Goal: Information Seeking & Learning: Learn about a topic

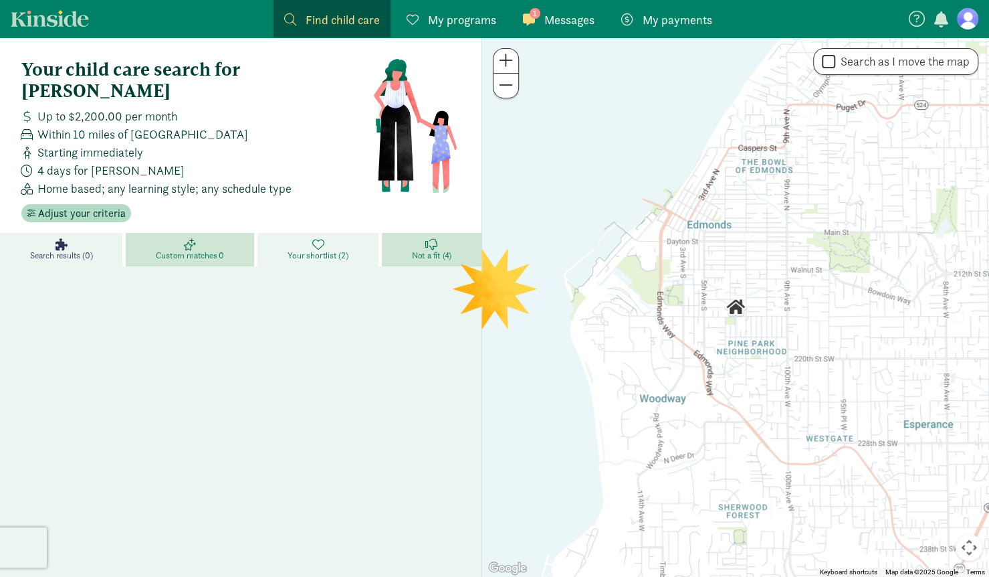
click at [300, 250] on span "Your shortlist (2)" at bounding box center [318, 255] width 60 height 11
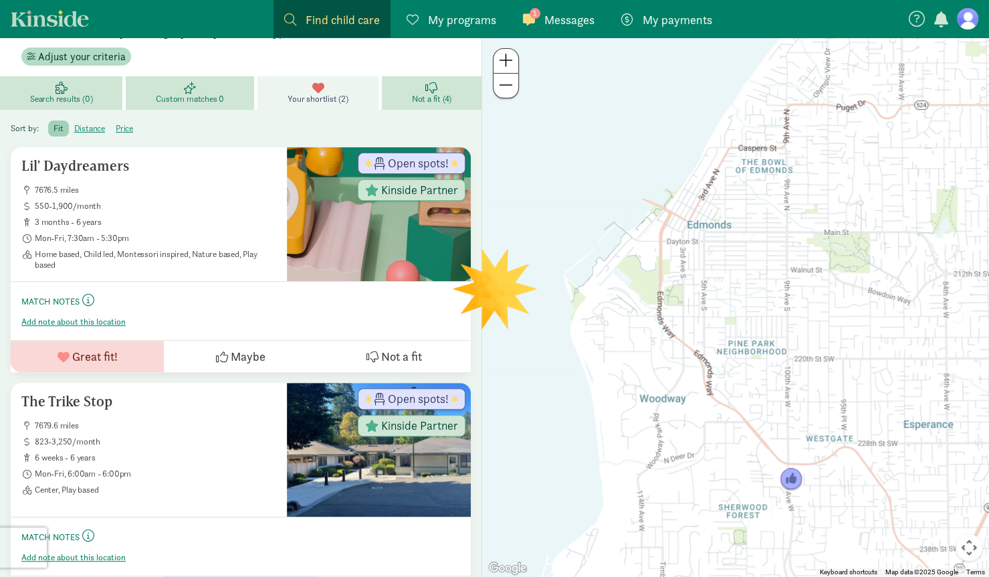
scroll to position [176, 0]
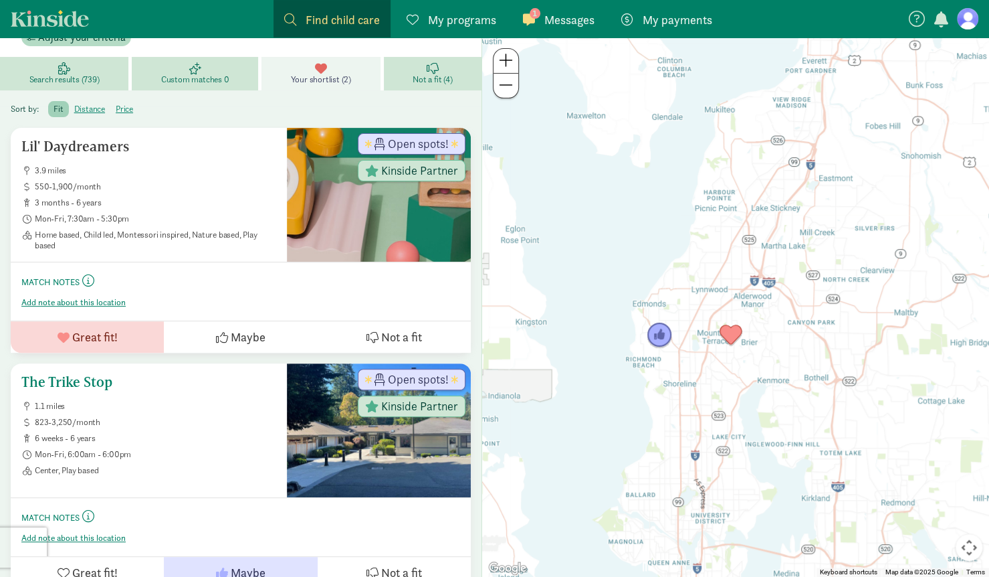
click at [358, 557] on button "Not a fit" at bounding box center [394, 572] width 153 height 31
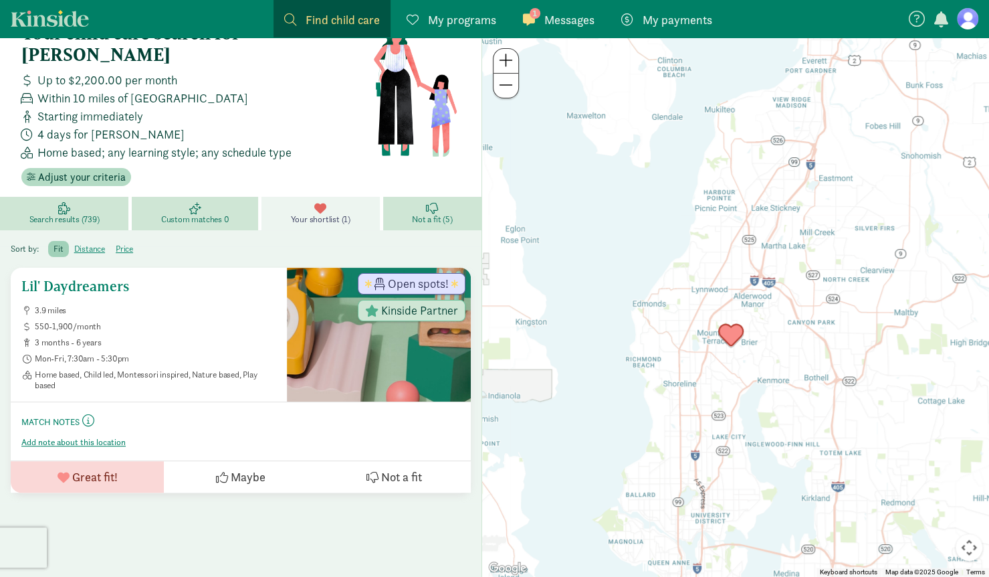
click at [66, 278] on h5 "Lil' Daydreamers" at bounding box center [148, 286] width 255 height 16
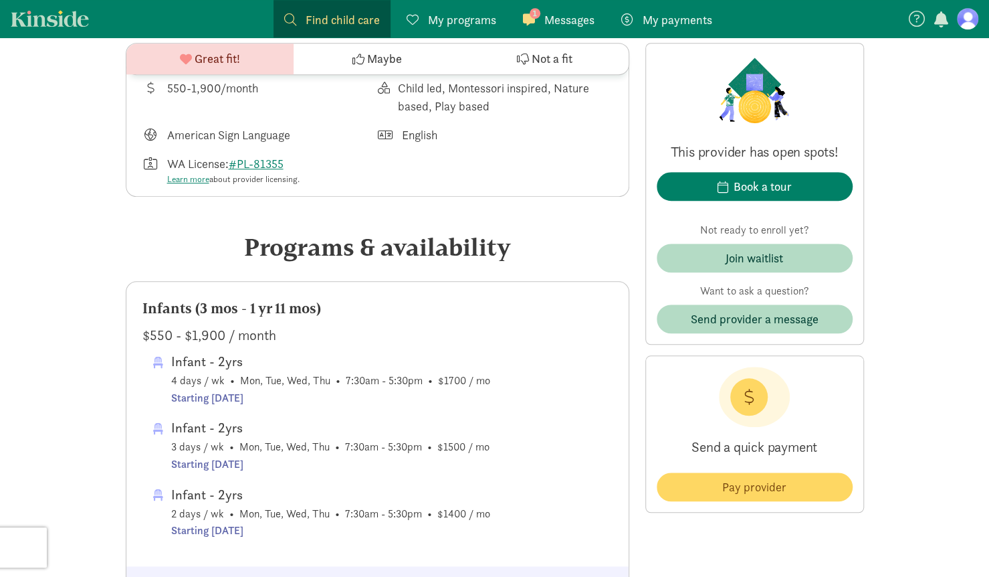
scroll to position [512, 0]
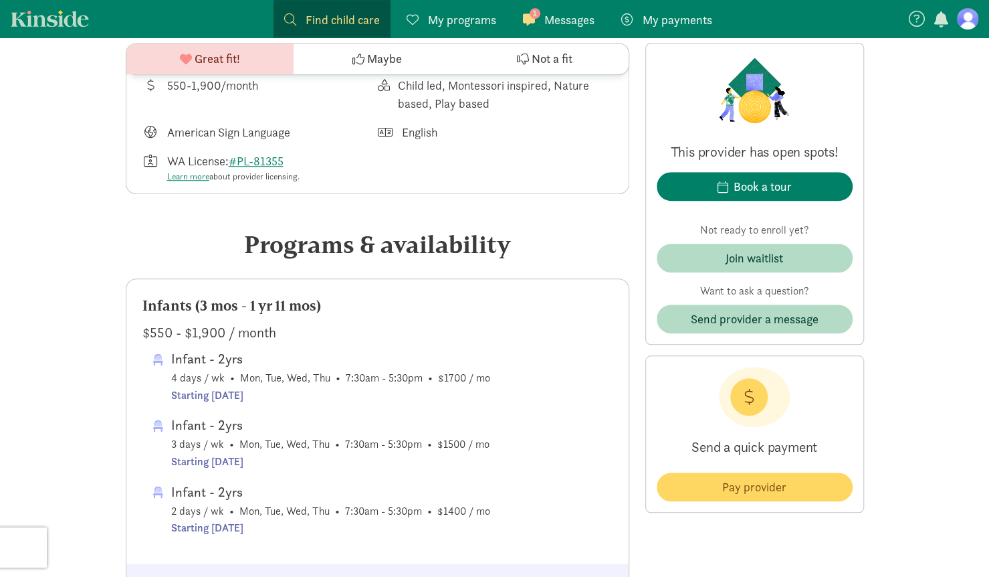
drag, startPoint x: 994, startPoint y: 64, endPoint x: 989, endPoint y: 159, distance: 95.1
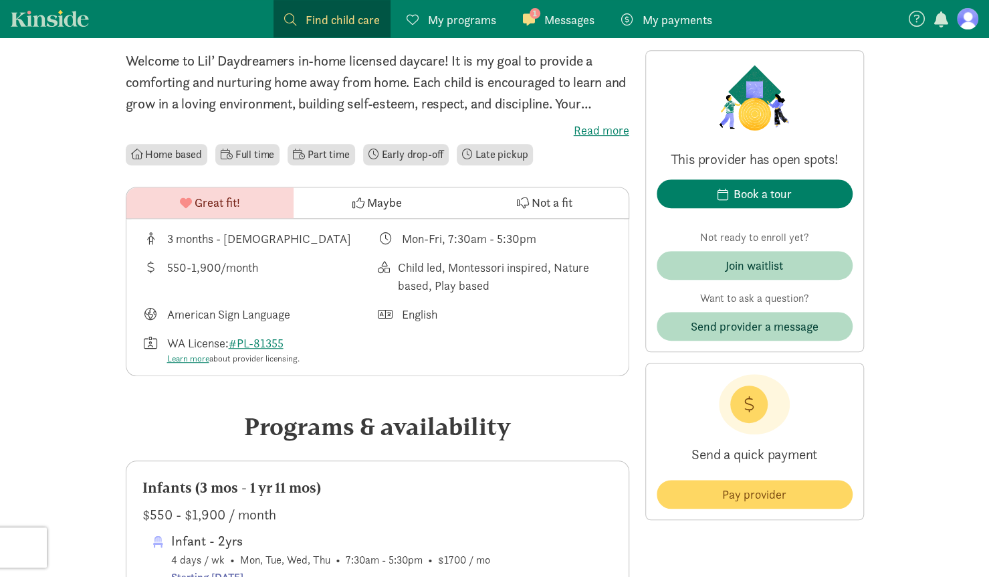
scroll to position [377, 0]
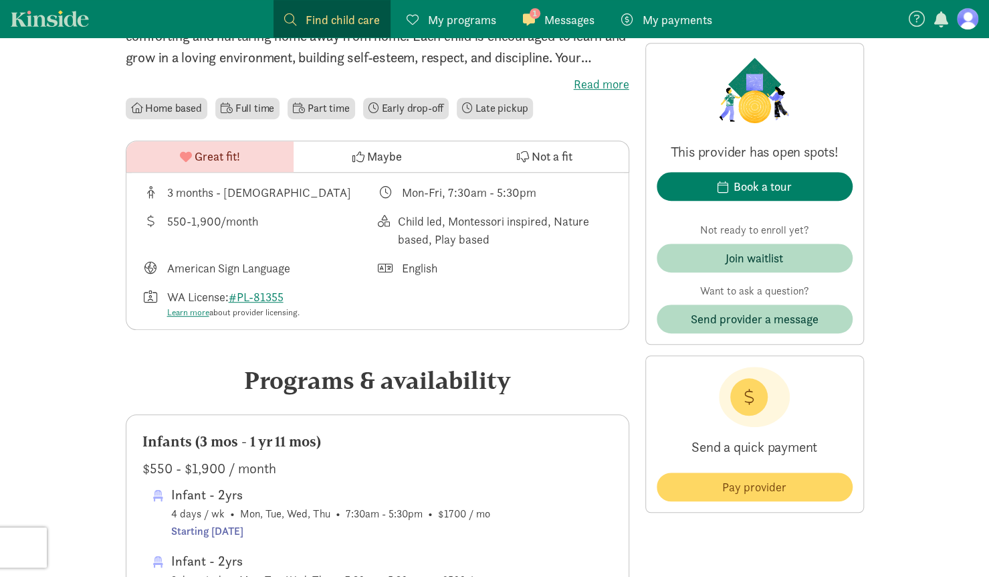
click at [593, 81] on label "Read more" at bounding box center [378, 84] width 504 height 16
click at [0, 0] on input "Read more" at bounding box center [0, 0] width 0 height 0
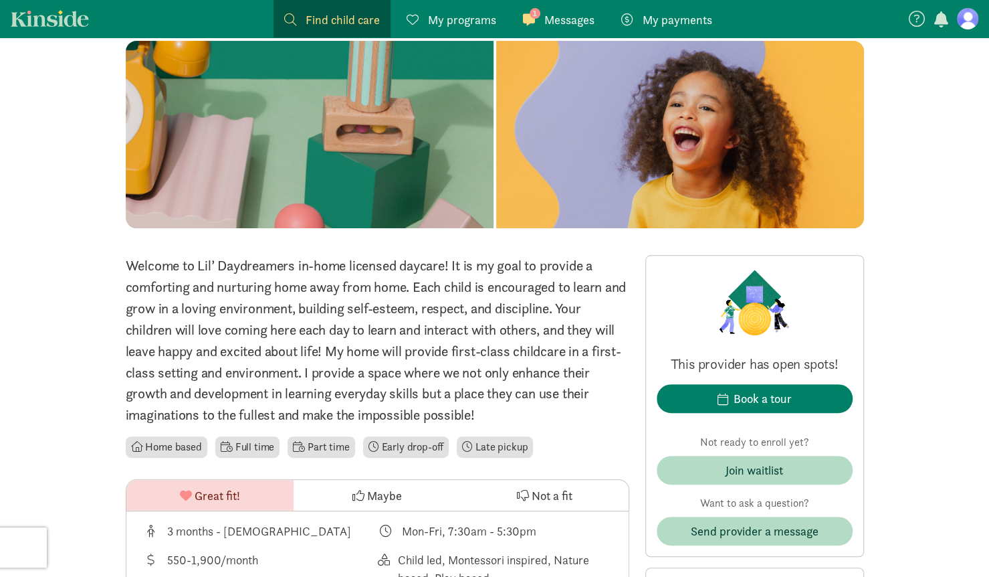
scroll to position [124, 0]
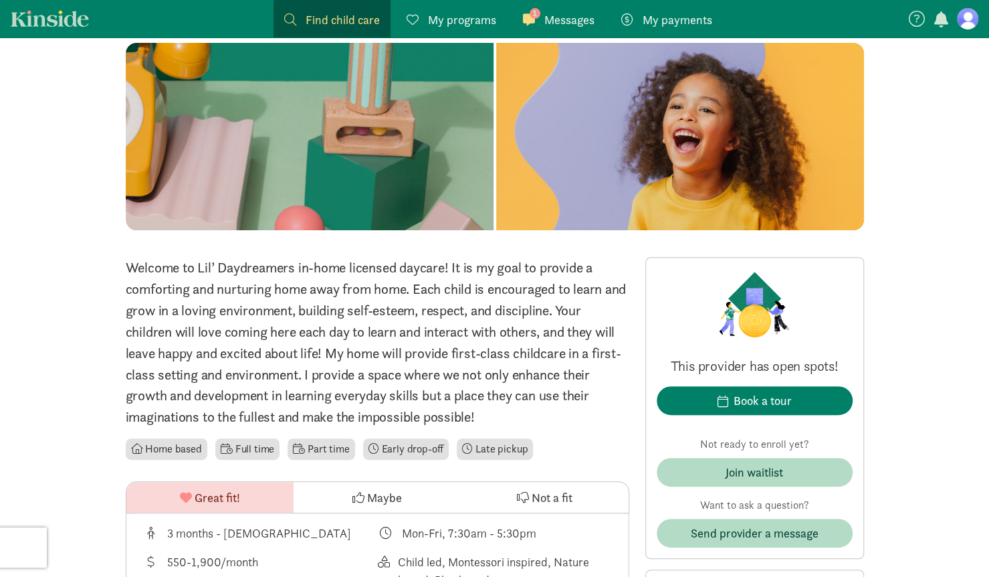
click at [543, 14] on div "1 Messages Messages" at bounding box center [559, 20] width 72 height 18
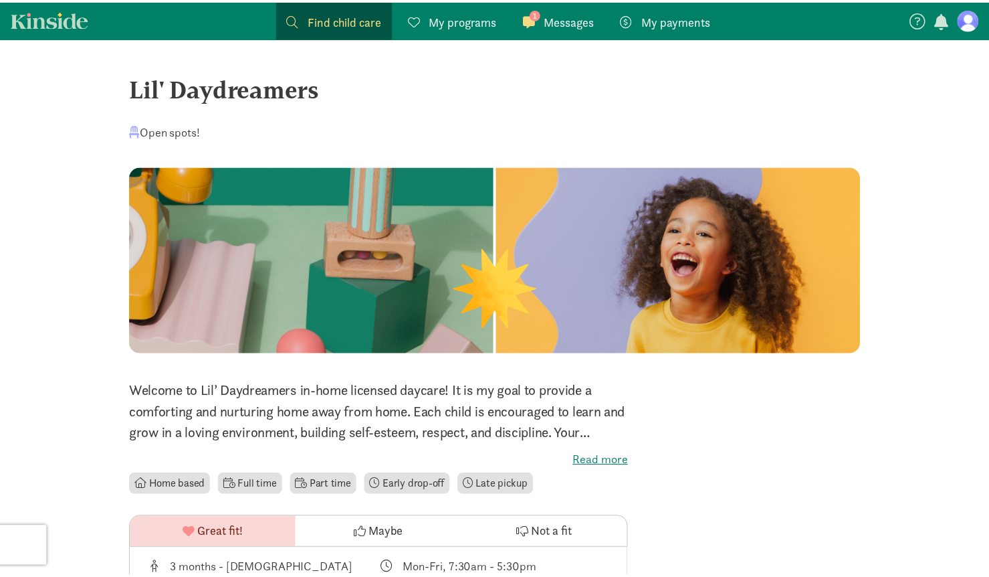
scroll to position [124, 0]
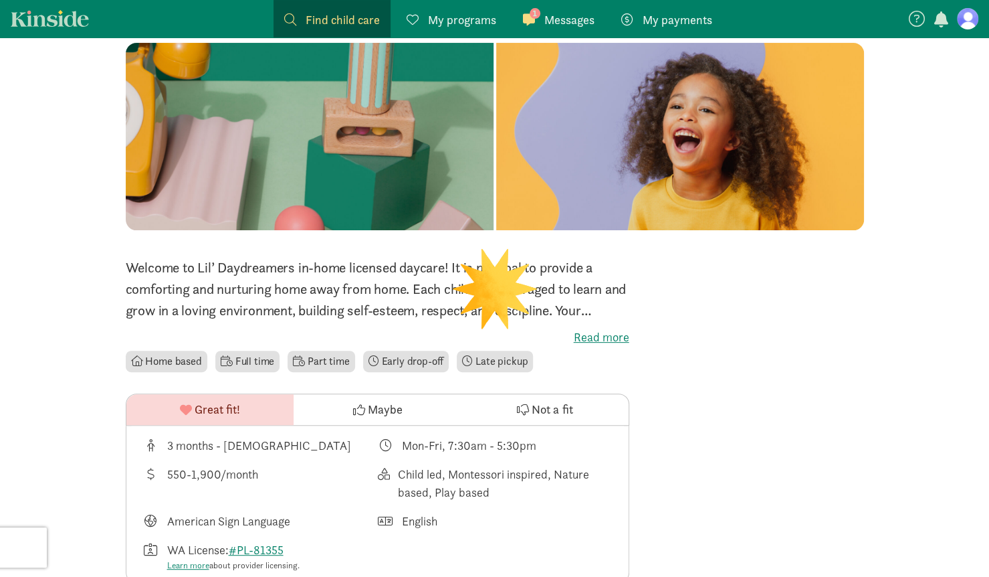
scroll to position [36, 0]
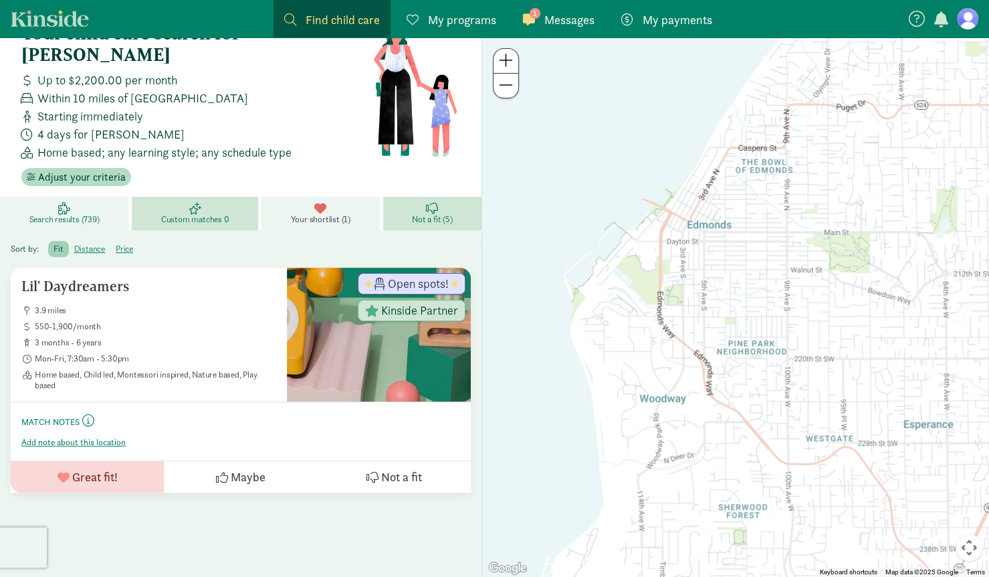
click at [83, 214] on span "Search results (739)" at bounding box center [64, 219] width 70 height 11
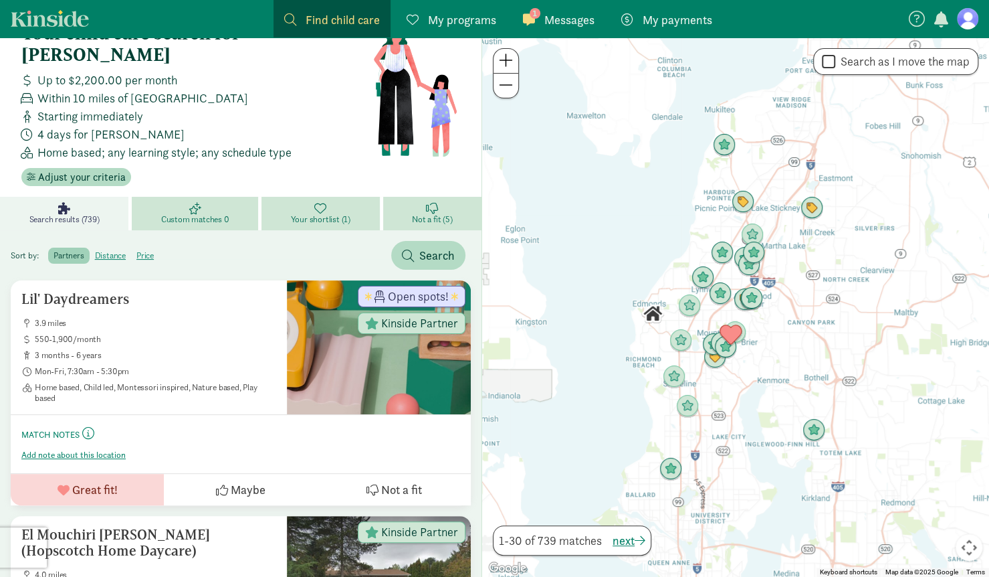
click at [503, 60] on span at bounding box center [506, 60] width 14 height 16
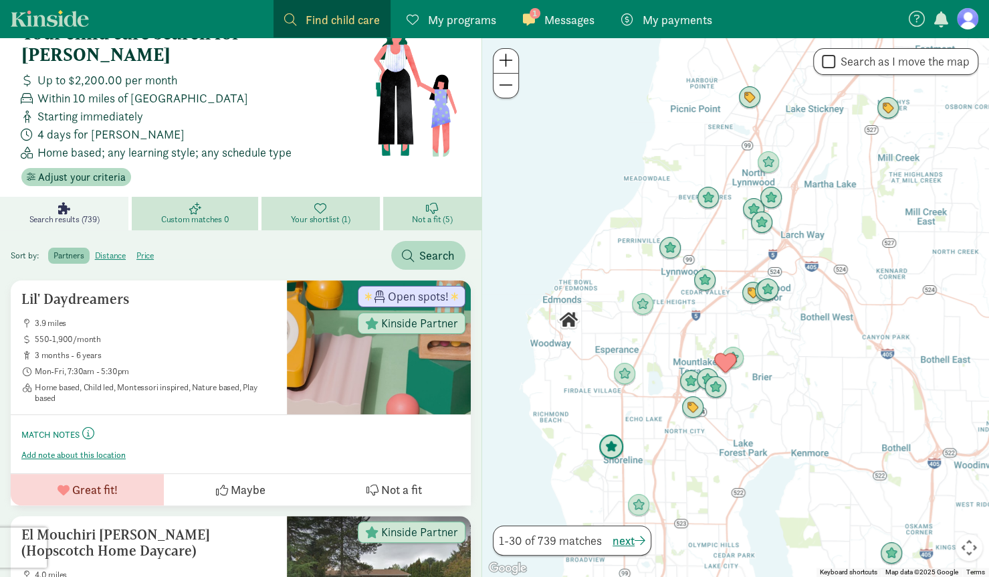
click at [616, 449] on img "Click to see details" at bounding box center [611, 447] width 36 height 36
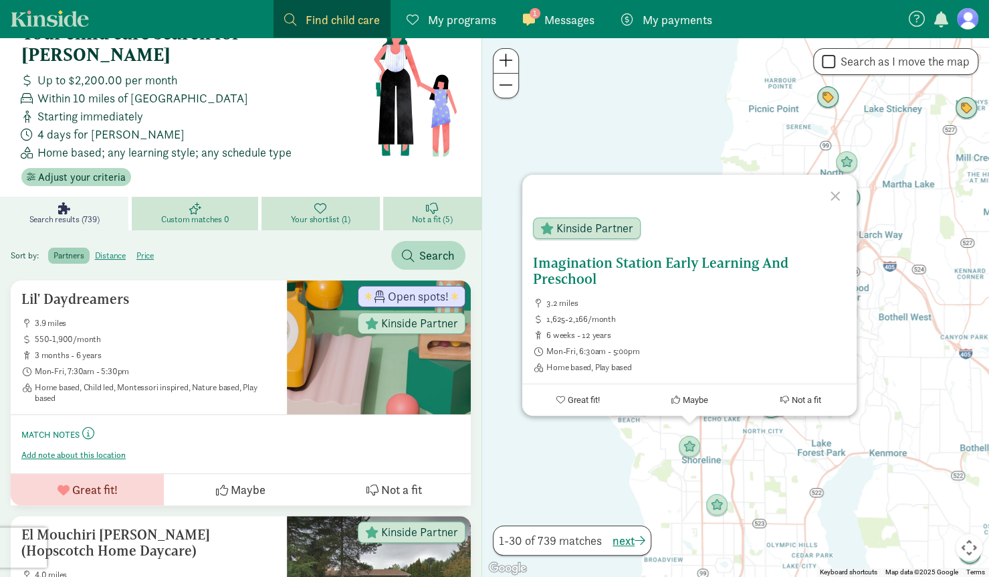
click at [577, 274] on h5 "Imagination Station Early Learning And Preschool" at bounding box center [689, 271] width 313 height 32
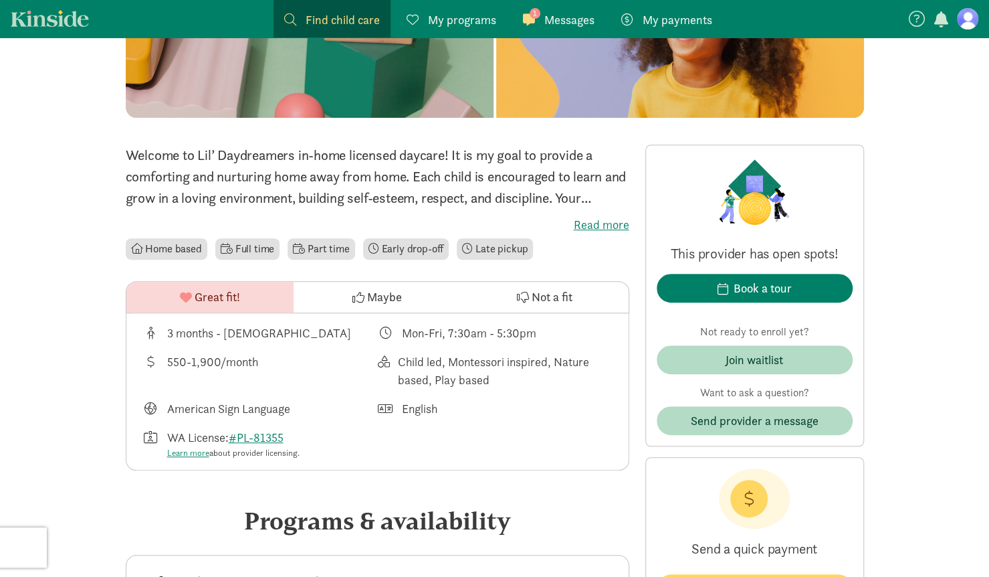
scroll to position [251, 0]
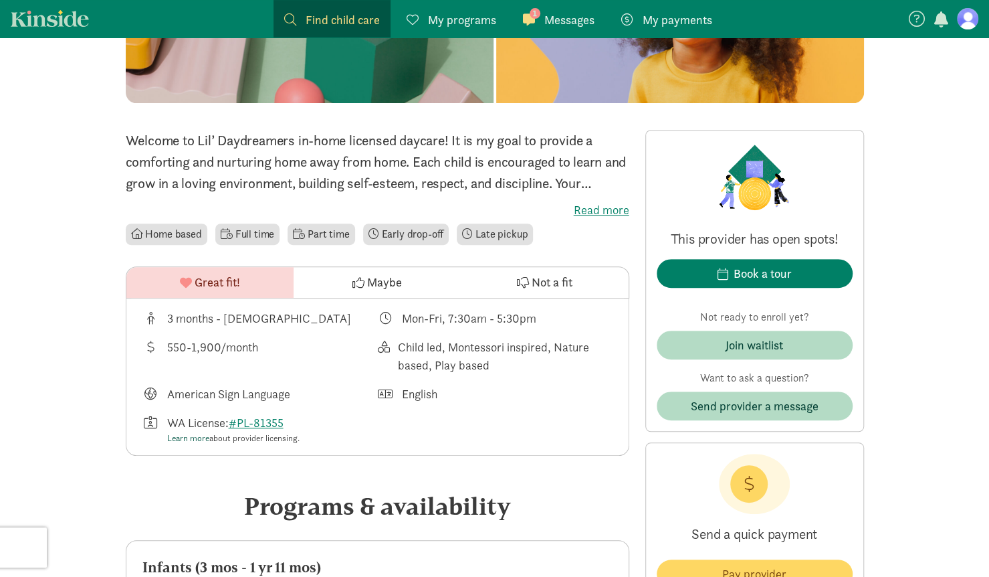
click at [183, 437] on link "Learn more" at bounding box center [188, 437] width 42 height 11
click at [609, 209] on label "Read more" at bounding box center [378, 210] width 504 height 16
click at [0, 0] on input "Read more" at bounding box center [0, 0] width 0 height 0
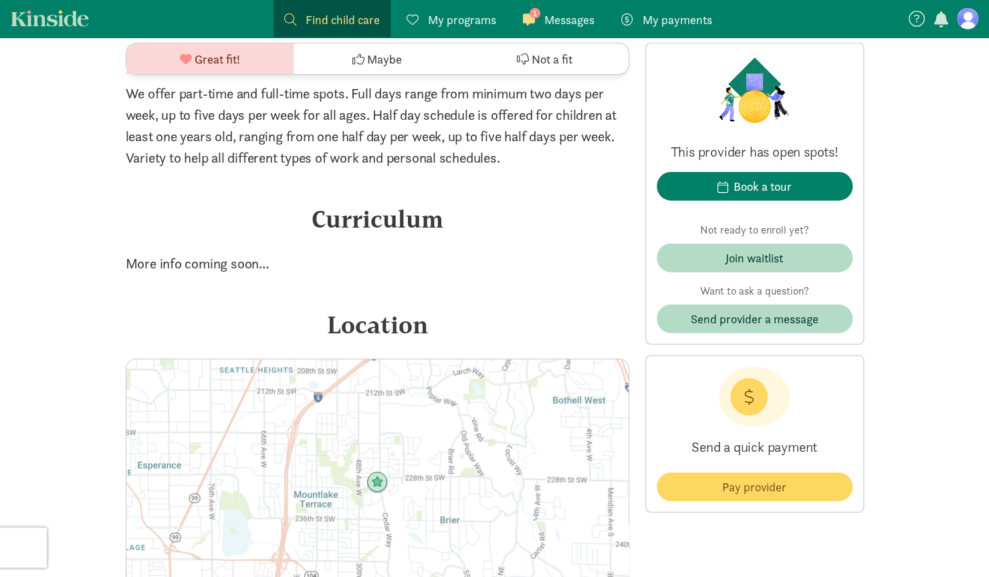
scroll to position [0, 0]
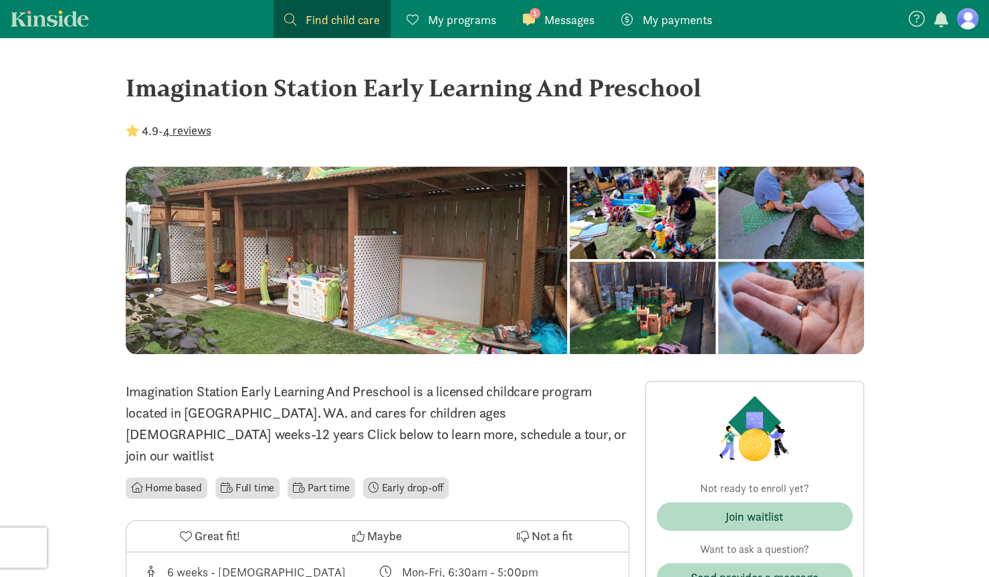
drag, startPoint x: 992, startPoint y: 82, endPoint x: 752, endPoint y: 52, distance: 242.1
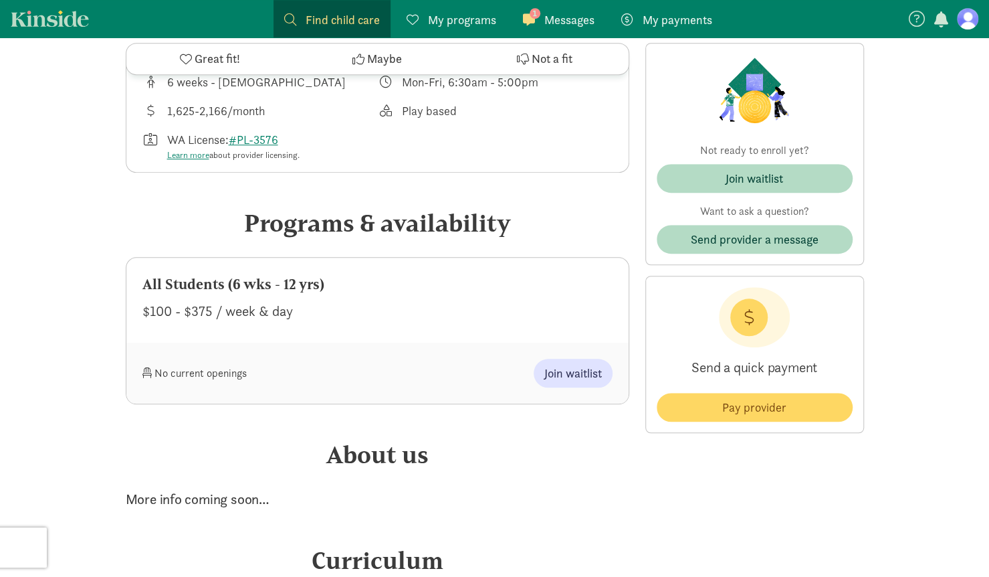
scroll to position [492, 0]
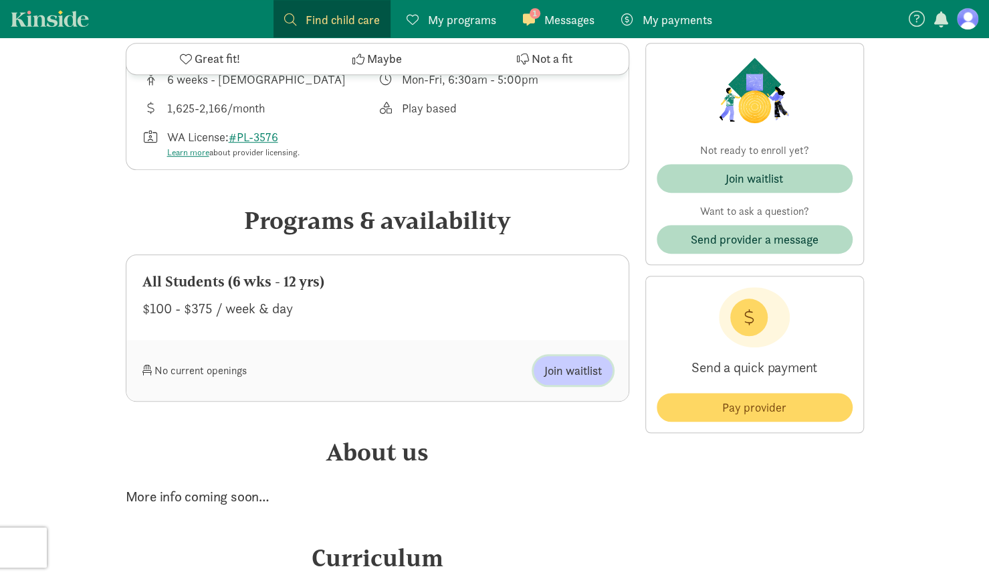
click at [557, 361] on span "Join waitlist" at bounding box center [574, 370] width 58 height 18
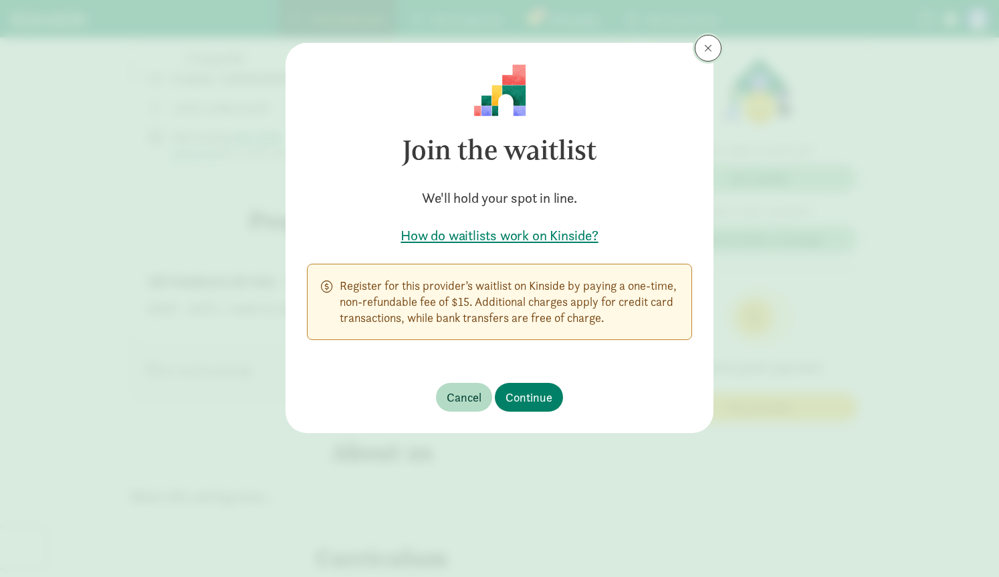
click at [707, 43] on span at bounding box center [708, 48] width 8 height 11
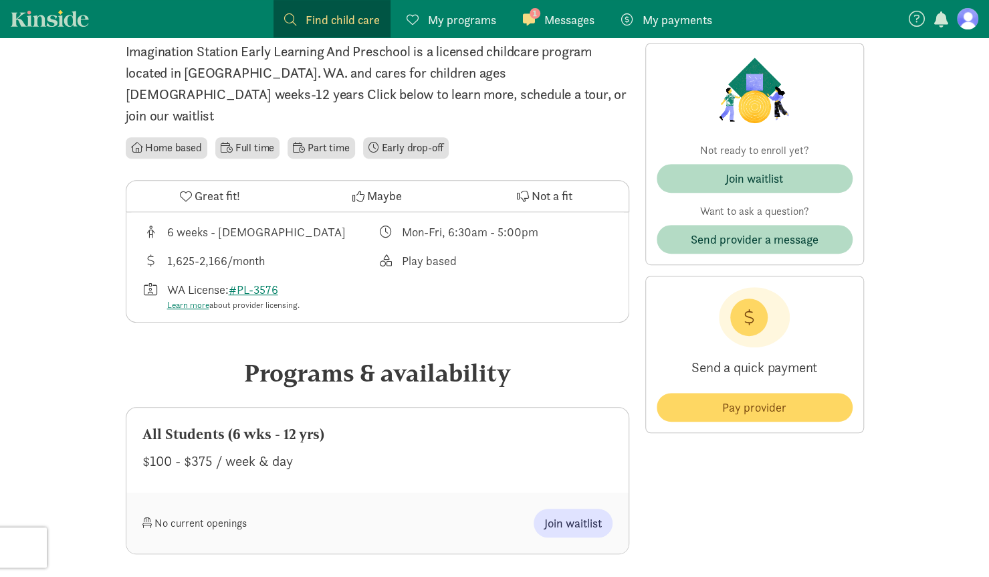
scroll to position [0, 0]
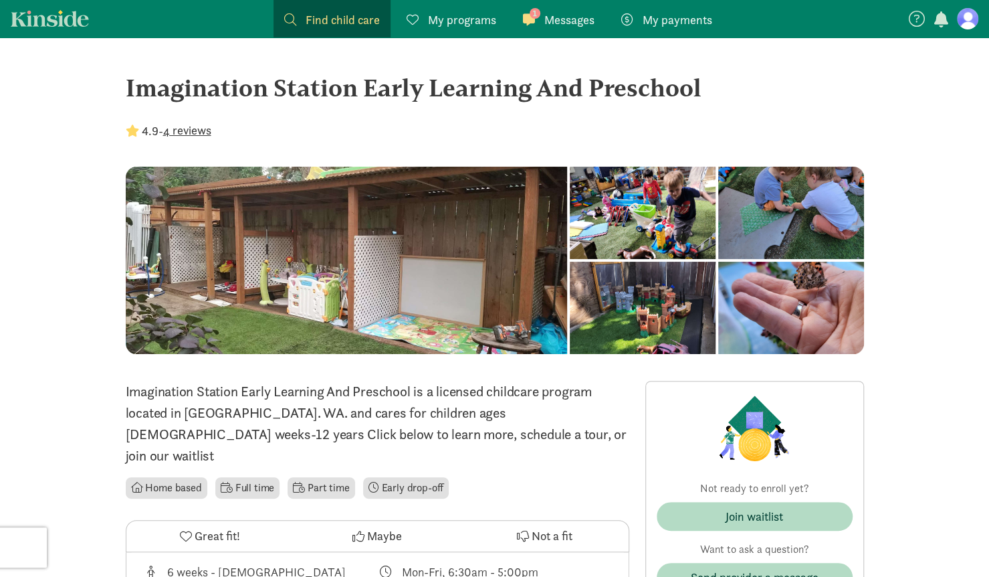
click at [545, 526] on span "Not a fit" at bounding box center [552, 535] width 41 height 18
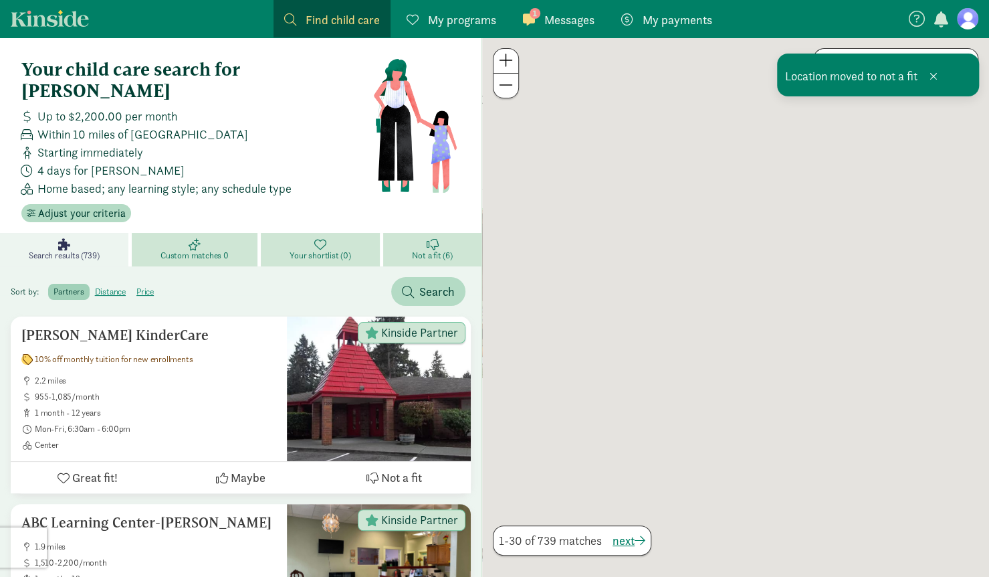
scroll to position [36, 0]
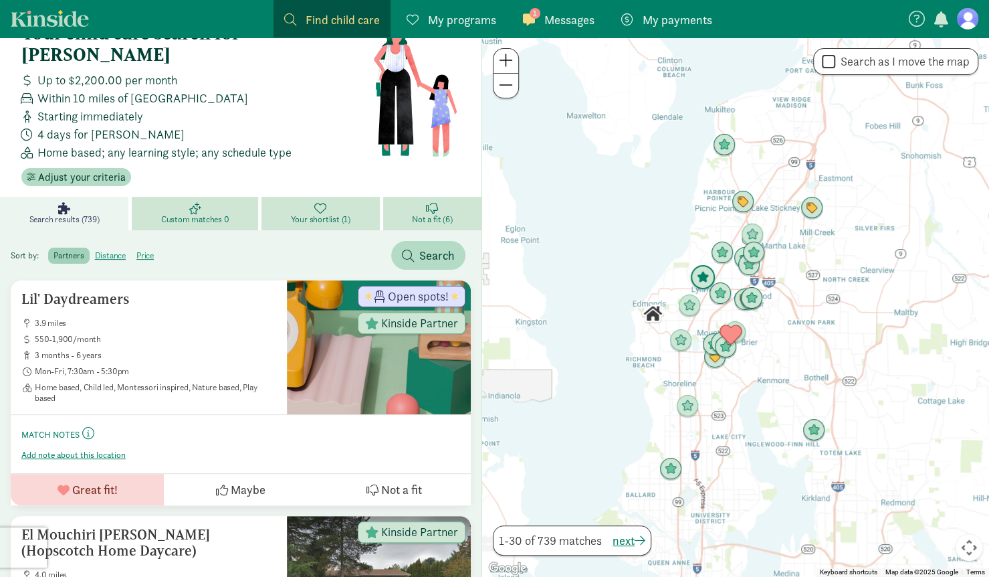
click at [700, 277] on img "Click to see details" at bounding box center [703, 278] width 36 height 36
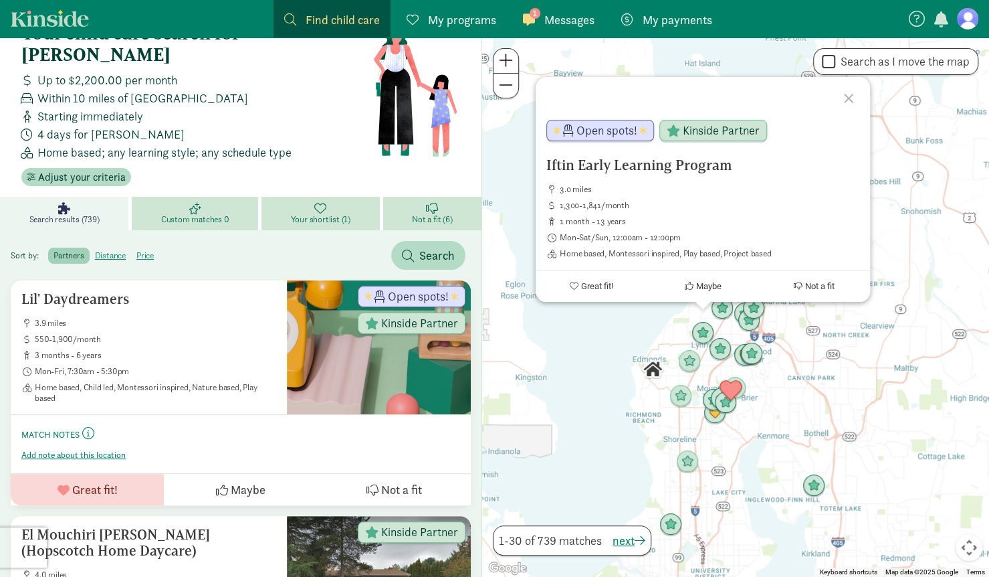
click at [637, 331] on div "Iftin Early Learning Program 3.0 miles 1,300-1,841/month 1 month - 13 years Mon…" at bounding box center [735, 306] width 507 height 539
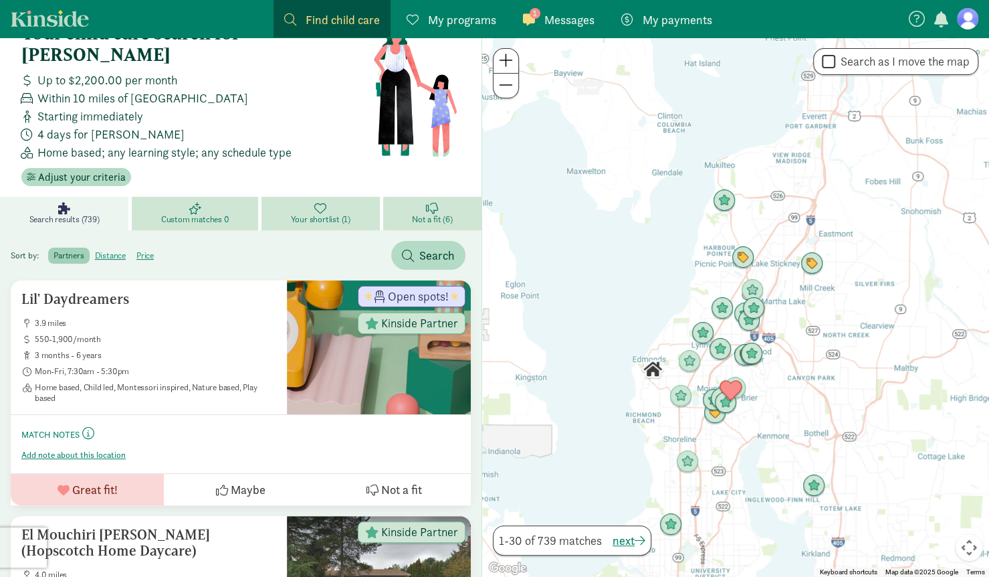
click at [503, 60] on span at bounding box center [506, 60] width 14 height 16
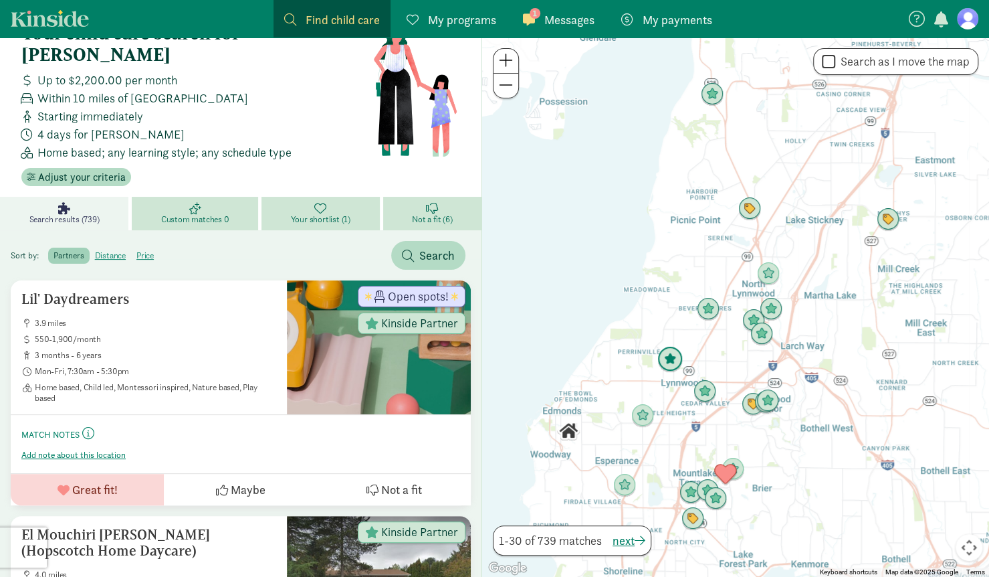
click at [667, 357] on img "Click to see details" at bounding box center [670, 359] width 36 height 36
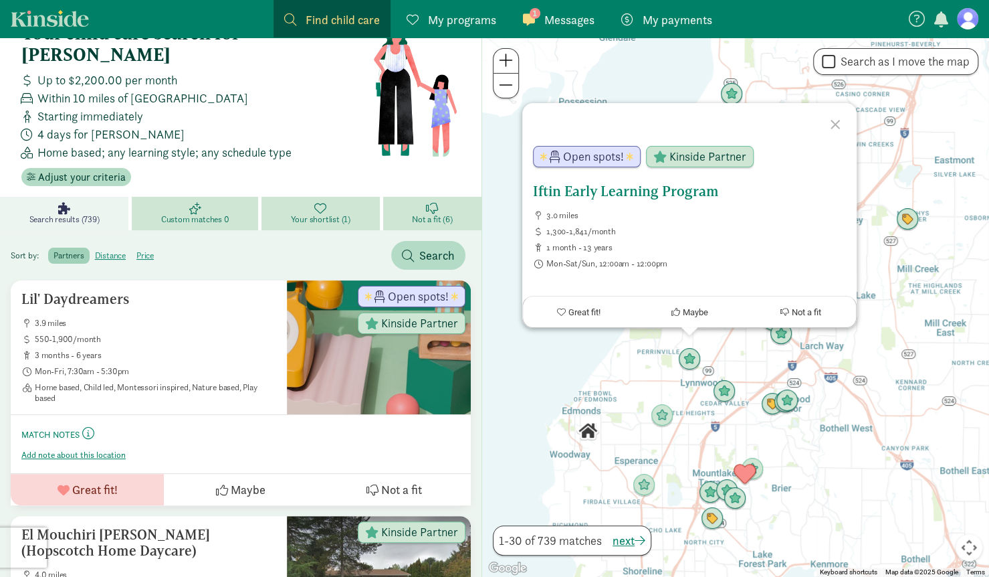
click at [555, 190] on h5 "Iftin Early Learning Program" at bounding box center [689, 191] width 313 height 16
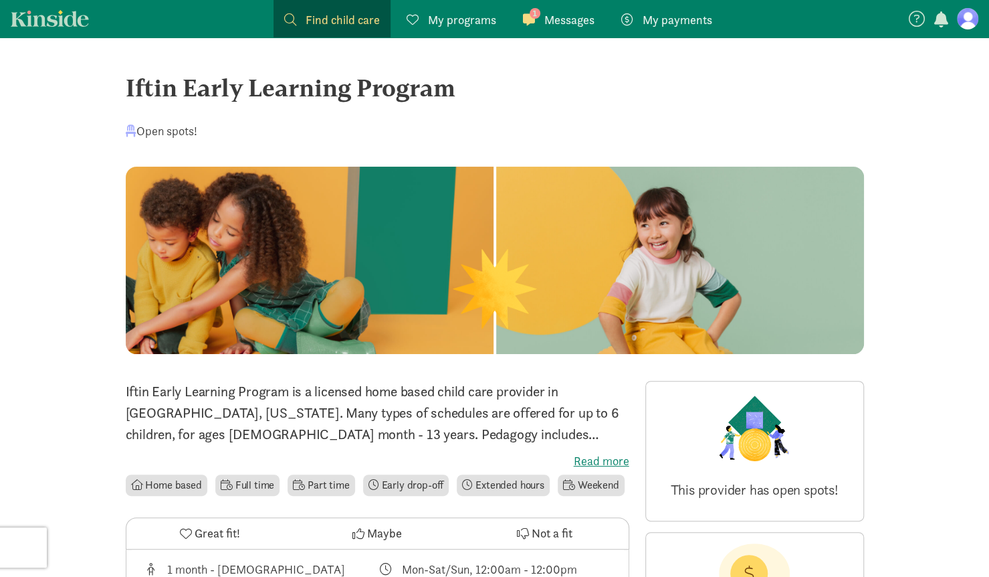
click at [595, 460] on label "Read more" at bounding box center [378, 461] width 504 height 16
click at [0, 0] on input "Read more" at bounding box center [0, 0] width 0 height 0
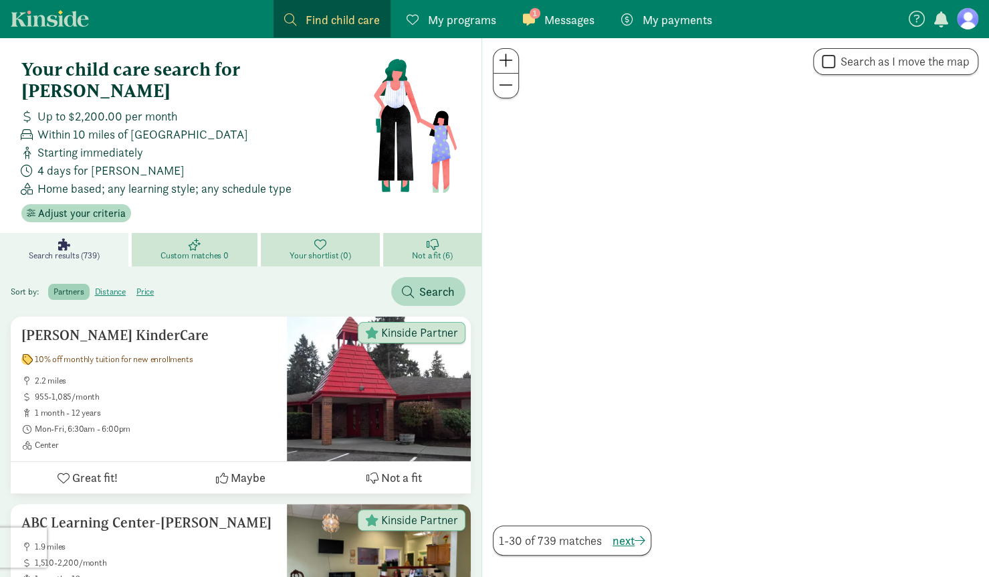
scroll to position [36, 0]
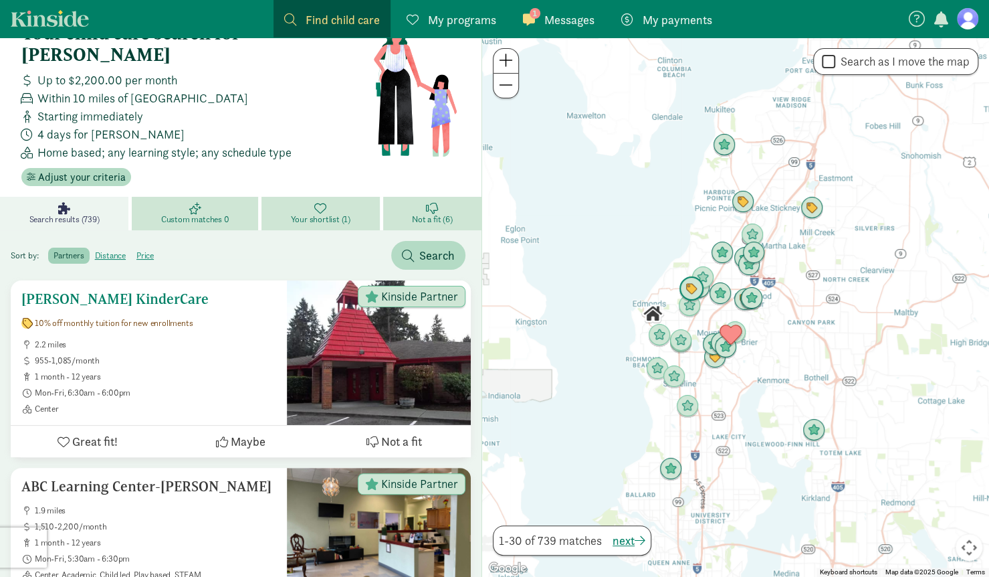
click at [350, 425] on button "Not a fit" at bounding box center [394, 440] width 153 height 31
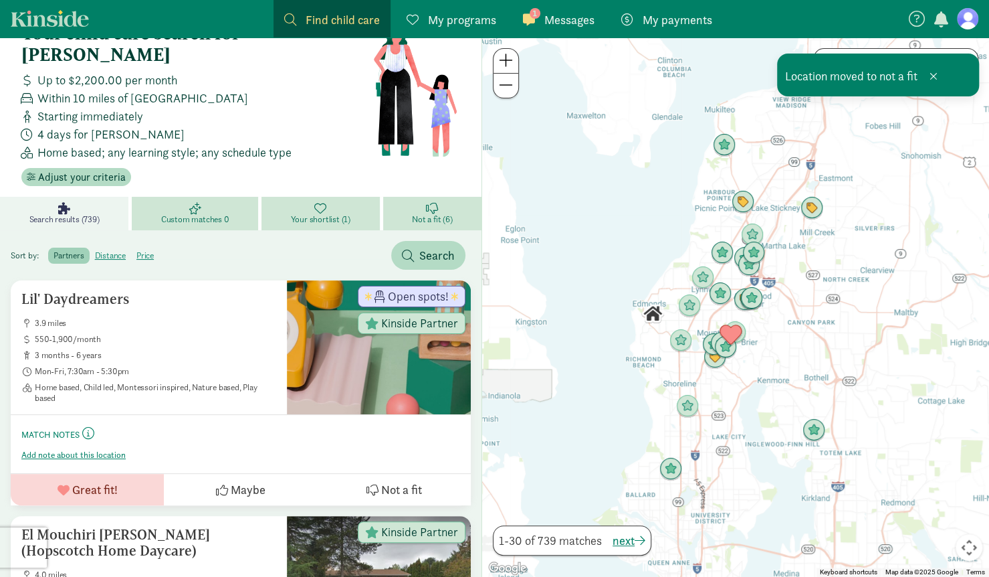
click at [503, 64] on span at bounding box center [506, 60] width 14 height 16
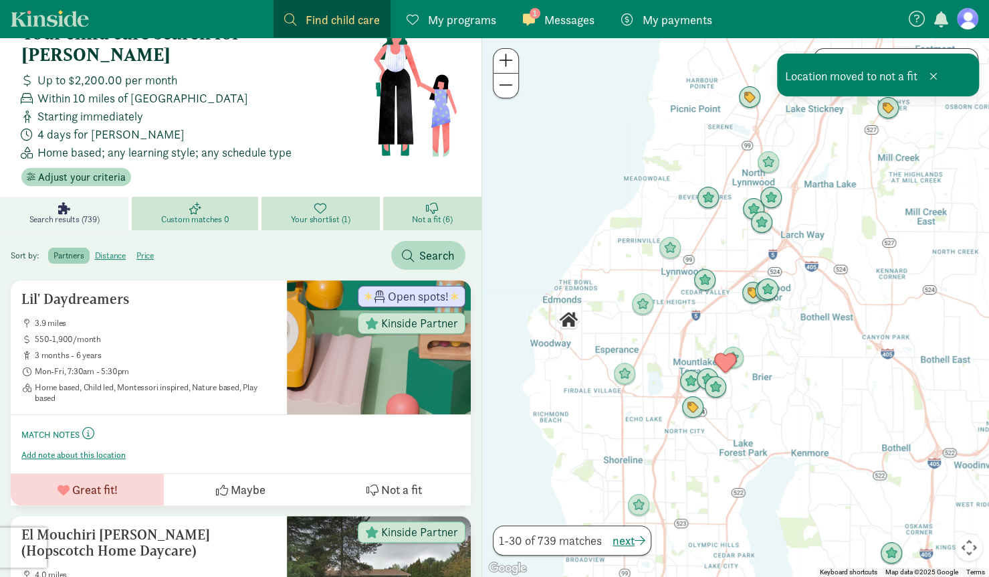
click at [503, 64] on span at bounding box center [506, 60] width 14 height 16
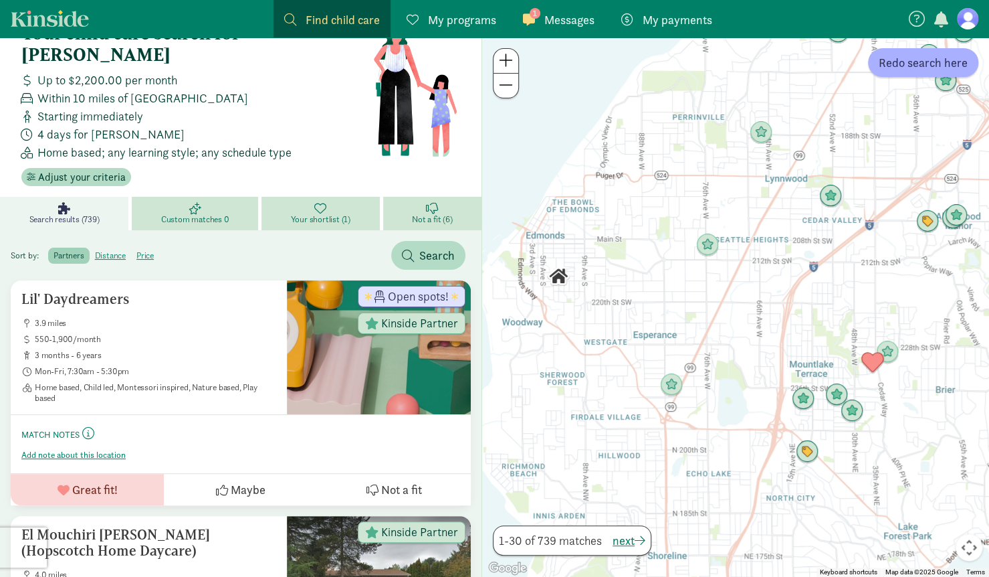
drag, startPoint x: 674, startPoint y: 314, endPoint x: 832, endPoint y: 260, distance: 166.7
click at [832, 260] on div at bounding box center [735, 306] width 507 height 539
click at [714, 246] on img "Click to see details" at bounding box center [709, 245] width 36 height 36
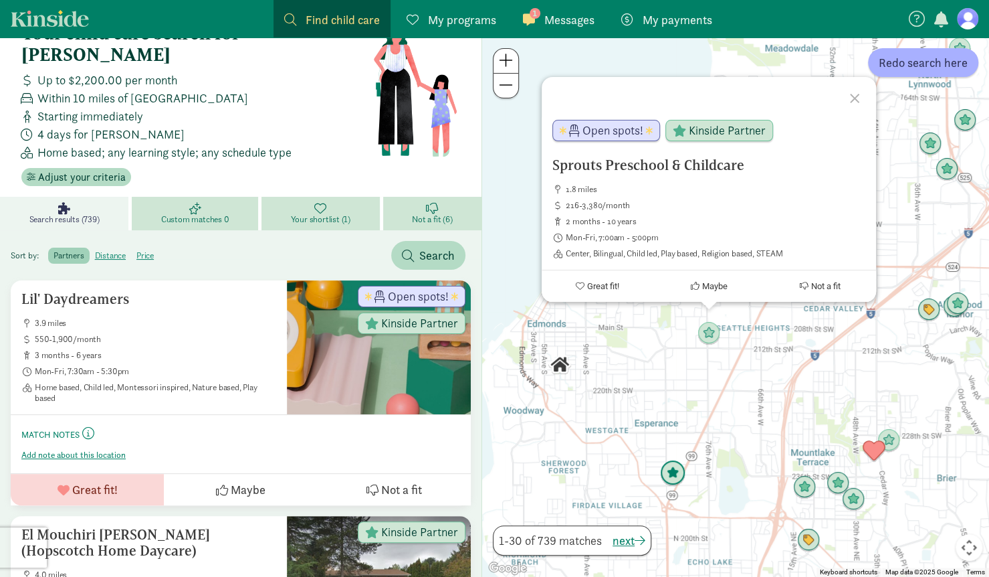
click at [680, 470] on img "Click to see details" at bounding box center [673, 473] width 36 height 36
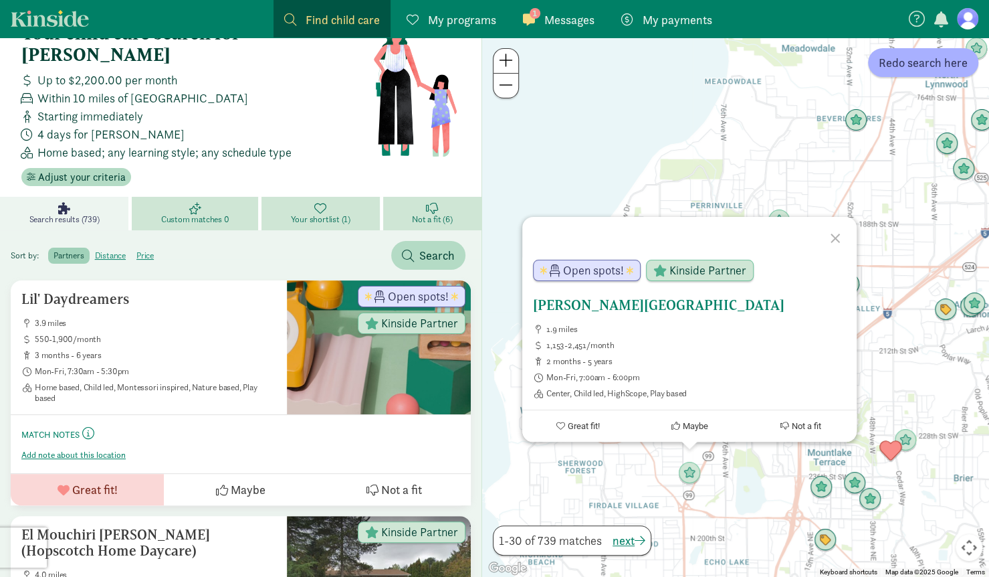
click at [609, 312] on h5 "[PERSON_NAME][GEOGRAPHIC_DATA]" at bounding box center [689, 305] width 313 height 16
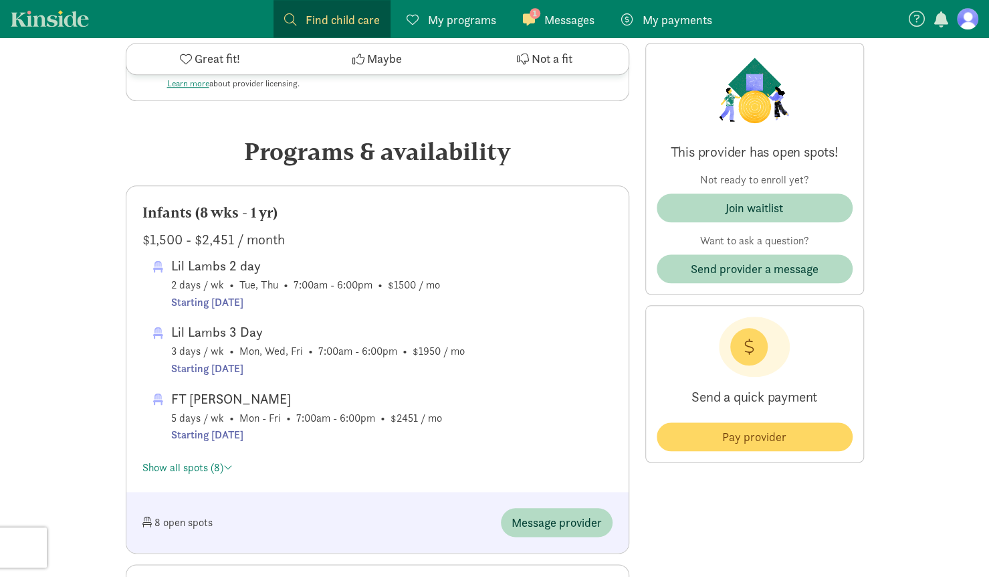
scroll to position [591, 0]
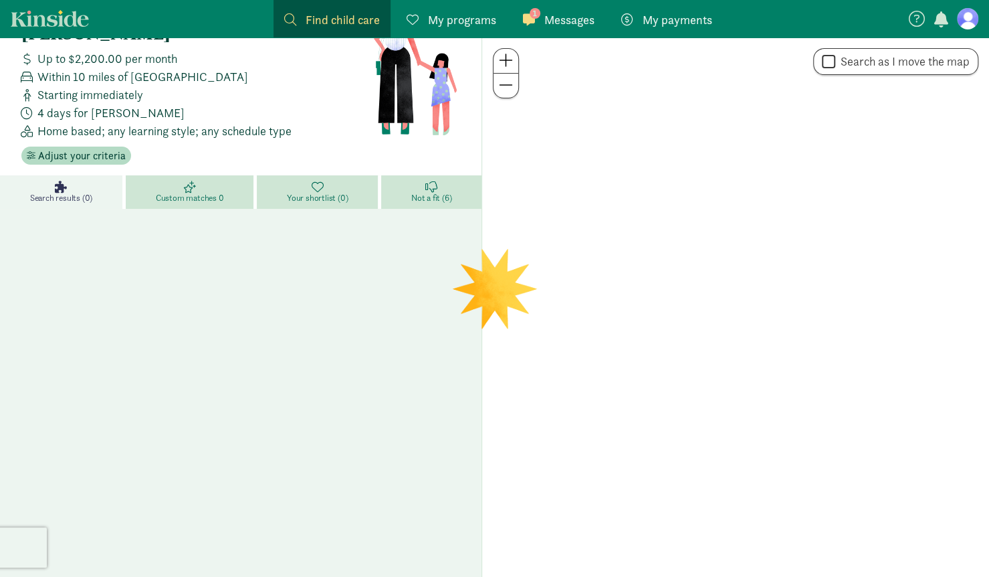
scroll to position [36, 0]
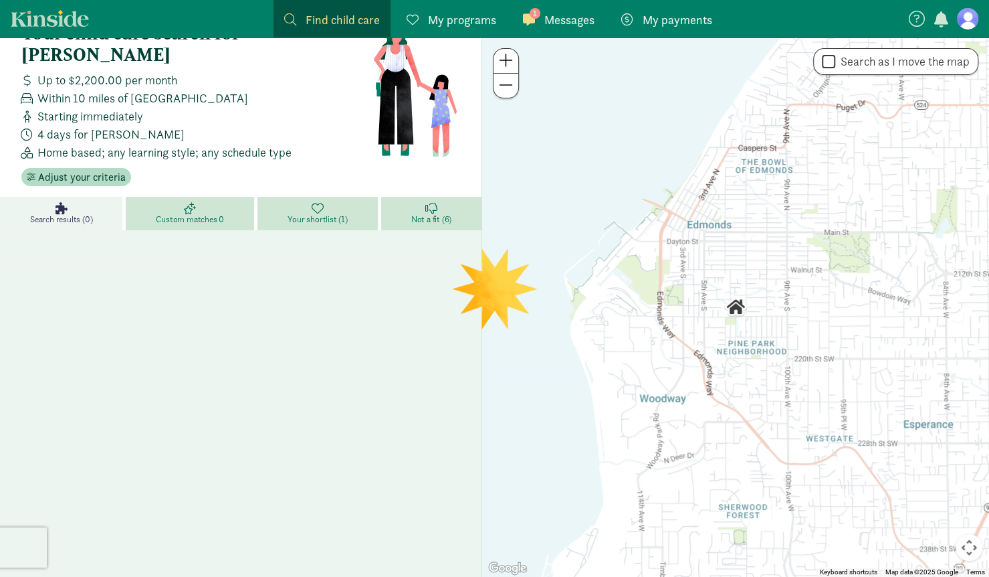
click at [508, 57] on span at bounding box center [506, 60] width 14 height 16
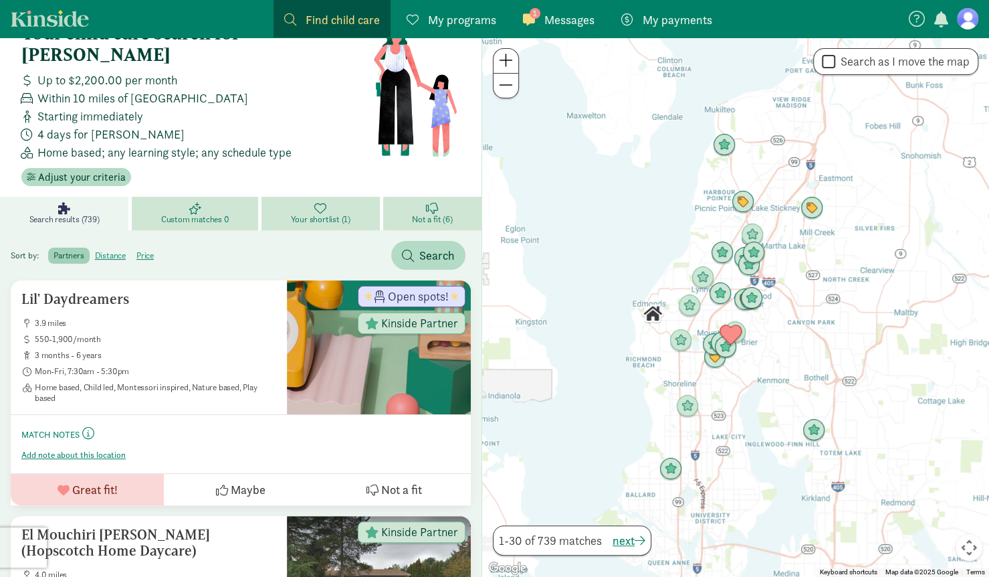
click at [508, 61] on span at bounding box center [506, 60] width 14 height 16
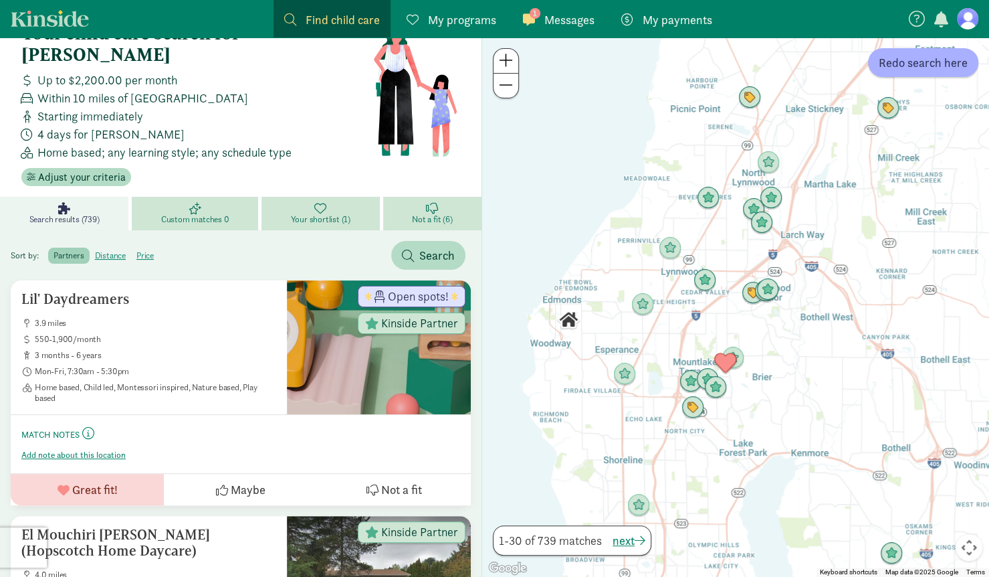
click at [508, 61] on span at bounding box center [506, 60] width 14 height 16
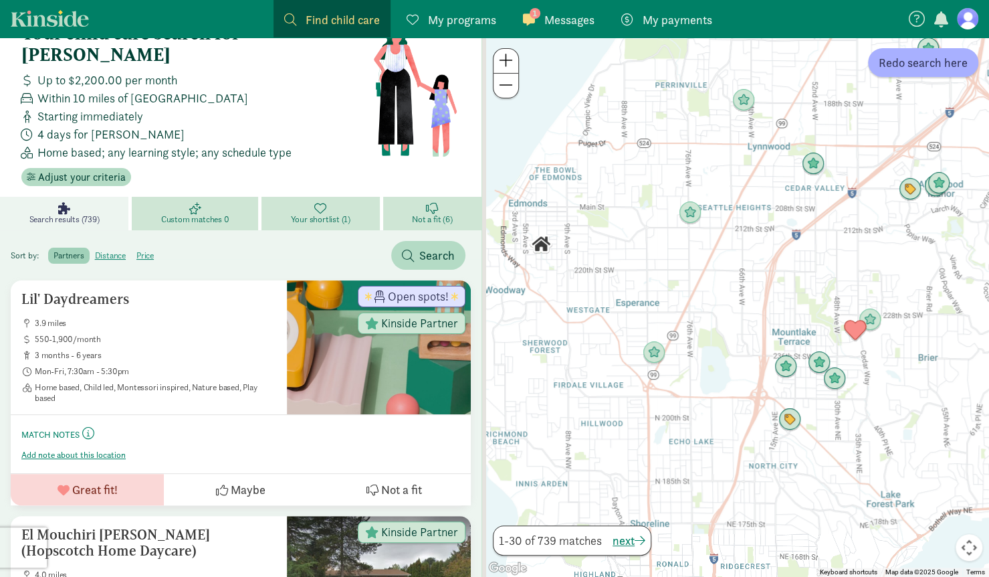
drag, startPoint x: 594, startPoint y: 385, endPoint x: 763, endPoint y: 280, distance: 198.8
click at [763, 280] on div at bounding box center [735, 306] width 507 height 539
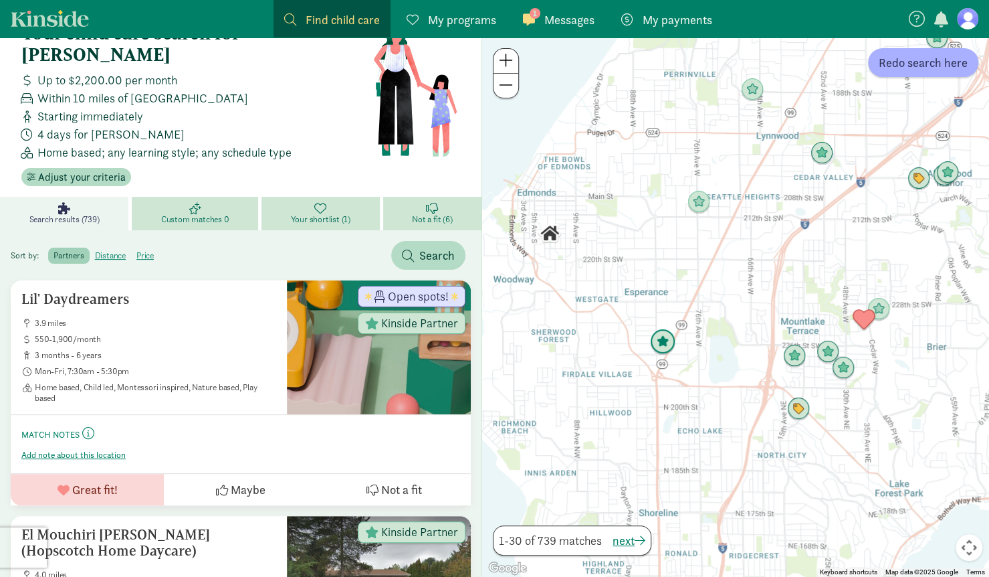
click at [668, 341] on img "Click to see details" at bounding box center [663, 342] width 36 height 36
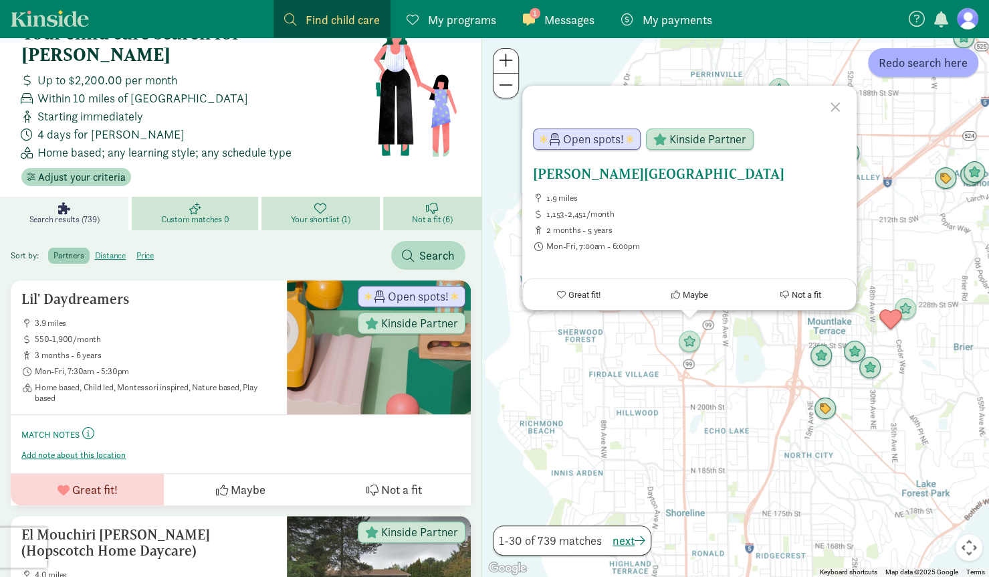
click at [788, 293] on icon at bounding box center [785, 294] width 9 height 9
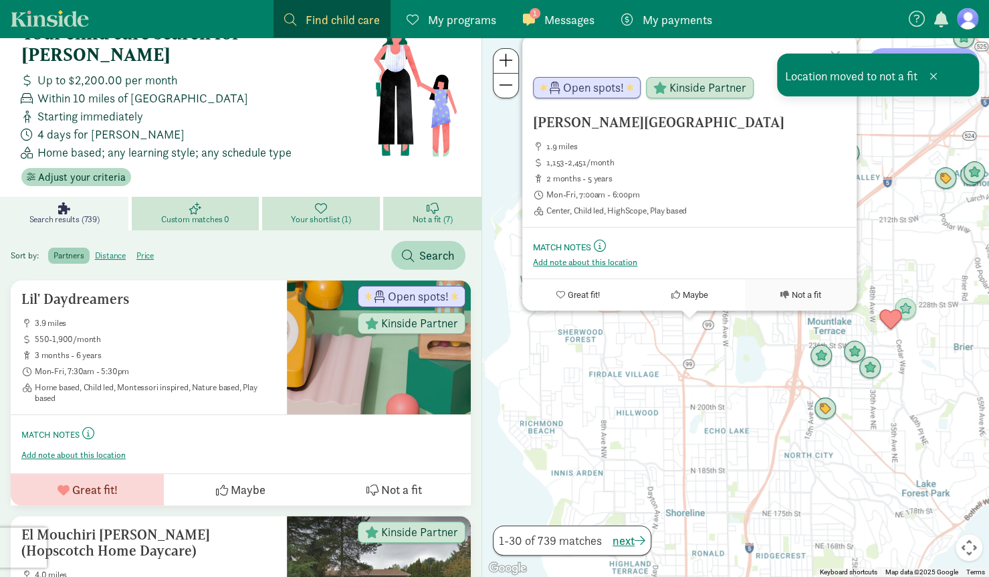
click at [508, 156] on div "Edmonds Lutheran Learning Center 1.9 miles 1,153-2,451/month 2 months - 5 years…" at bounding box center [735, 306] width 507 height 539
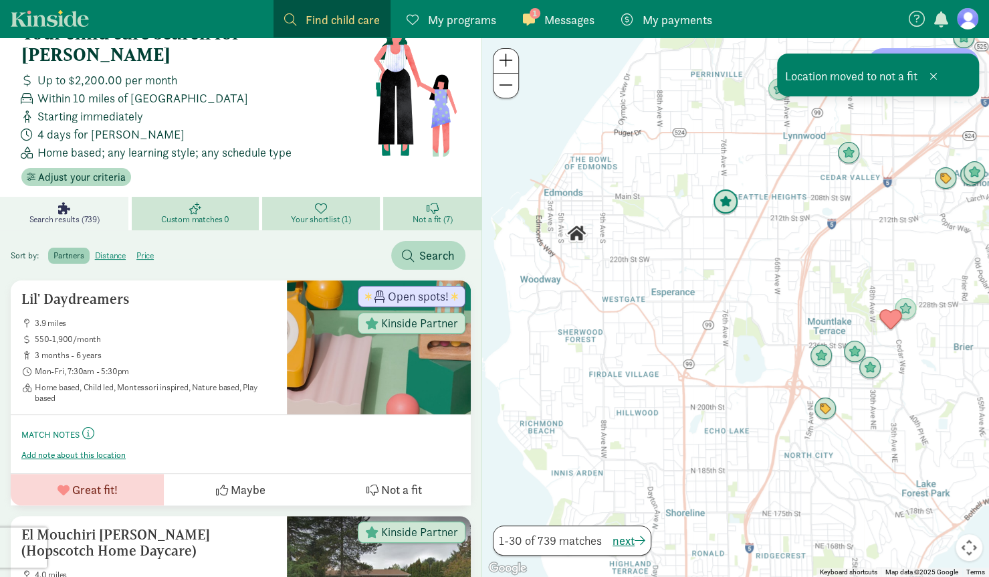
click at [731, 199] on img "Click to see details" at bounding box center [726, 202] width 36 height 36
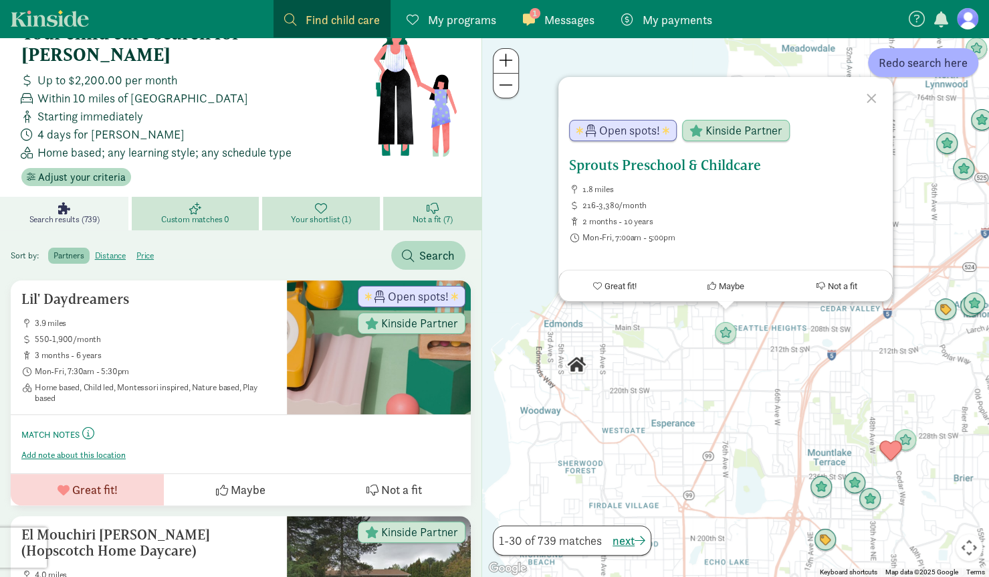
click at [615, 286] on span "Great fit!" at bounding box center [621, 286] width 32 height 10
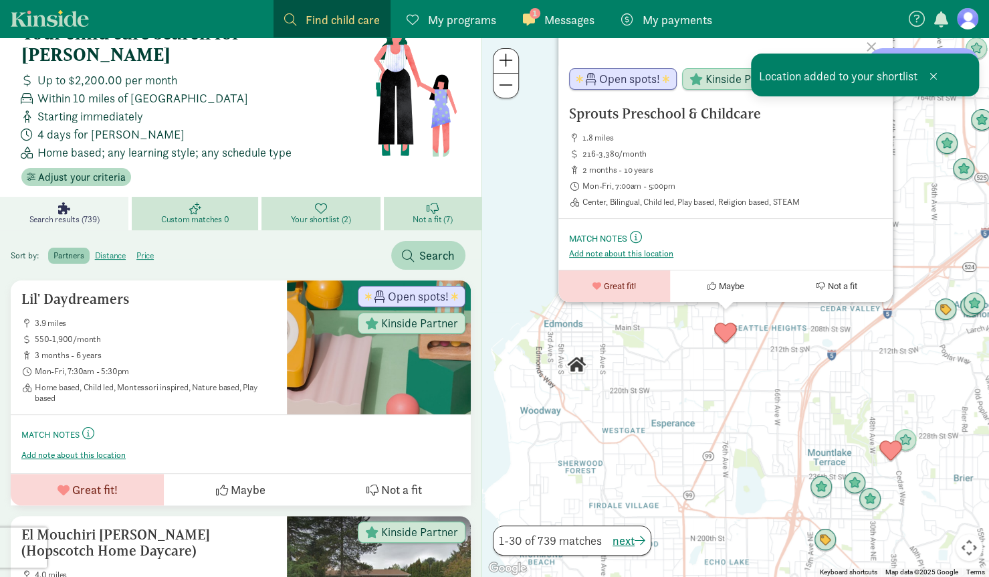
click at [511, 176] on div "Sprouts Preschool & Childcare 1.8 miles 216-3,380/month 2 months - 10 years Mon…" at bounding box center [735, 306] width 507 height 539
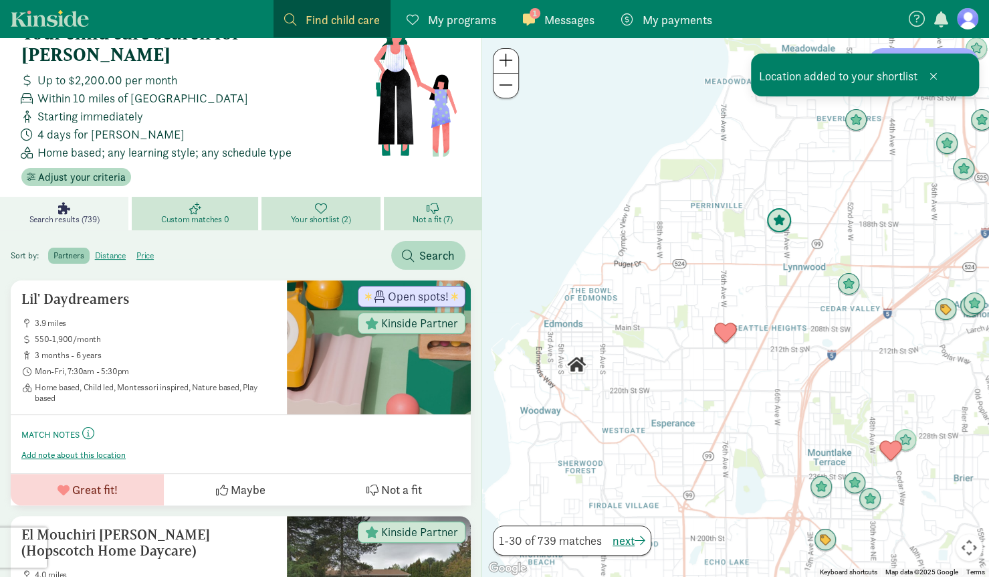
click at [784, 220] on img "Click to see details" at bounding box center [779, 221] width 36 height 36
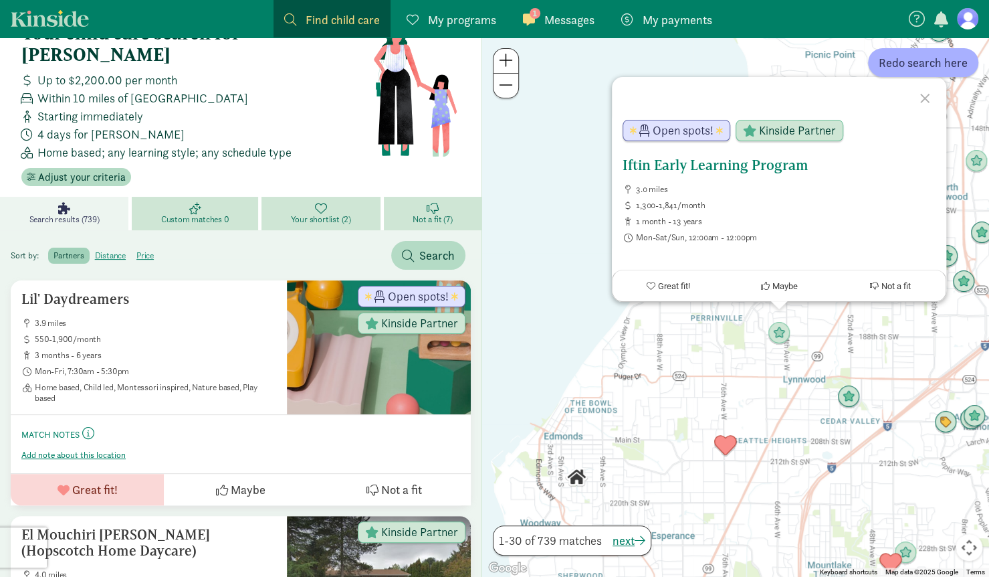
click at [783, 289] on span "Maybe" at bounding box center [785, 286] width 25 height 10
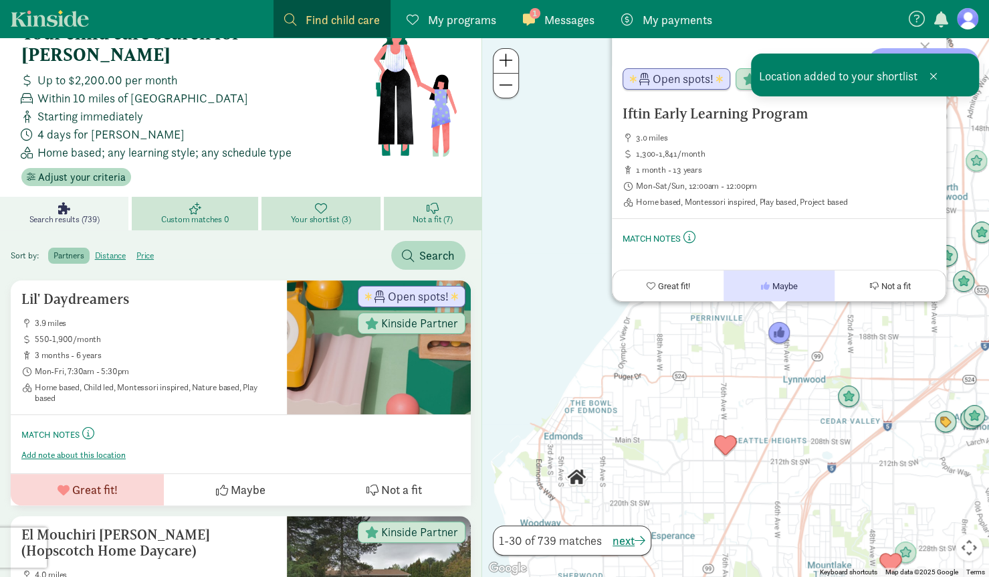
click at [567, 209] on div "Iftin Early Learning Program 3.0 miles 1,300-1,841/month 1 month - 13 years Mon…" at bounding box center [735, 306] width 507 height 539
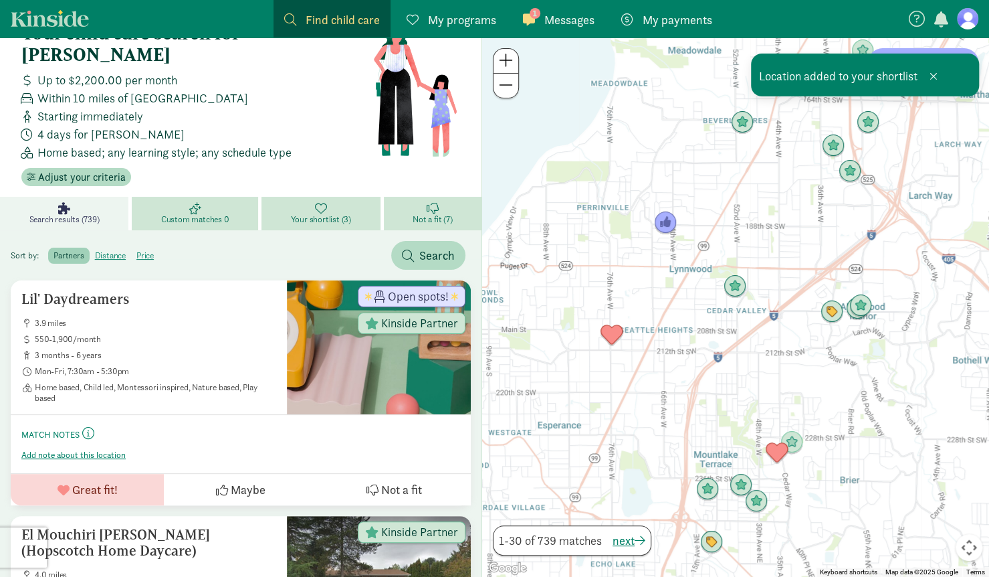
drag, startPoint x: 807, startPoint y: 422, endPoint x: 693, endPoint y: 312, distance: 158.5
click at [693, 312] on div at bounding box center [735, 306] width 507 height 539
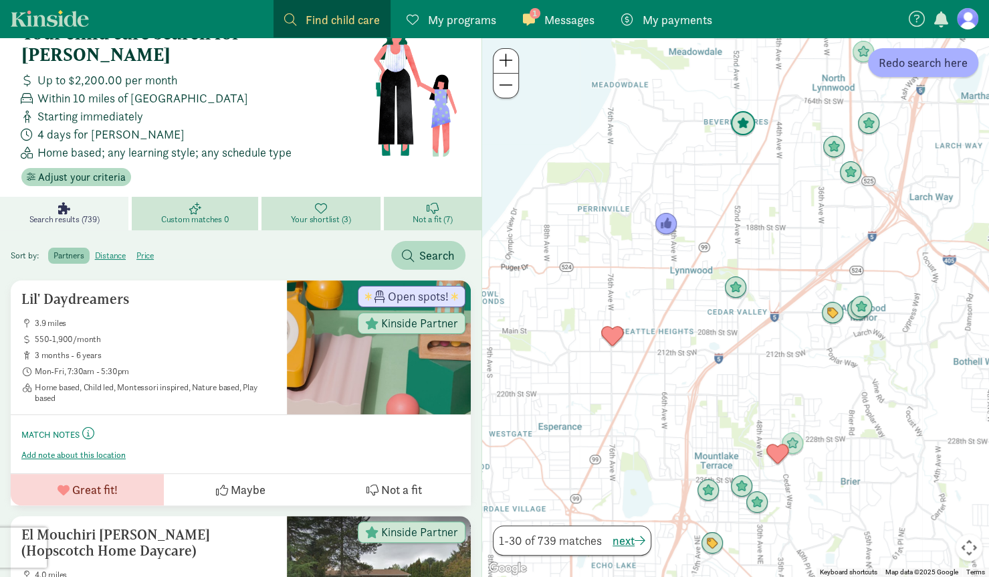
click at [739, 126] on img "Click to see details" at bounding box center [743, 124] width 36 height 36
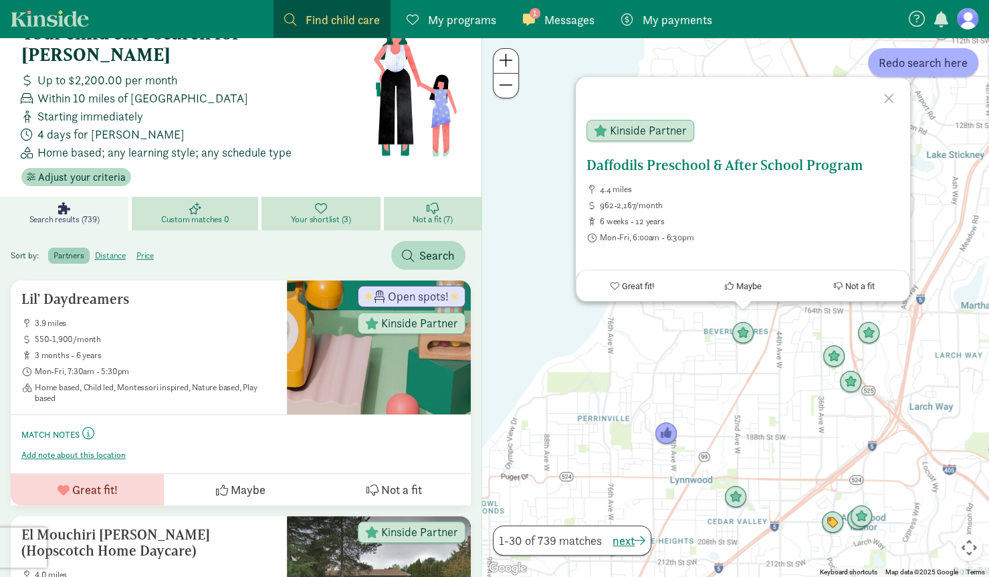
click at [714, 167] on h5 "Daffodils Preschool & After School Program" at bounding box center [743, 165] width 313 height 16
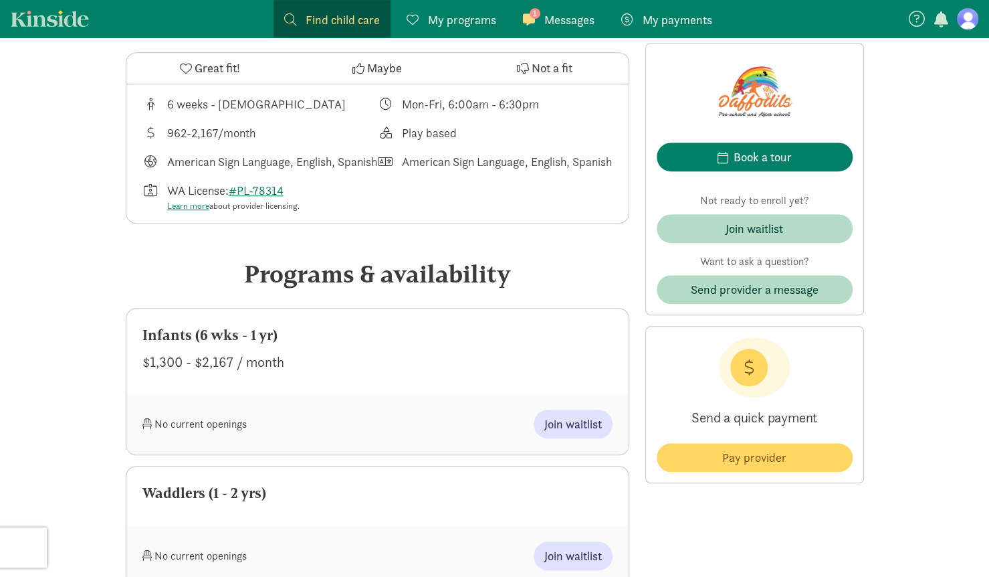
scroll to position [501, 0]
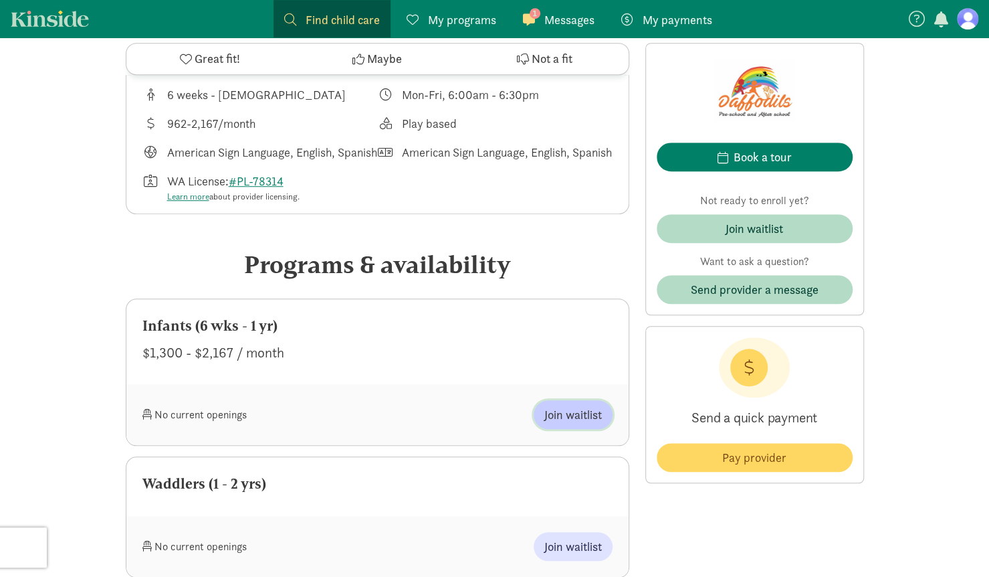
click at [547, 423] on span "Join waitlist" at bounding box center [574, 414] width 58 height 18
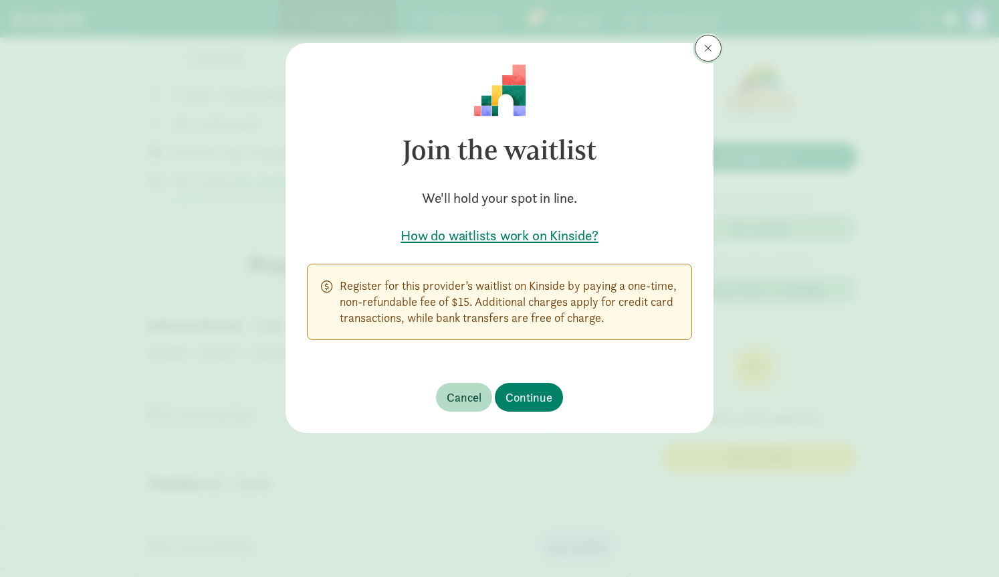
click at [715, 47] on button at bounding box center [708, 48] width 27 height 27
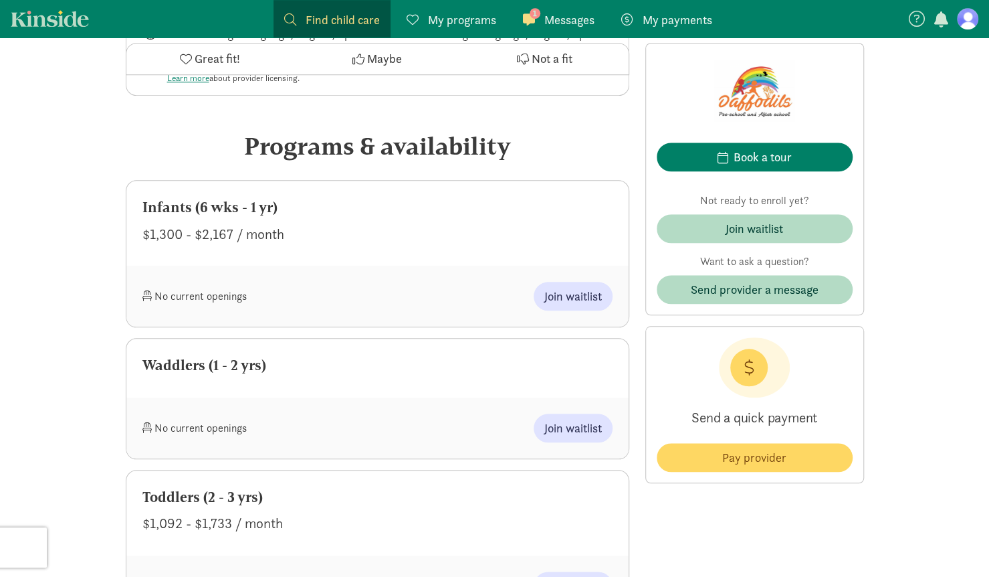
scroll to position [0, 0]
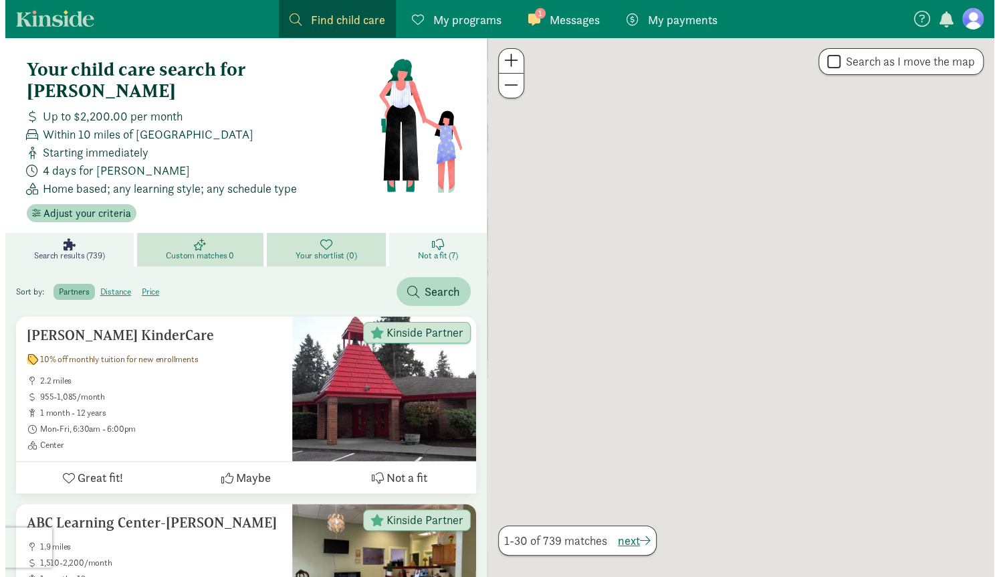
scroll to position [36, 0]
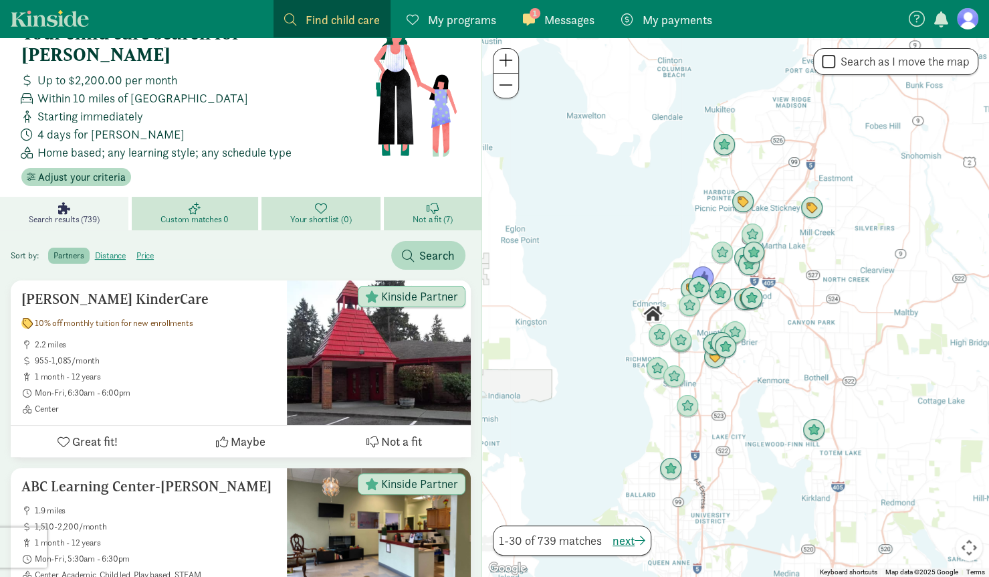
click at [504, 60] on span at bounding box center [506, 60] width 14 height 16
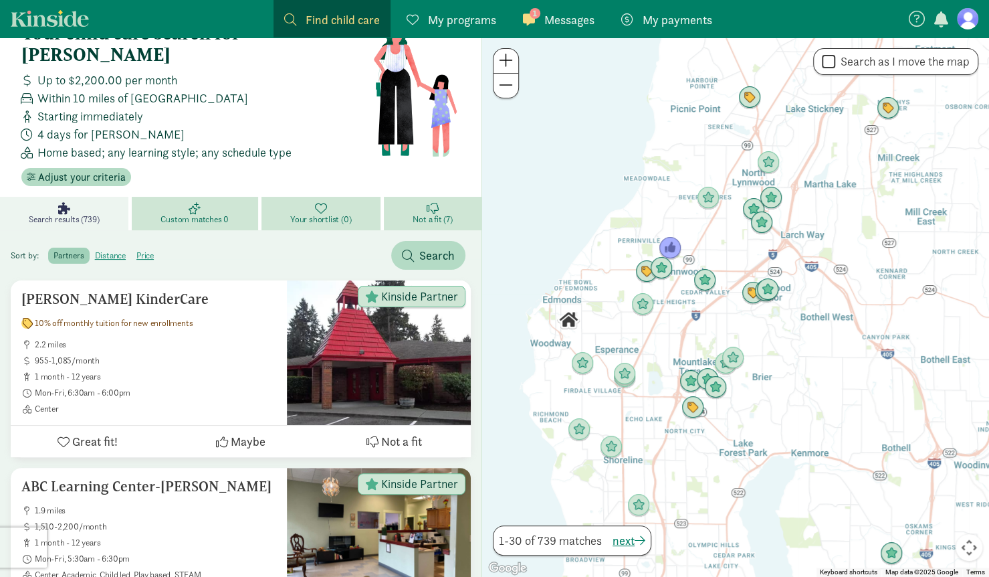
click at [504, 60] on span at bounding box center [506, 60] width 14 height 16
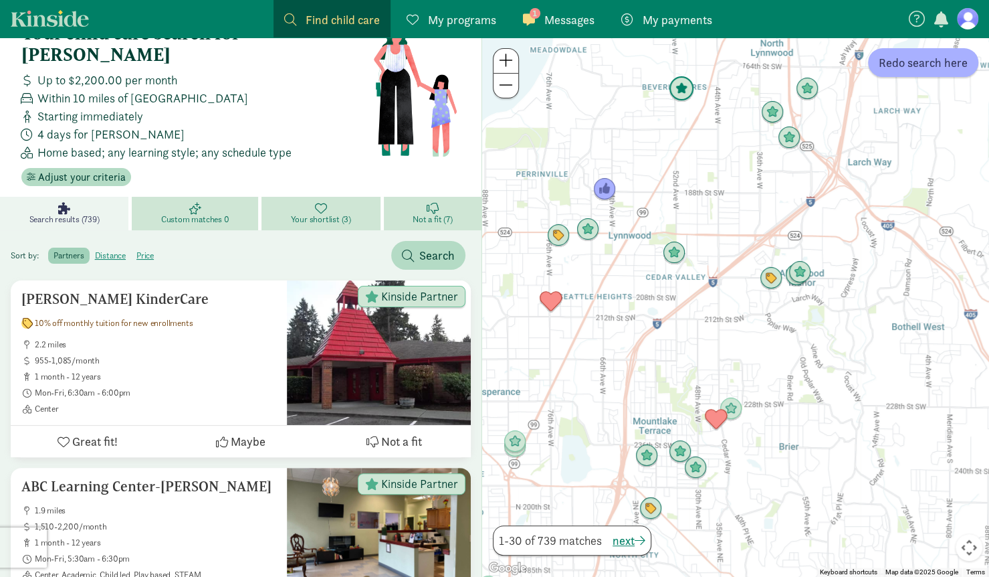
click at [685, 87] on img "Click to see details" at bounding box center [682, 89] width 36 height 36
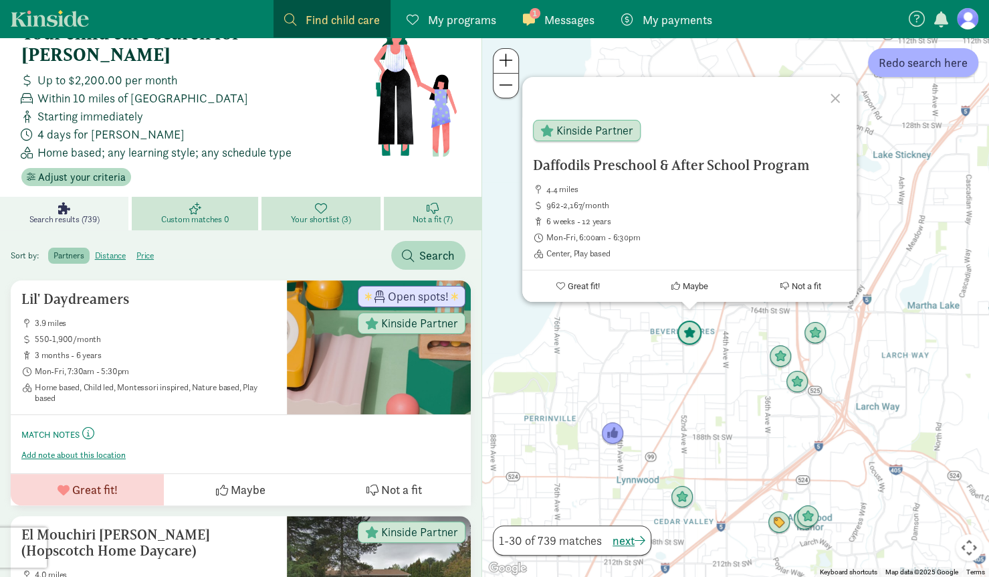
click at [688, 332] on img "Click to see details" at bounding box center [690, 333] width 36 height 36
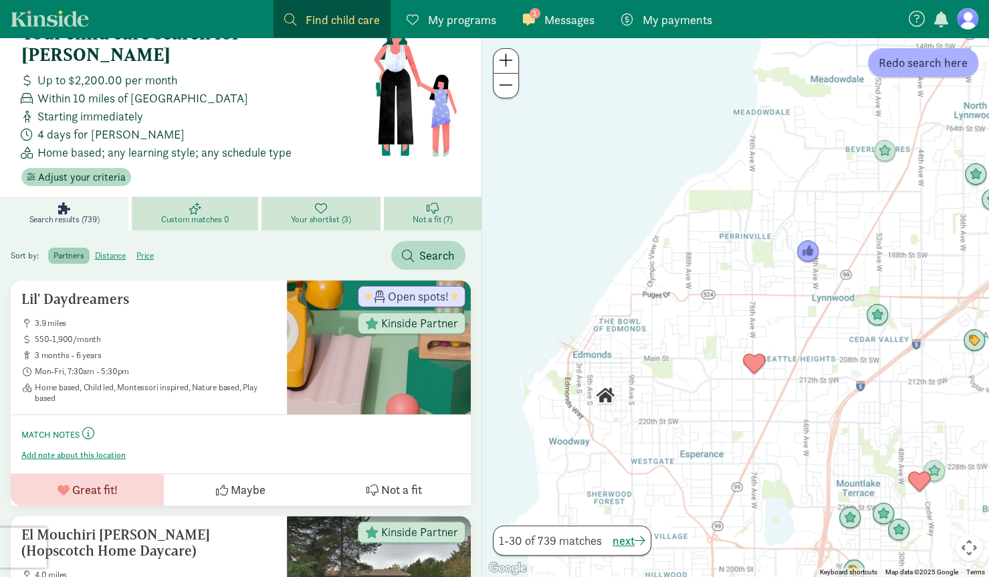
drag, startPoint x: 579, startPoint y: 361, endPoint x: 757, endPoint y: 168, distance: 262.7
click at [757, 168] on div "To navigate, press the arrow keys." at bounding box center [735, 306] width 507 height 539
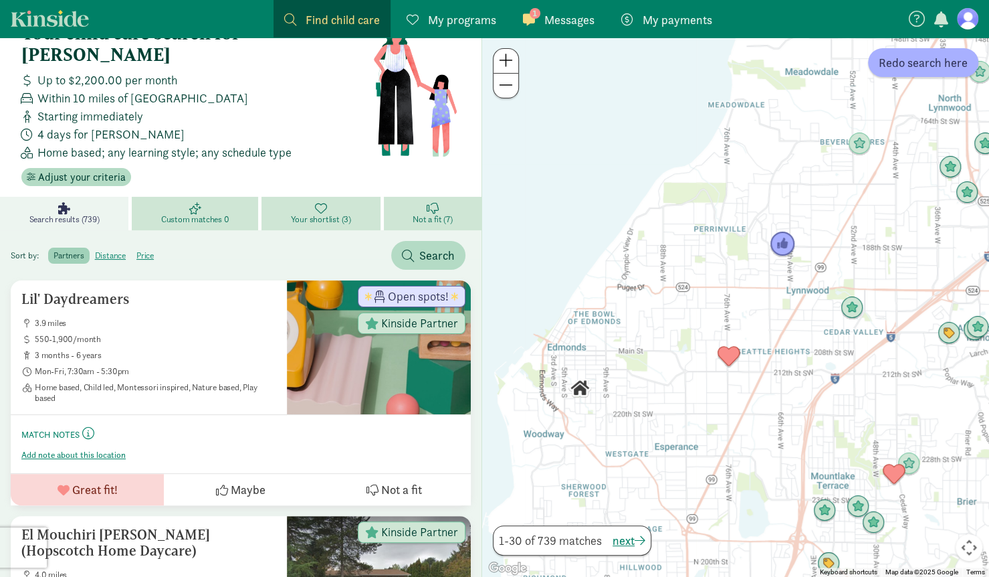
click at [779, 251] on img "Click to see details" at bounding box center [783, 244] width 36 height 36
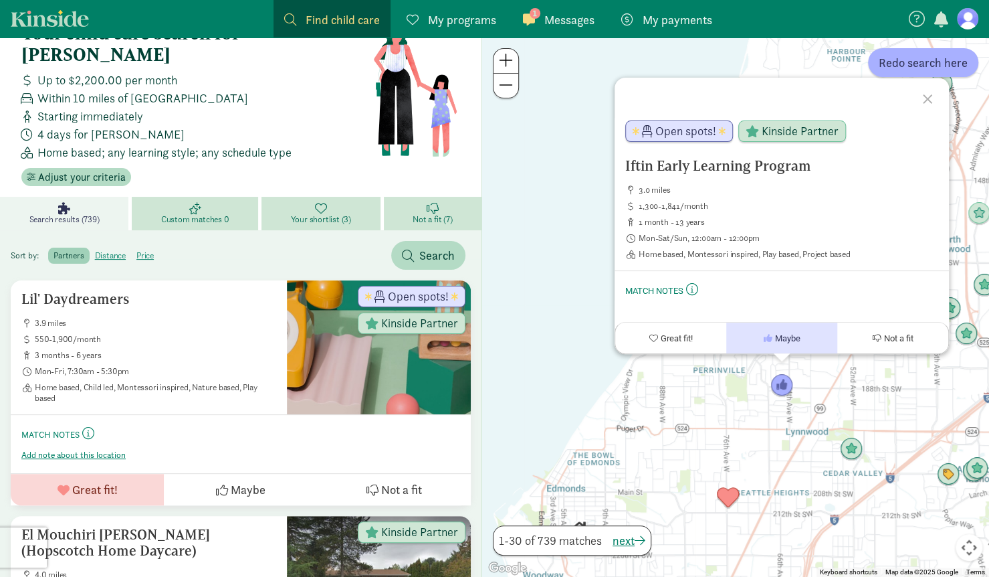
click at [586, 282] on div "Iftin Early Learning Program 3.0 miles 1,300-1,841/month 1 month - 13 years Mon…" at bounding box center [735, 306] width 507 height 539
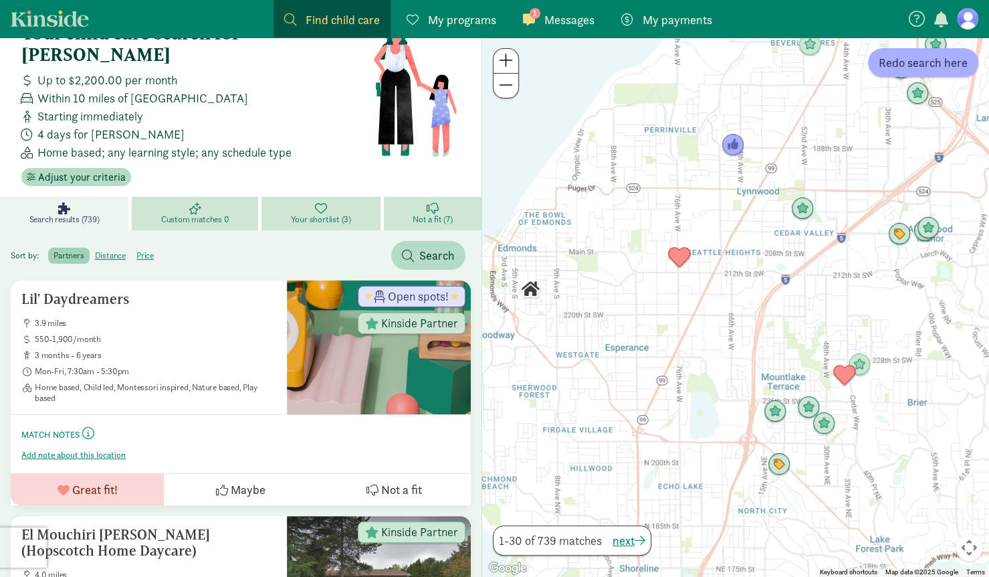
drag, startPoint x: 674, startPoint y: 362, endPoint x: 620, endPoint y: 119, distance: 248.7
click at [620, 119] on div at bounding box center [735, 306] width 507 height 539
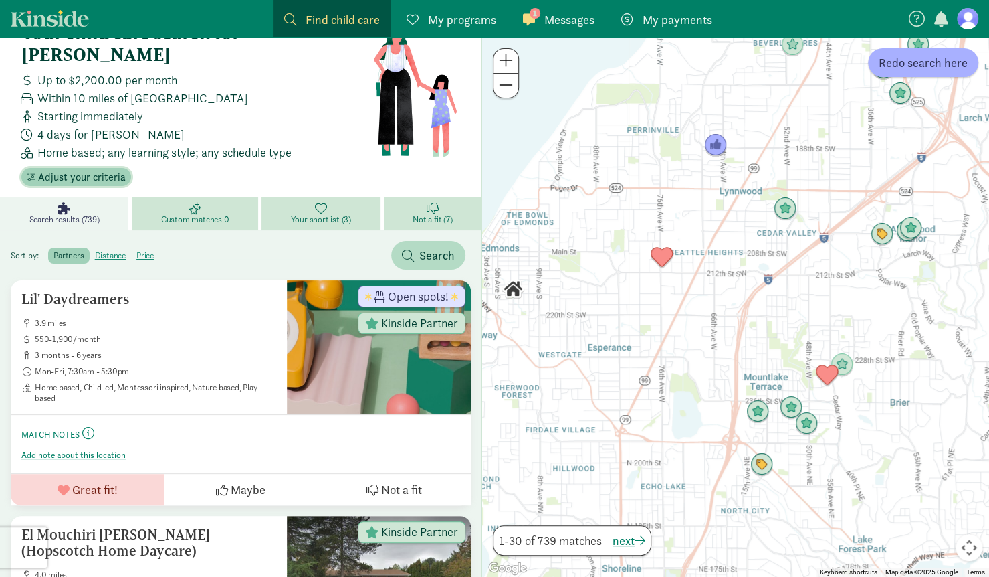
click at [55, 169] on span "Adjust your criteria" at bounding box center [82, 177] width 88 height 16
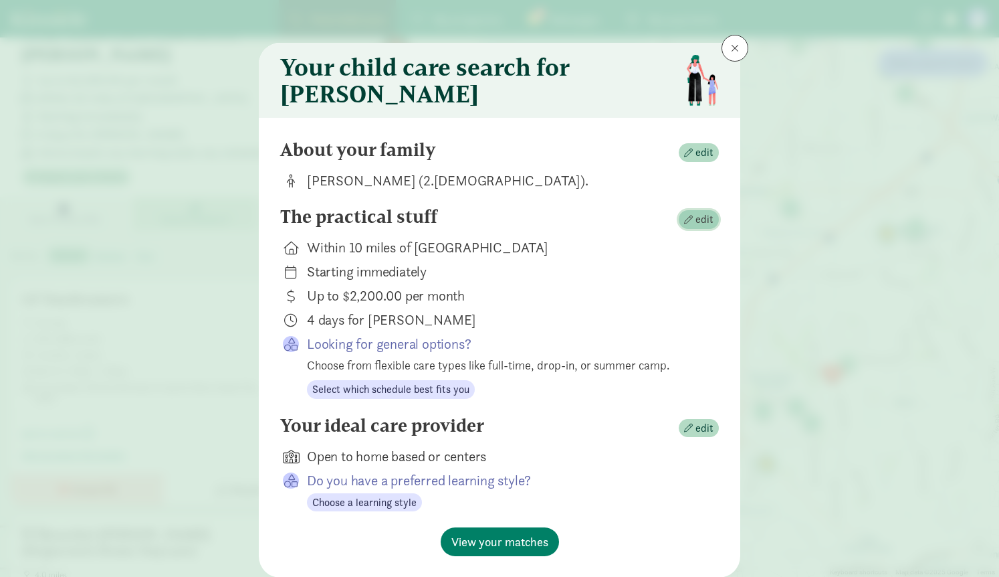
click at [686, 224] on span "button" at bounding box center [688, 219] width 9 height 9
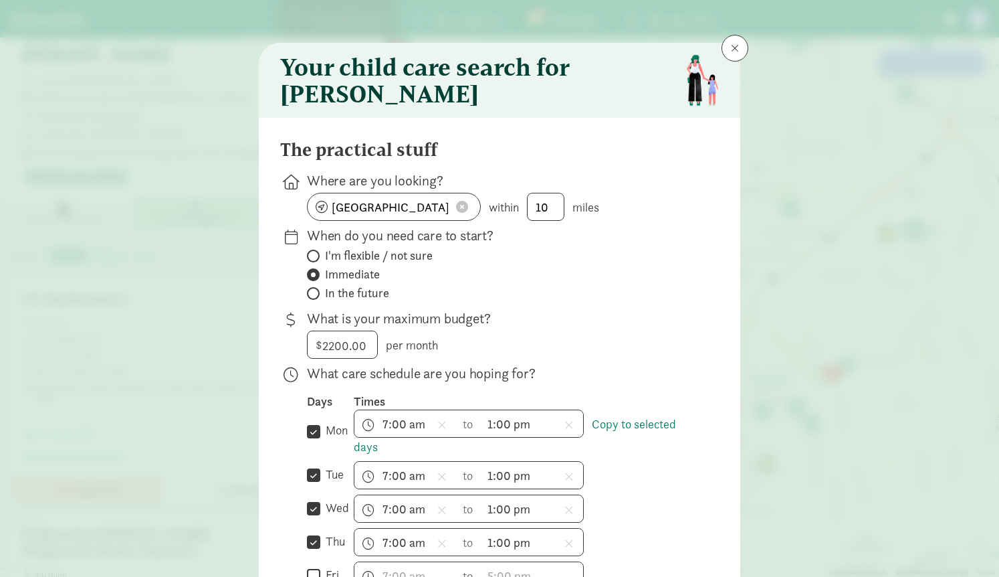
click at [340, 301] on span "In the future" at bounding box center [357, 293] width 64 height 16
click at [316, 298] on input "In the future" at bounding box center [311, 293] width 9 height 9
radio input "true"
radio input "false"
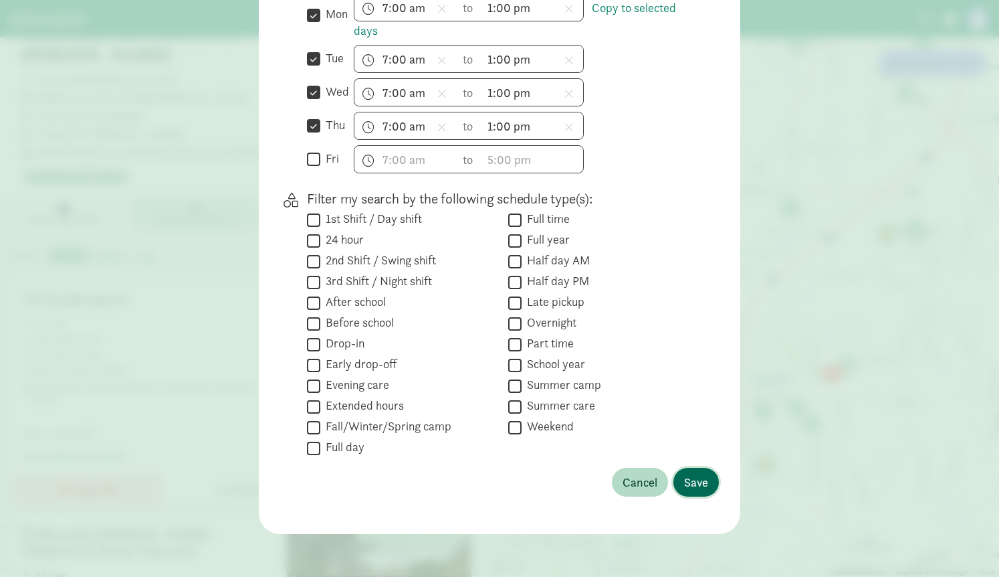
click at [698, 488] on span "Save" at bounding box center [696, 482] width 24 height 18
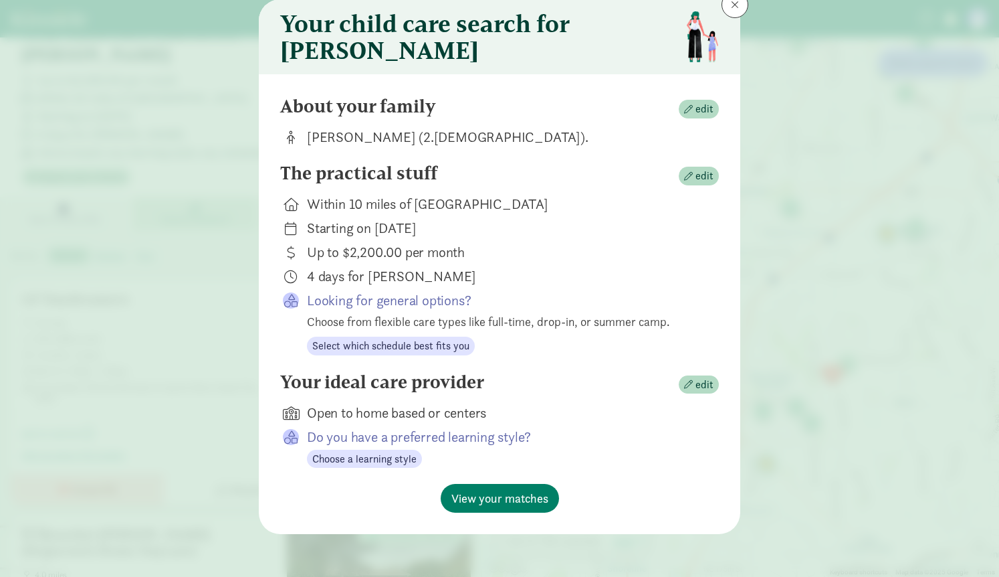
scroll to position [0, 0]
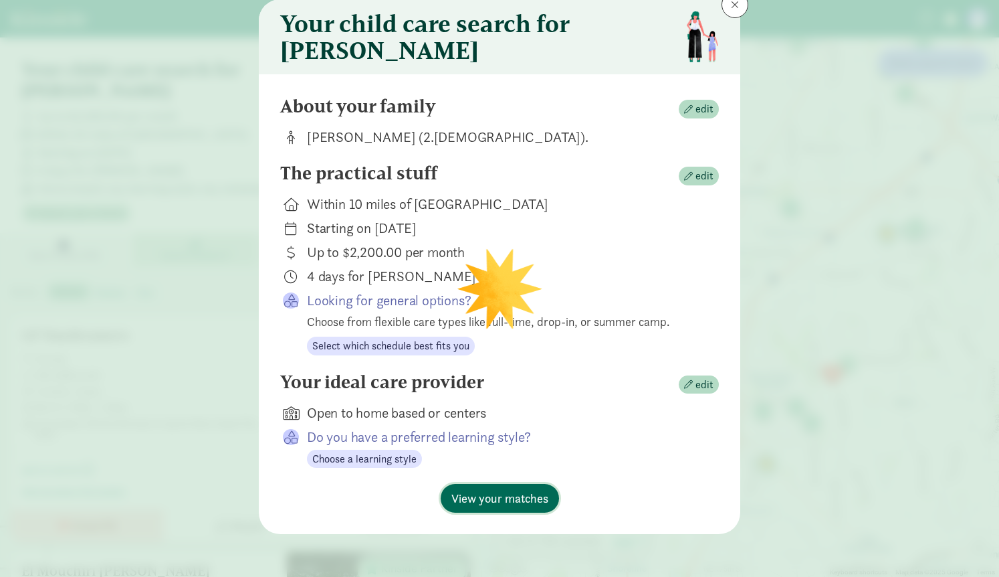
click at [467, 496] on span "View your matches" at bounding box center [500, 498] width 97 height 18
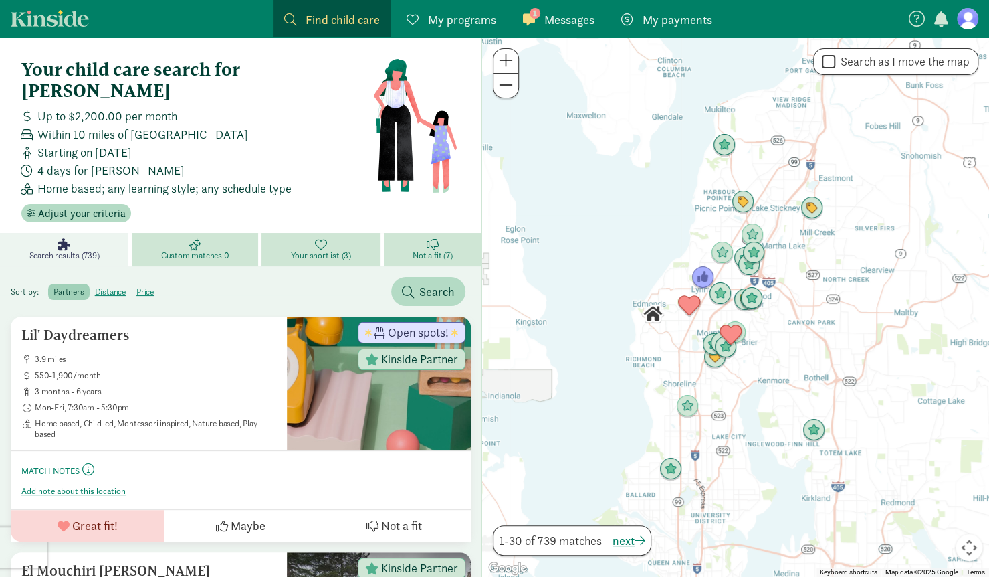
click at [508, 66] on span at bounding box center [506, 60] width 14 height 16
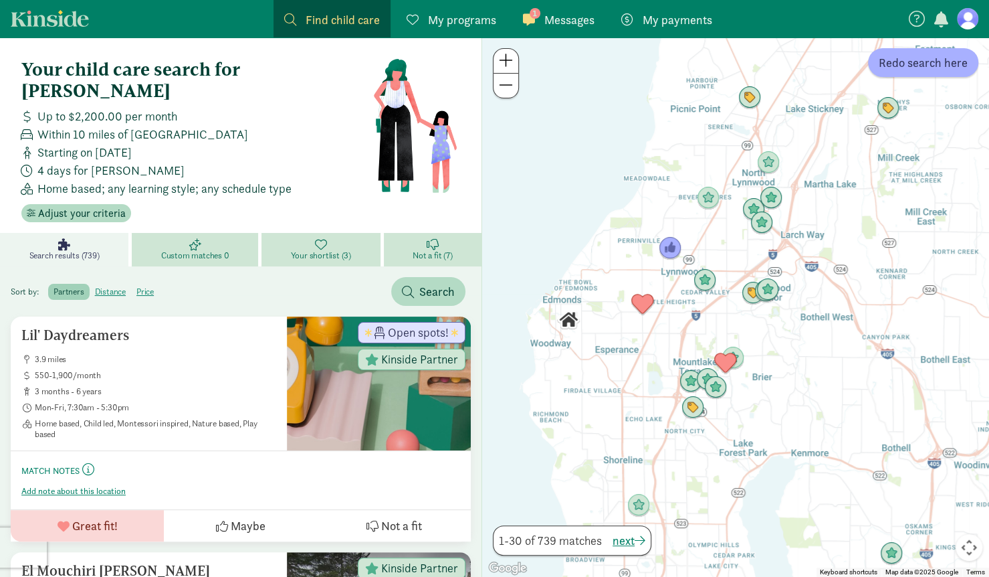
click at [508, 66] on span at bounding box center [506, 60] width 14 height 16
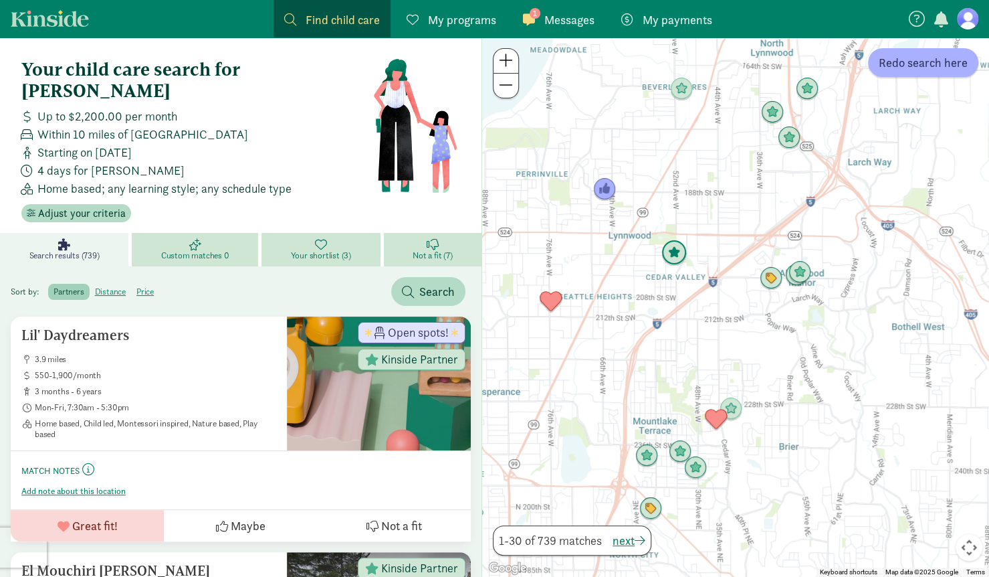
click at [678, 260] on img "Click to see details" at bounding box center [674, 253] width 36 height 36
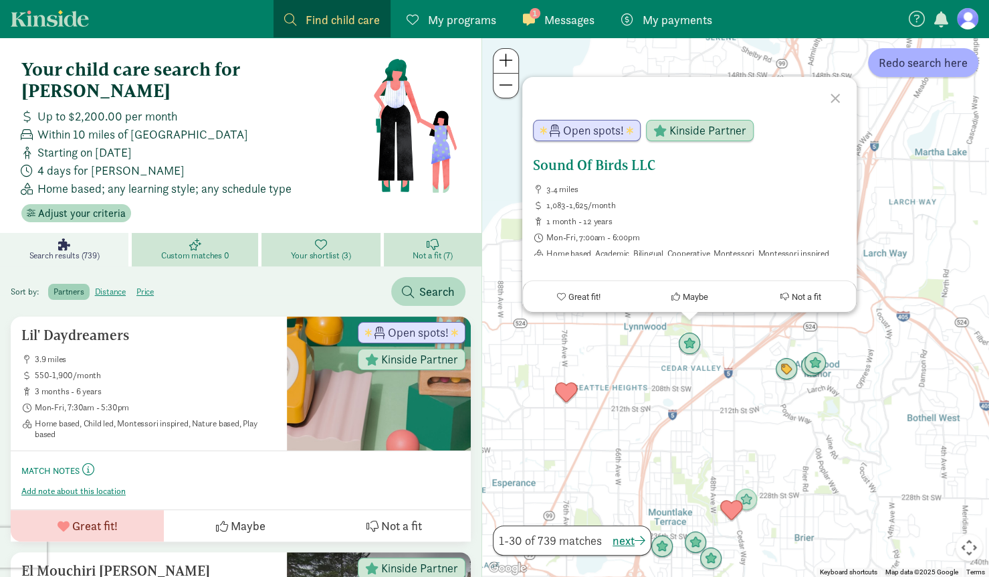
click at [587, 171] on h5 "Sound Of Birds LLC" at bounding box center [689, 165] width 313 height 16
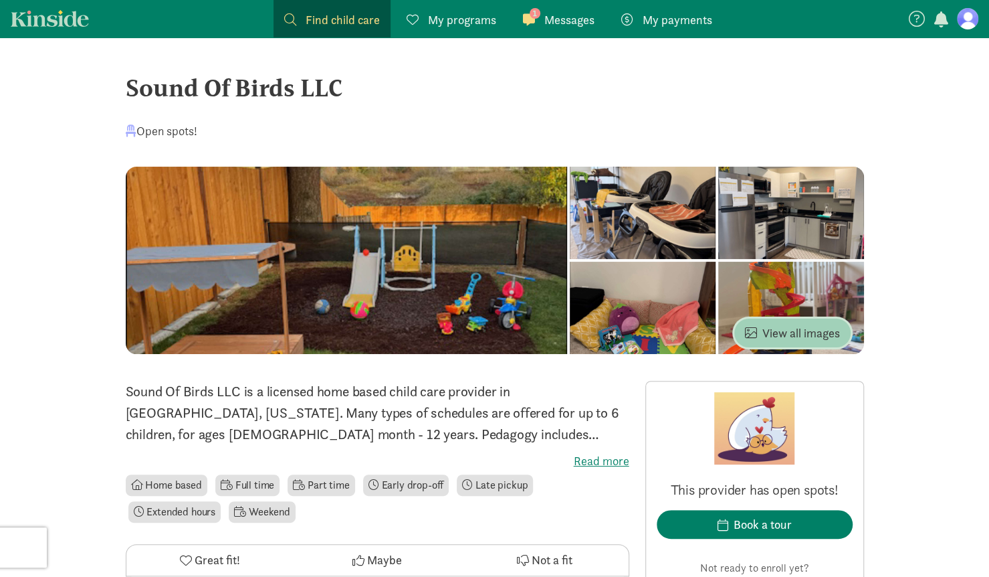
click at [771, 325] on span "View all images" at bounding box center [792, 333] width 95 height 18
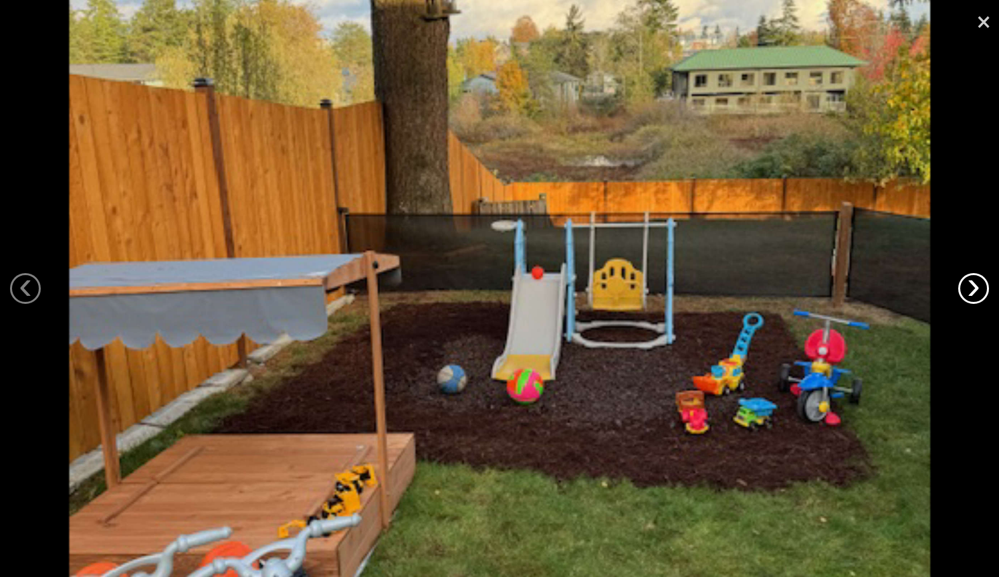
click at [973, 290] on link "›" at bounding box center [974, 288] width 31 height 31
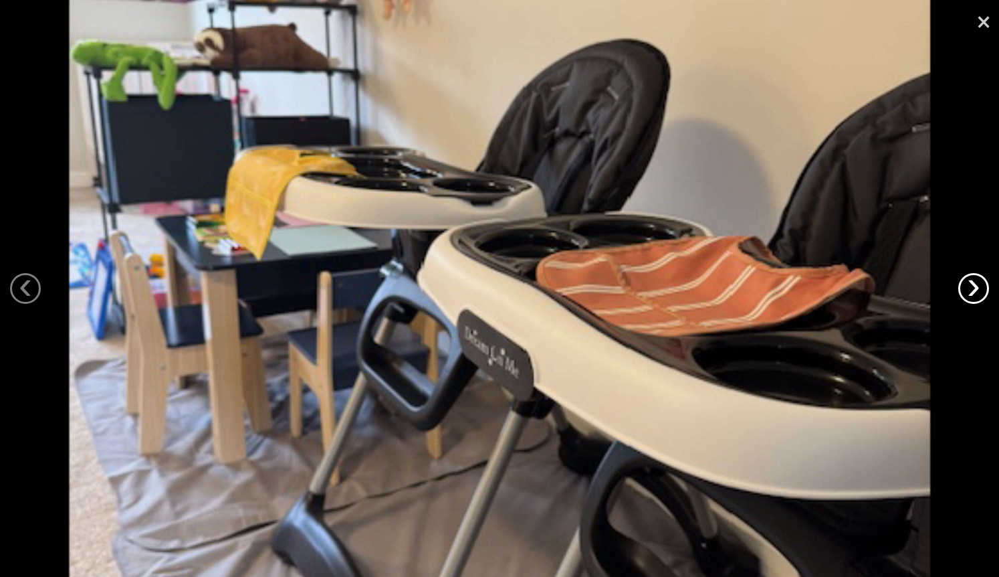
click at [973, 290] on link "›" at bounding box center [974, 288] width 31 height 31
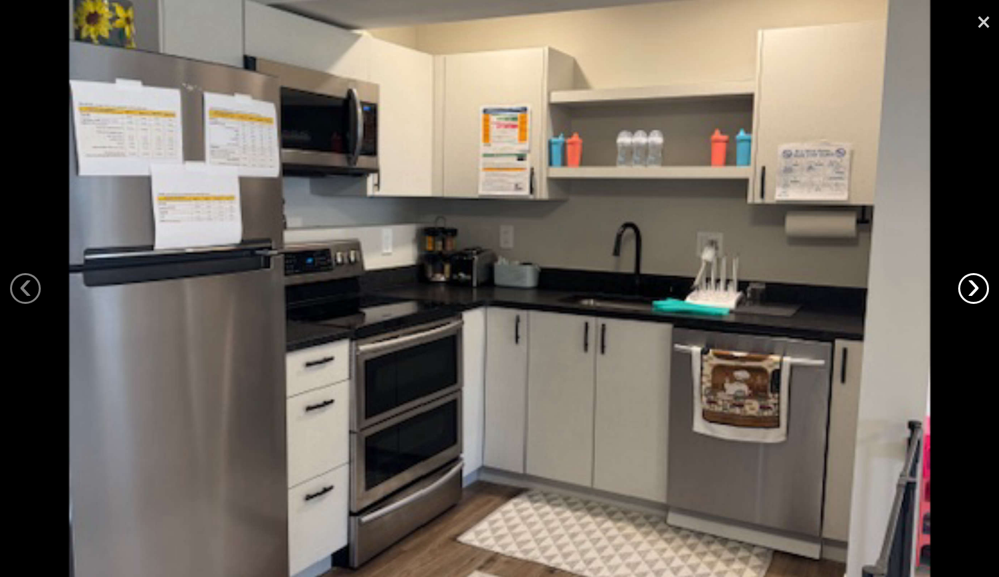
click at [973, 290] on link "›" at bounding box center [974, 288] width 31 height 31
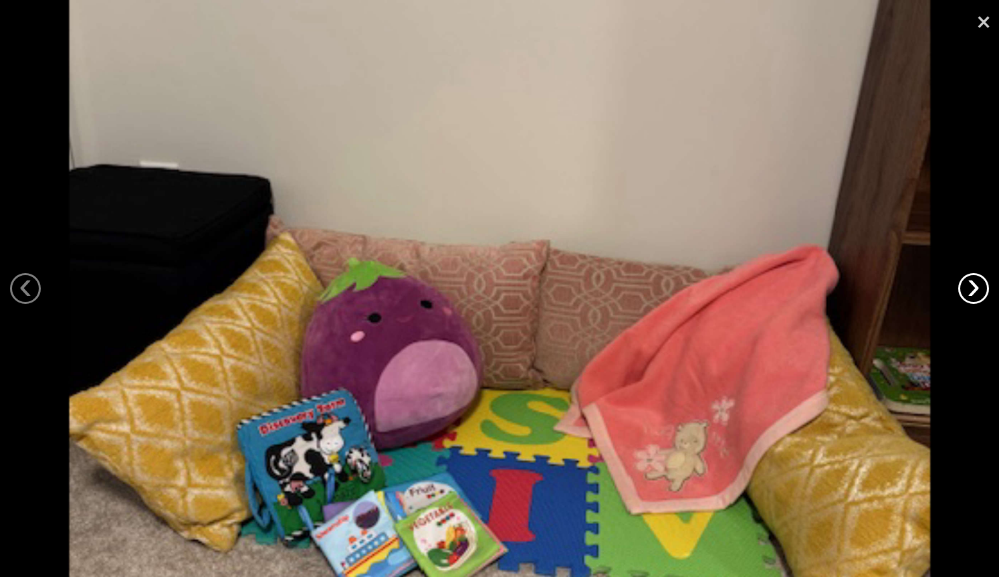
click at [973, 290] on link "›" at bounding box center [974, 288] width 31 height 31
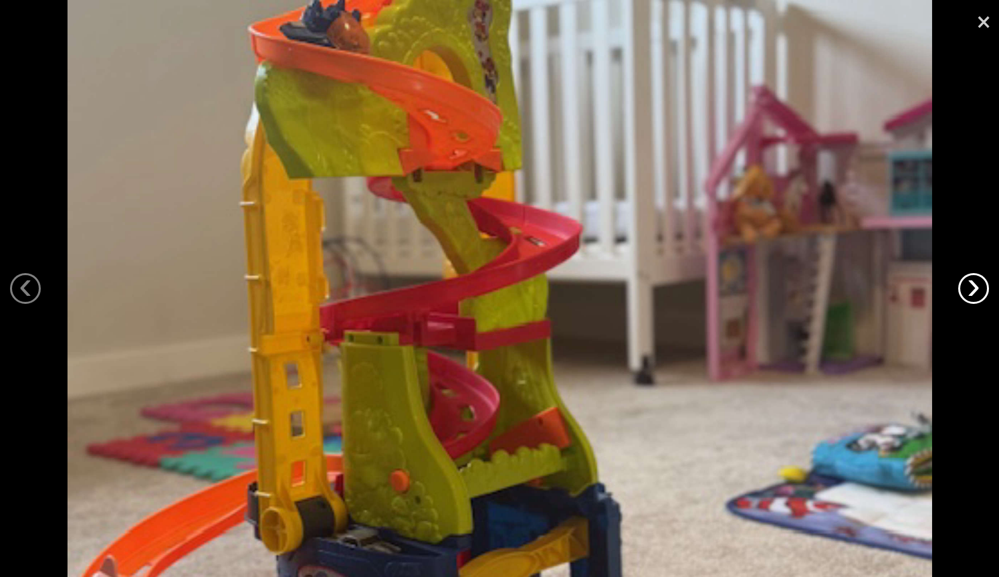
click at [973, 290] on link "›" at bounding box center [974, 288] width 31 height 31
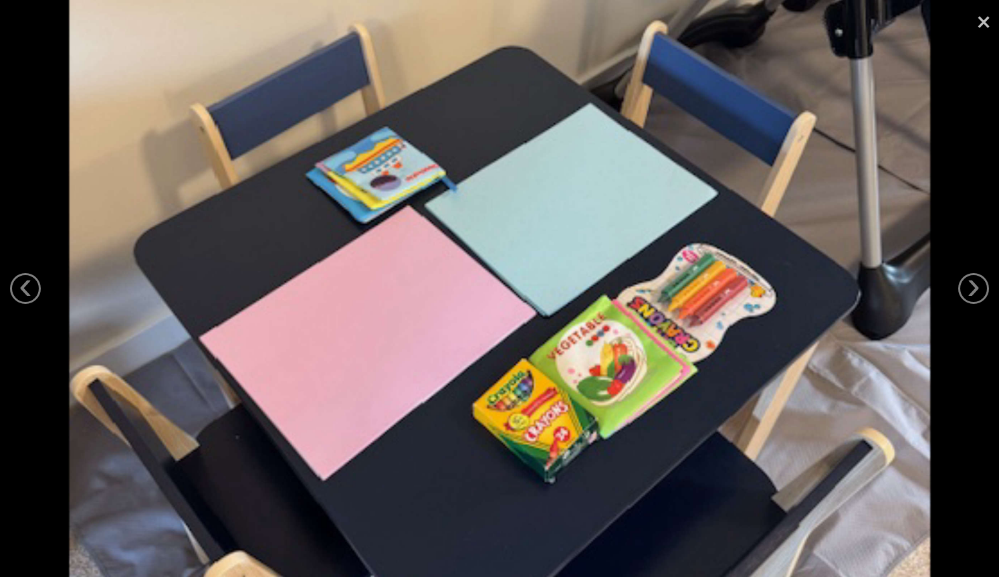
drag, startPoint x: 973, startPoint y: 290, endPoint x: 985, endPoint y: 17, distance: 273.2
click at [985, 17] on link "×" at bounding box center [984, 20] width 31 height 40
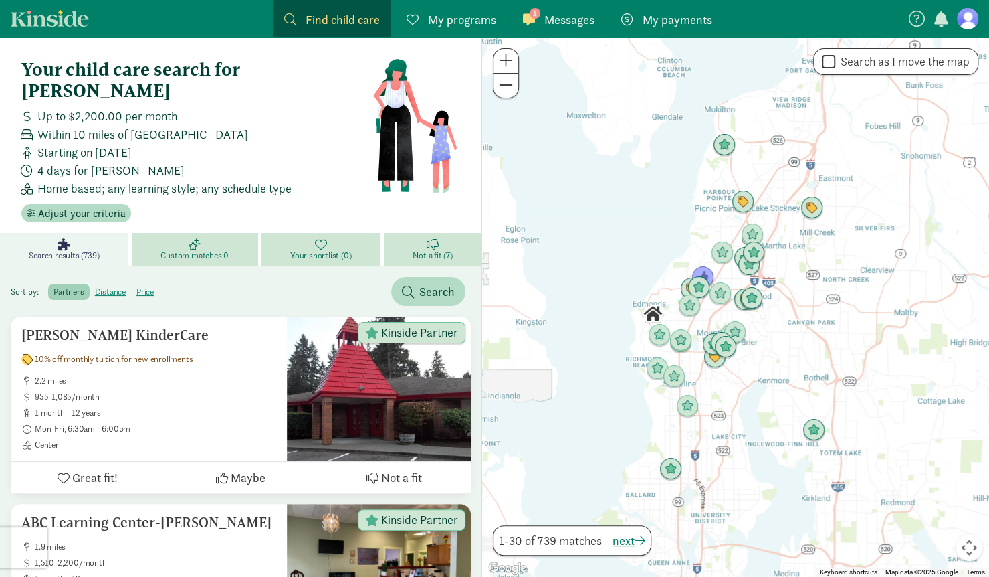
click at [509, 61] on span at bounding box center [506, 60] width 14 height 16
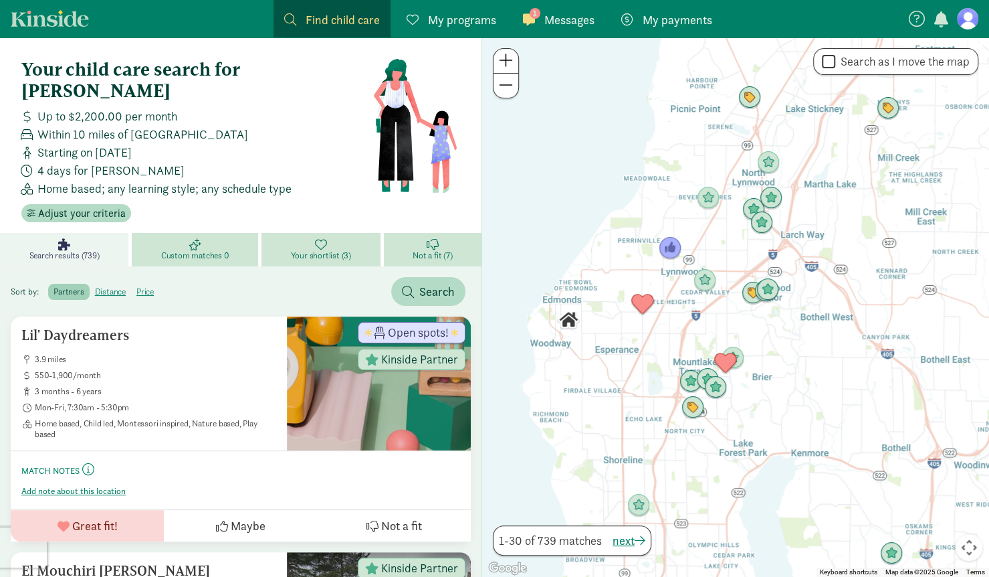
click at [509, 61] on span at bounding box center [506, 60] width 14 height 16
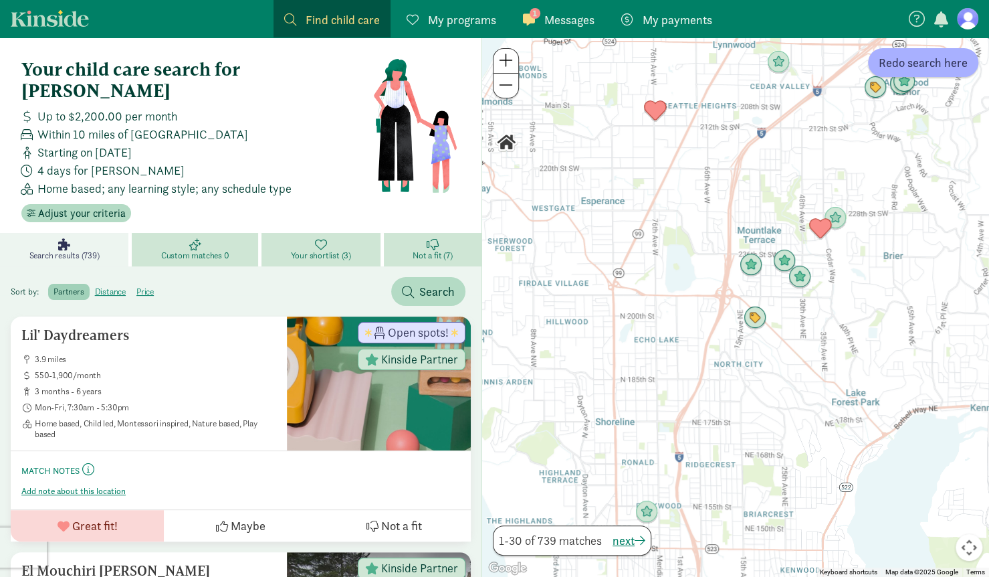
drag, startPoint x: 599, startPoint y: 362, endPoint x: 704, endPoint y: 170, distance: 218.5
click at [704, 170] on div at bounding box center [735, 306] width 507 height 539
click at [755, 323] on img "Click to see details" at bounding box center [755, 319] width 36 height 36
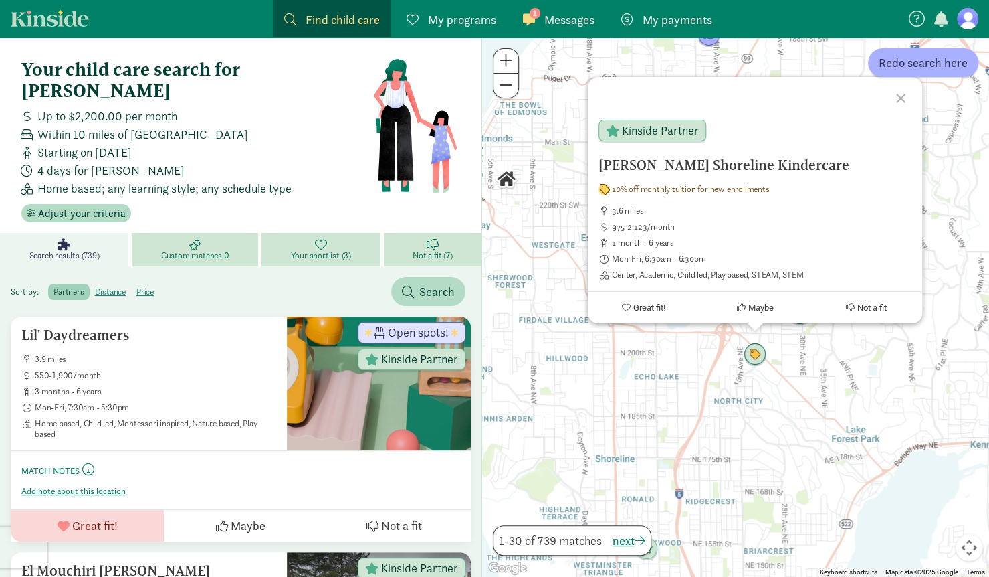
click at [663, 362] on div "Ballinger Shoreline Kindercare 10% off monthly tuition for new enrollments 3.6 …" at bounding box center [735, 306] width 507 height 539
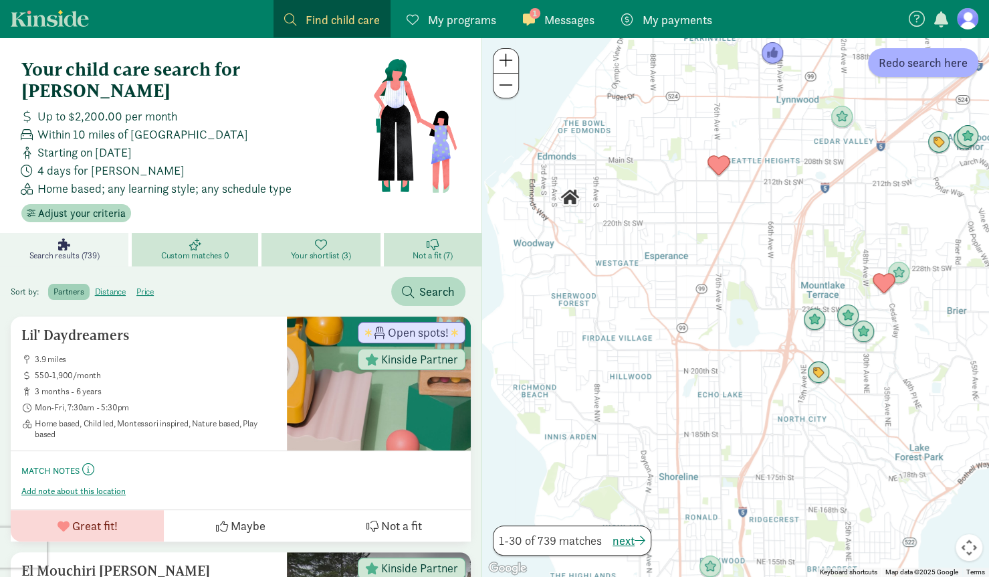
drag, startPoint x: 670, startPoint y: 352, endPoint x: 737, endPoint y: 370, distance: 69.3
click at [737, 370] on div at bounding box center [735, 306] width 507 height 539
click at [429, 250] on span "Not a fit (7)" at bounding box center [432, 255] width 39 height 11
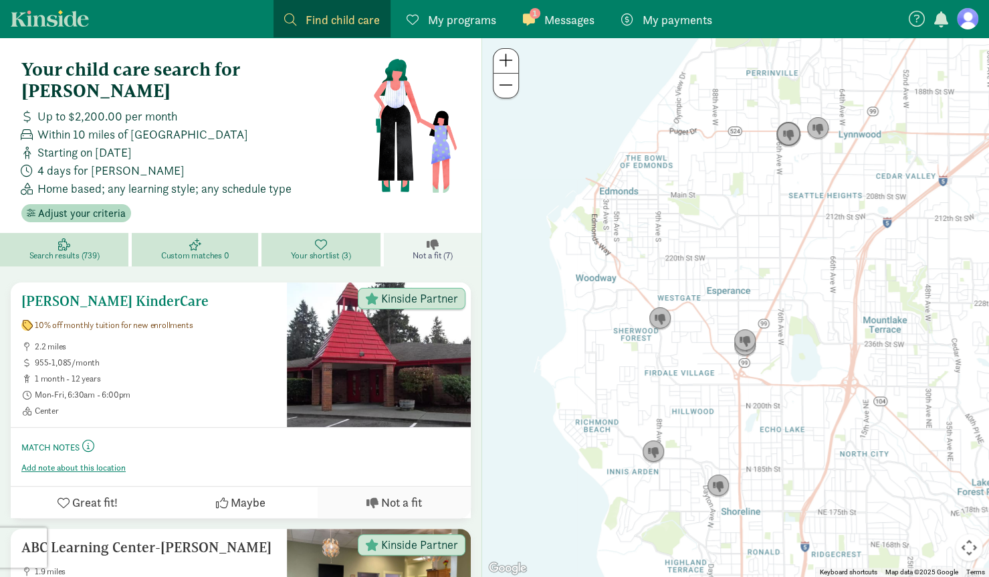
click at [99, 293] on h5 "[PERSON_NAME] KinderCare" at bounding box center [148, 301] width 255 height 16
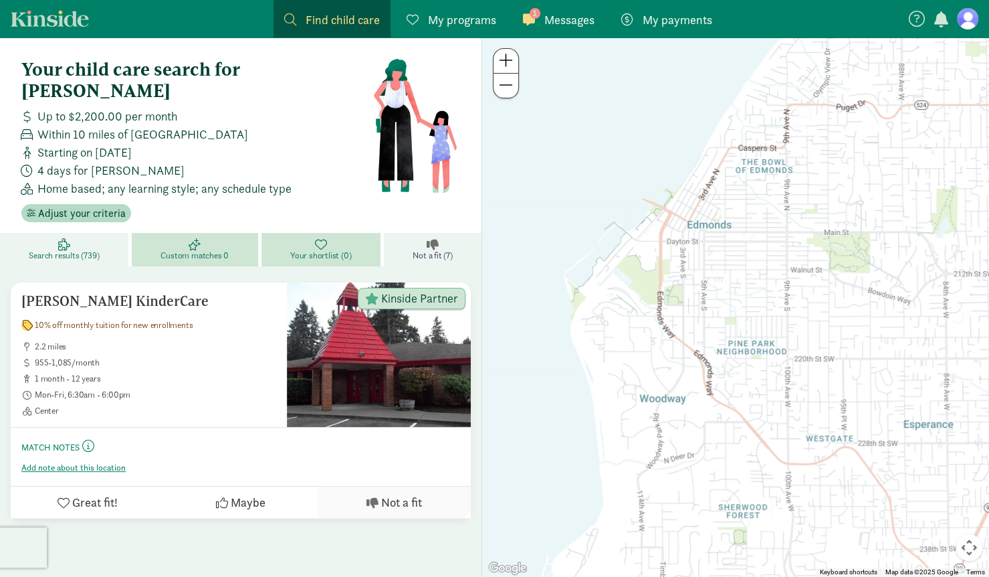
click at [82, 233] on link "Search results (739)" at bounding box center [66, 249] width 132 height 33
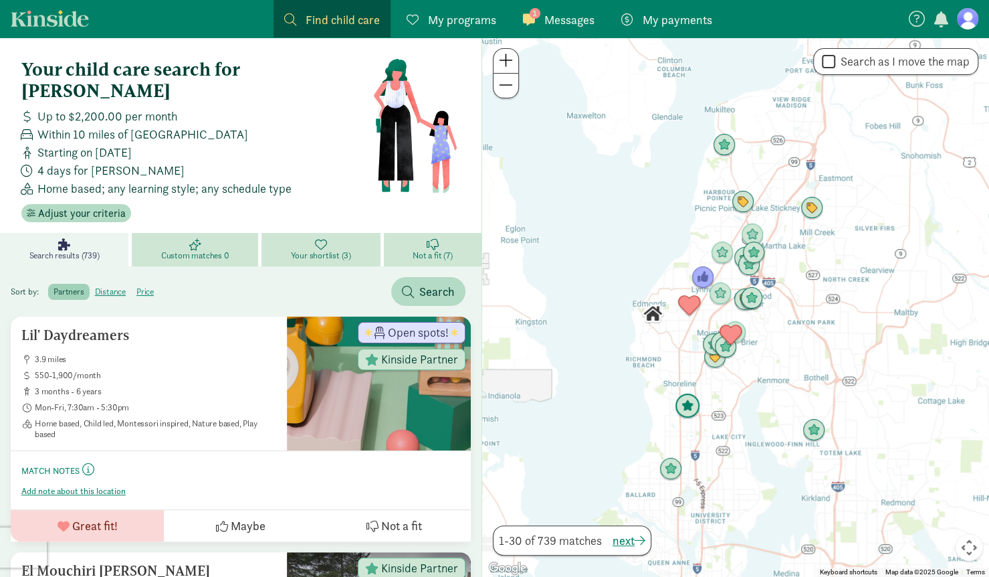
click at [691, 401] on img "Click to see details" at bounding box center [688, 406] width 36 height 36
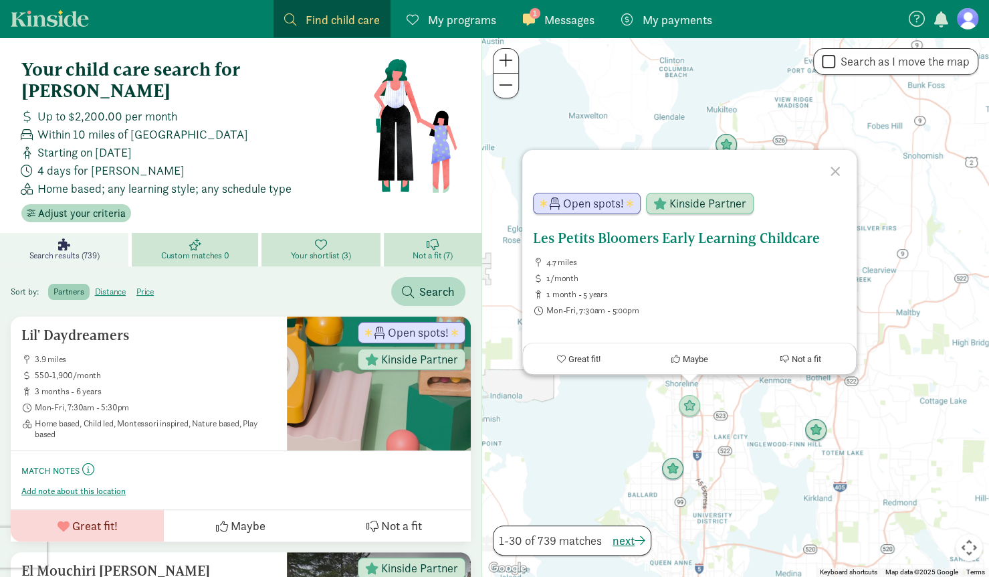
click at [641, 237] on h5 "Les Petits Bloomers Early Learning Childcare" at bounding box center [689, 238] width 313 height 16
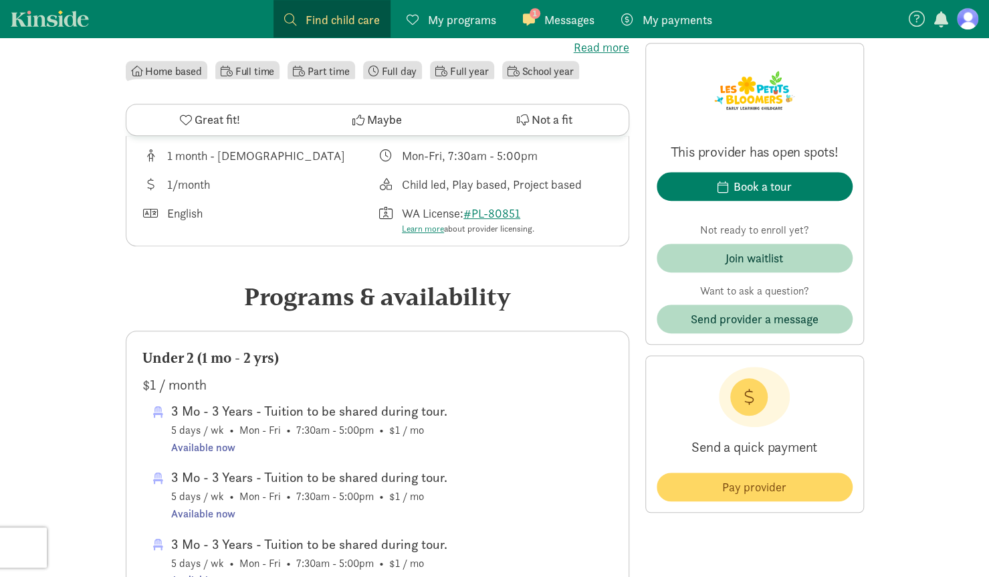
scroll to position [320, 0]
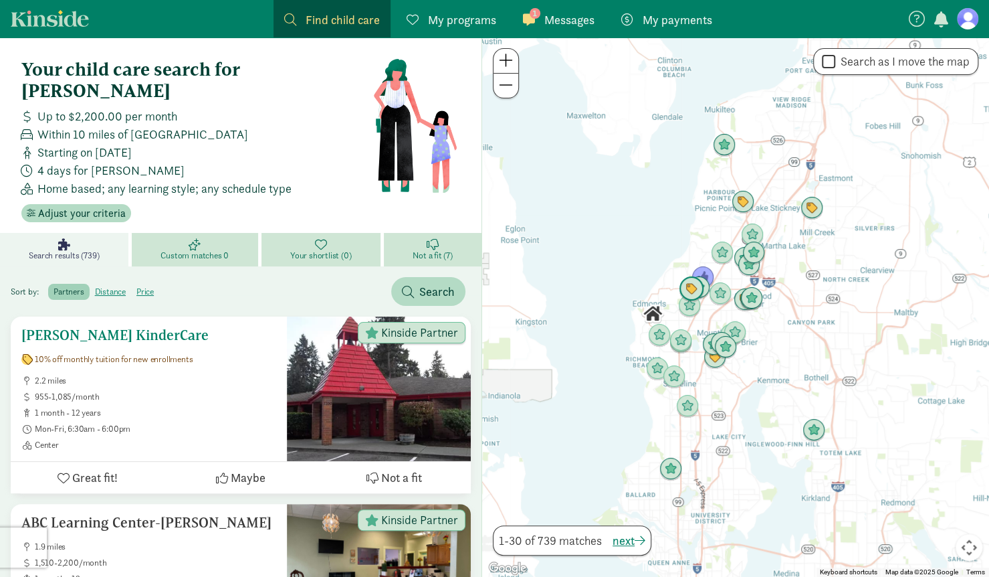
click at [405, 468] on span "Not a fit" at bounding box center [401, 477] width 41 height 18
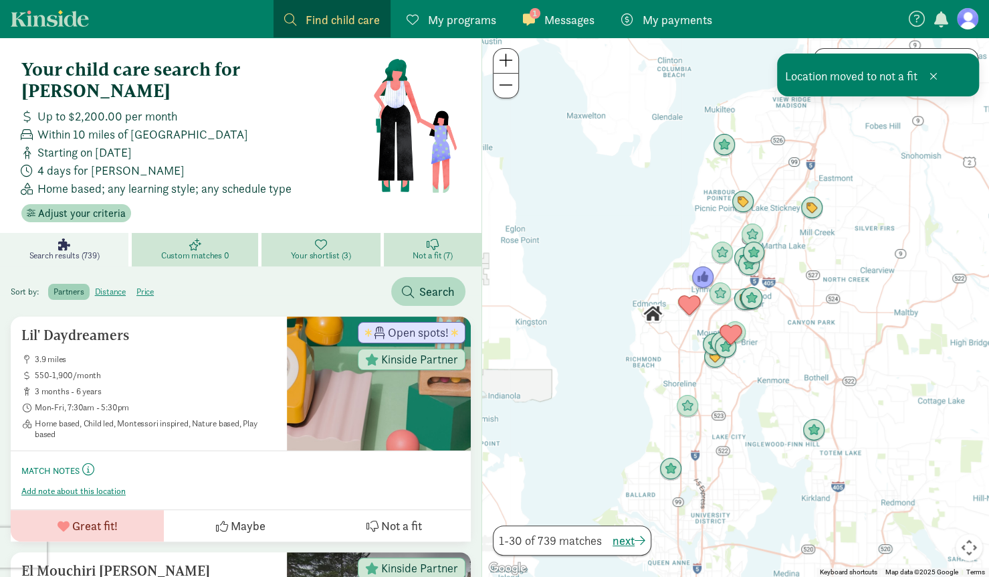
click at [502, 60] on span at bounding box center [506, 60] width 14 height 16
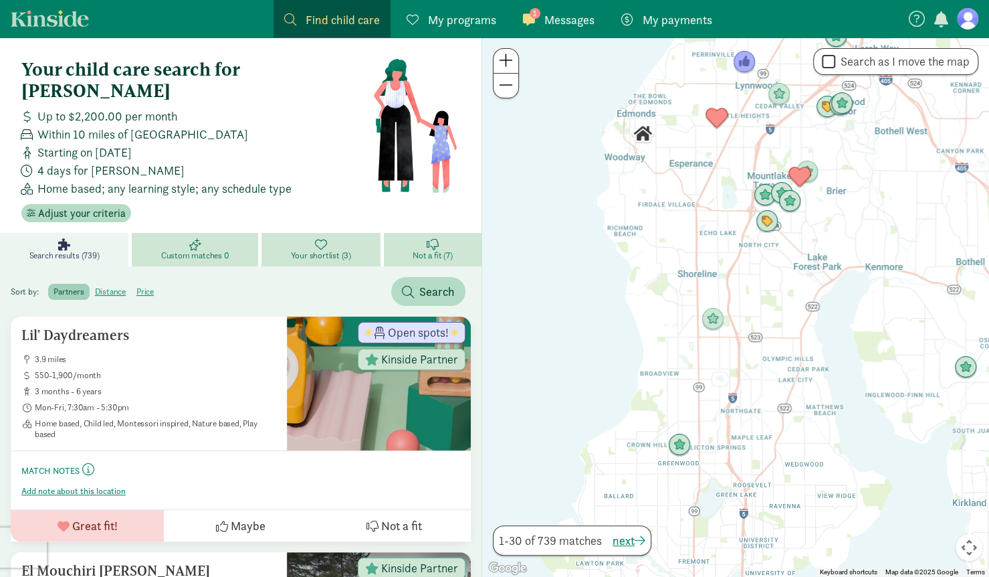
drag, startPoint x: 692, startPoint y: 504, endPoint x: 767, endPoint y: 316, distance: 202.1
click at [767, 316] on div at bounding box center [735, 306] width 507 height 539
click at [721, 316] on img "Click to see details" at bounding box center [713, 319] width 36 height 36
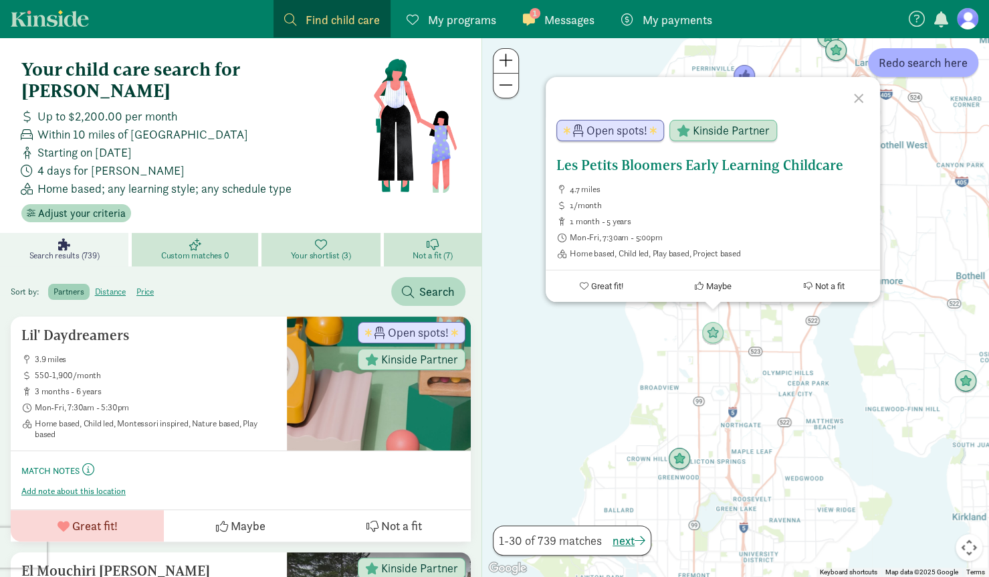
click at [836, 284] on span "Not a fit" at bounding box center [829, 286] width 29 height 10
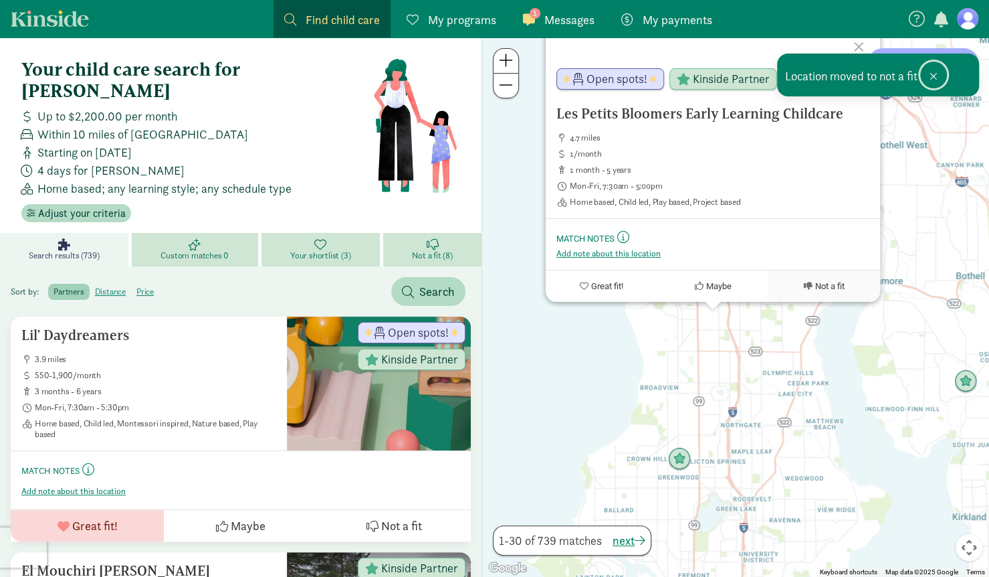
click at [932, 82] on button at bounding box center [933, 75] width 27 height 27
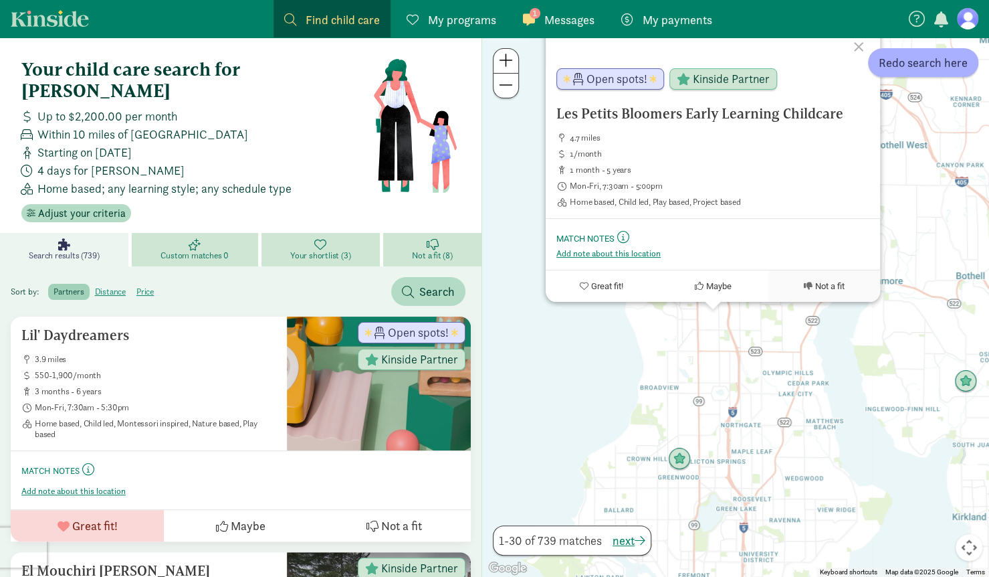
click at [585, 369] on div "Les Petits Bloomers Early Learning Childcare 4.7 miles 1/month 1 month - 5 year…" at bounding box center [735, 306] width 507 height 539
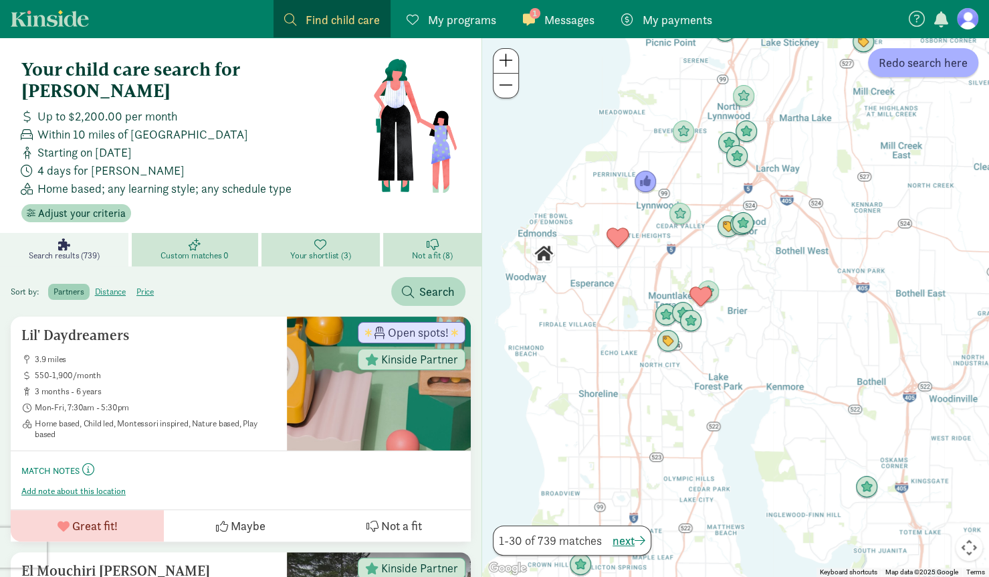
drag, startPoint x: 804, startPoint y: 300, endPoint x: 698, endPoint y: 410, distance: 152.8
click at [698, 410] on div at bounding box center [735, 306] width 507 height 539
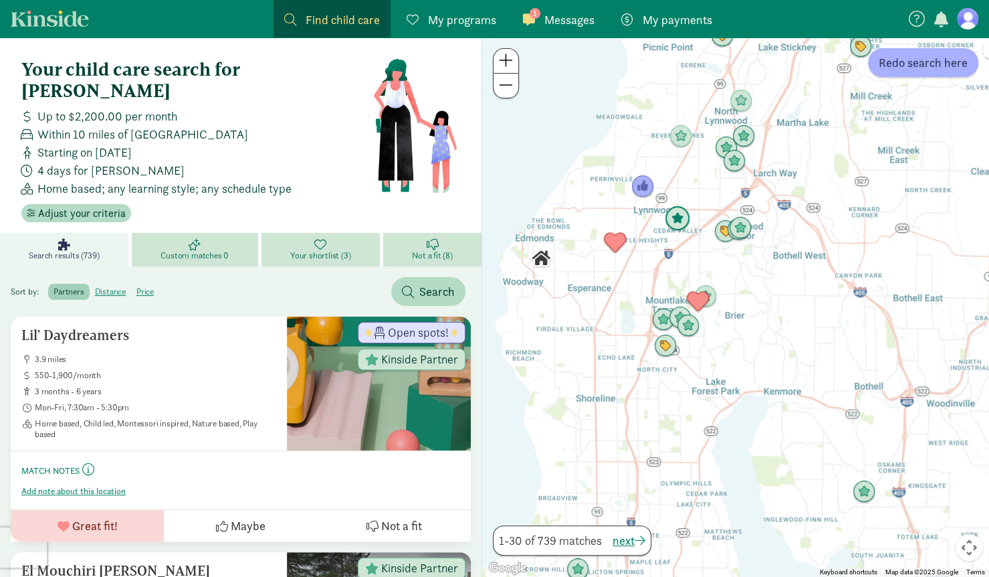
click at [676, 215] on img "Click to see details" at bounding box center [678, 219] width 36 height 36
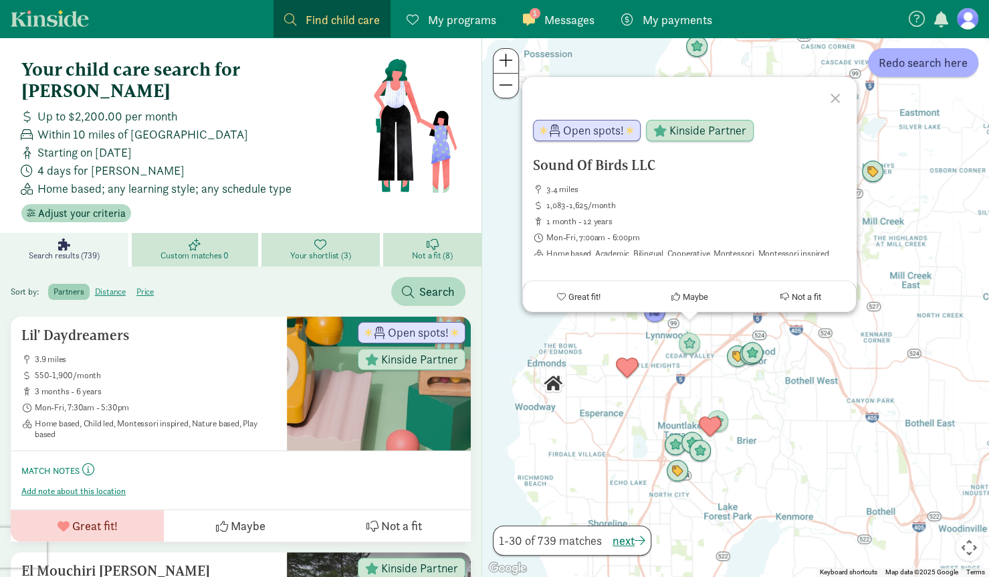
click at [510, 193] on div "Sound Of Birds LLC 3.4 miles 1,083-1,625/month 1 month - 12 years Mon-Fri, 7:00…" at bounding box center [735, 306] width 507 height 539
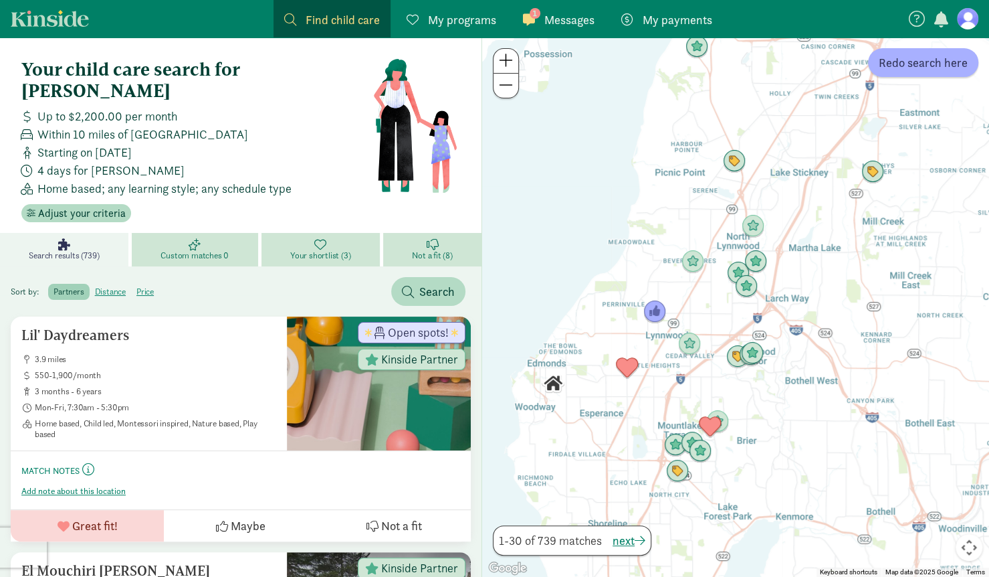
click at [497, 58] on button at bounding box center [506, 61] width 25 height 25
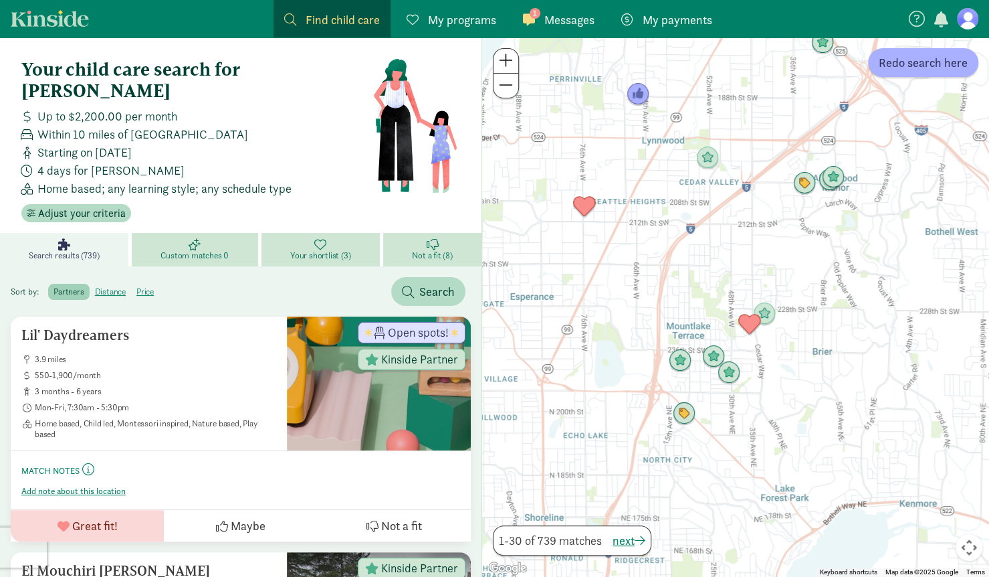
drag, startPoint x: 693, startPoint y: 369, endPoint x: 759, endPoint y: 124, distance: 253.5
click at [759, 124] on div at bounding box center [735, 306] width 507 height 539
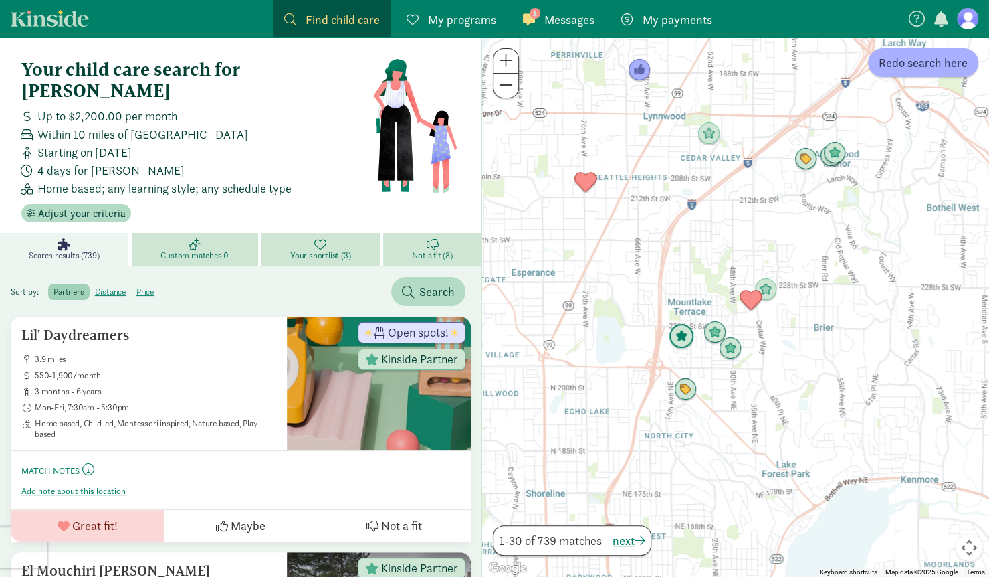
click at [684, 341] on img "Click to see details" at bounding box center [682, 336] width 36 height 36
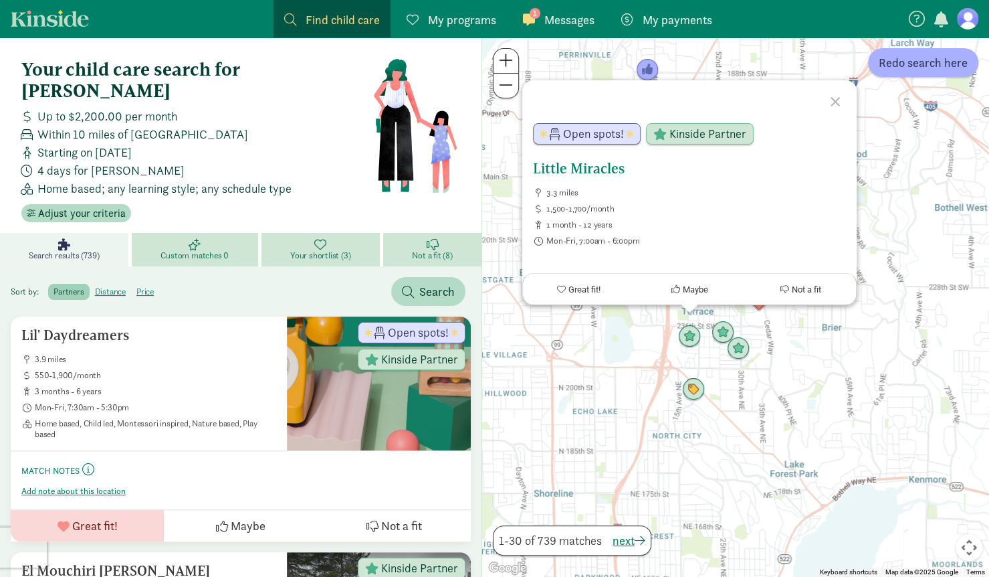
click at [554, 168] on h5 "Little Miracles" at bounding box center [689, 169] width 313 height 16
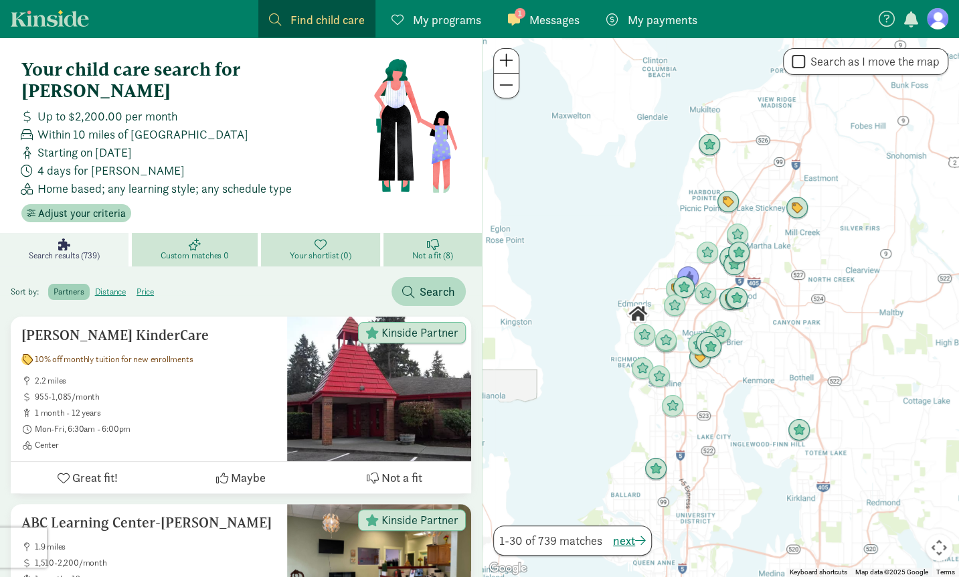
click at [511, 56] on span at bounding box center [506, 60] width 14 height 16
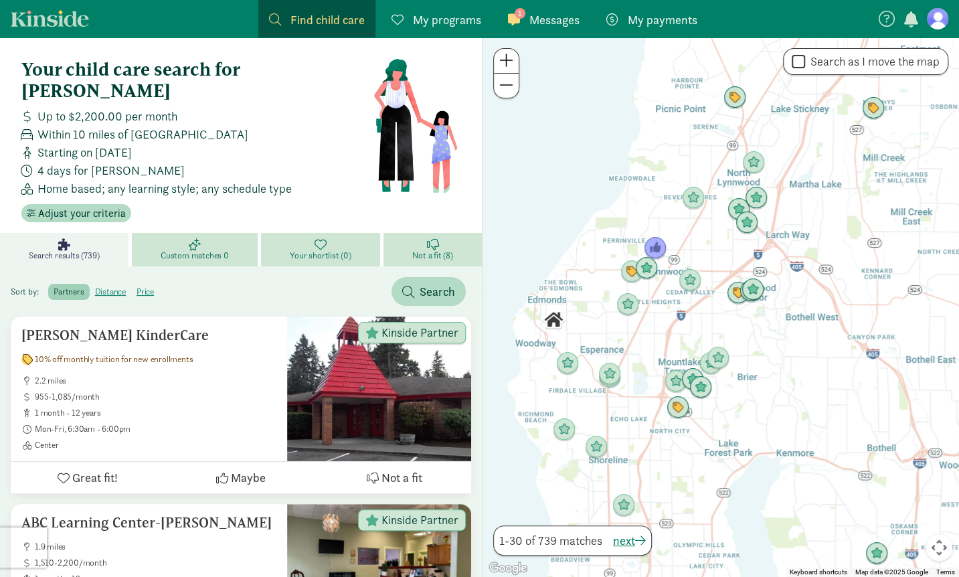
click at [511, 56] on span at bounding box center [506, 60] width 14 height 16
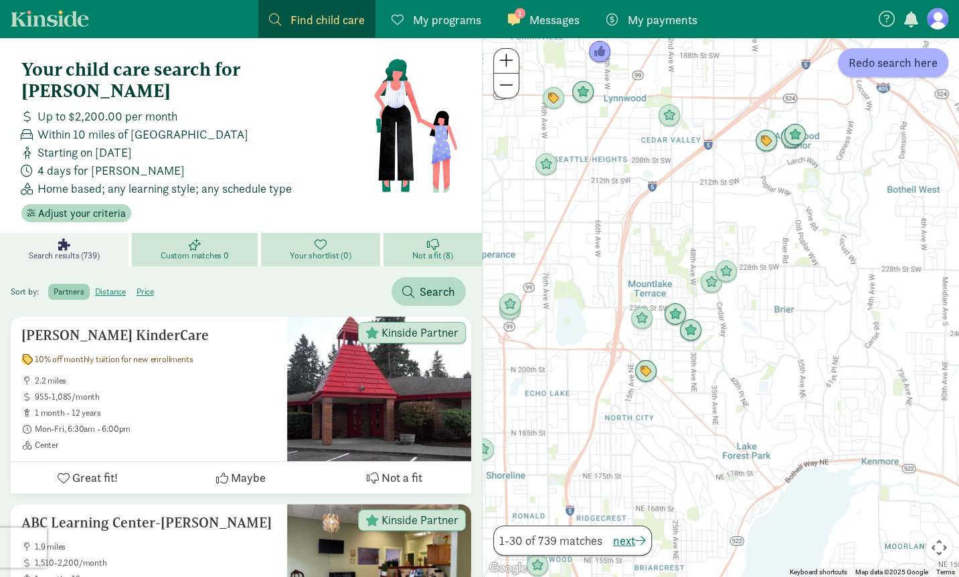
drag, startPoint x: 767, startPoint y: 363, endPoint x: 777, endPoint y: 209, distance: 154.2
click at [777, 209] on div at bounding box center [720, 306] width 476 height 539
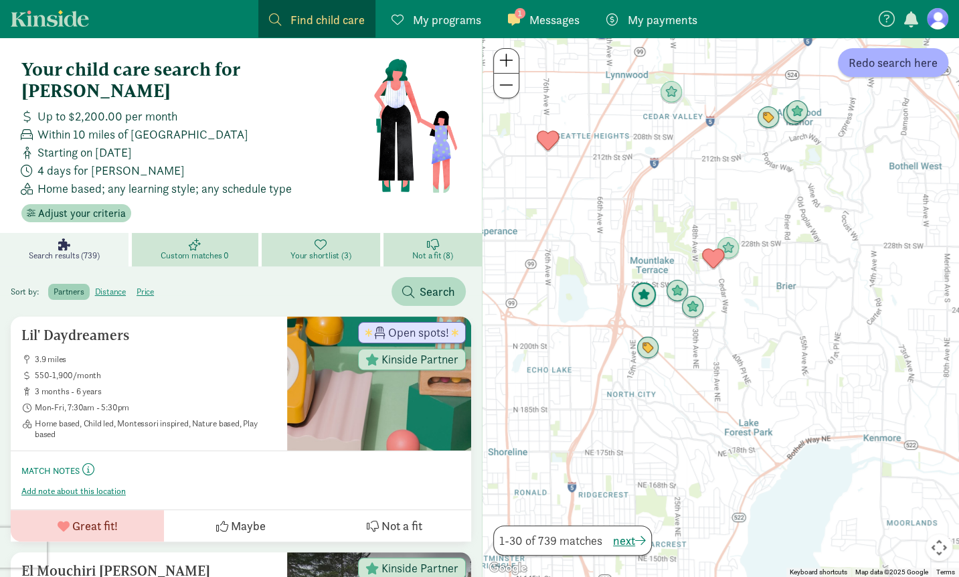
click at [640, 304] on img "Click to see details" at bounding box center [643, 295] width 36 height 36
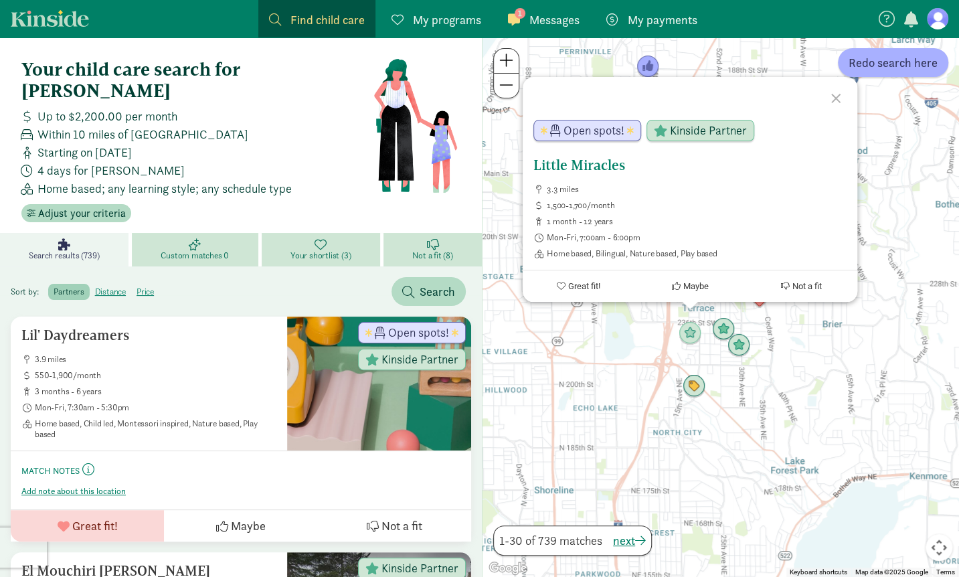
click at [699, 291] on button "Maybe" at bounding box center [690, 285] width 112 height 31
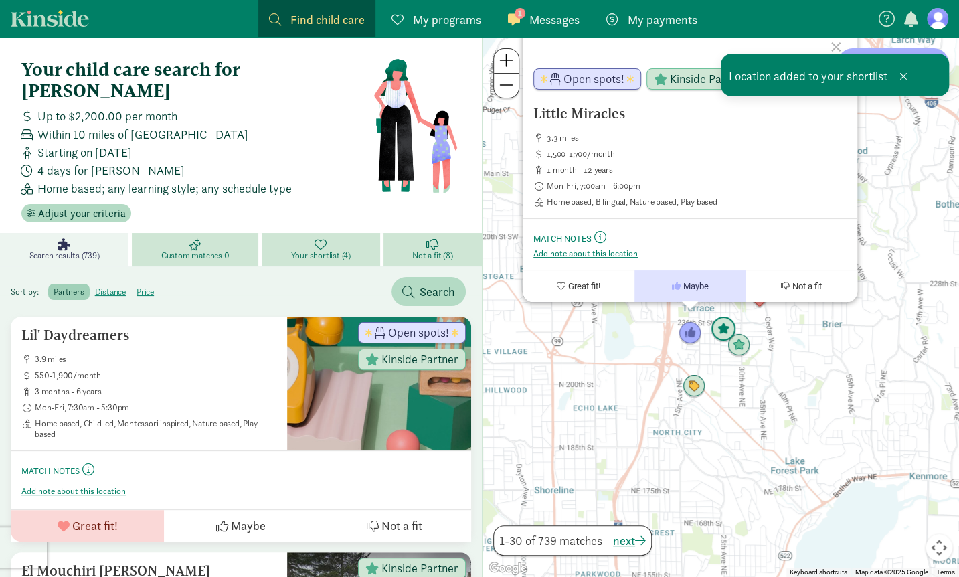
click at [725, 323] on img "Click to see details" at bounding box center [723, 329] width 36 height 36
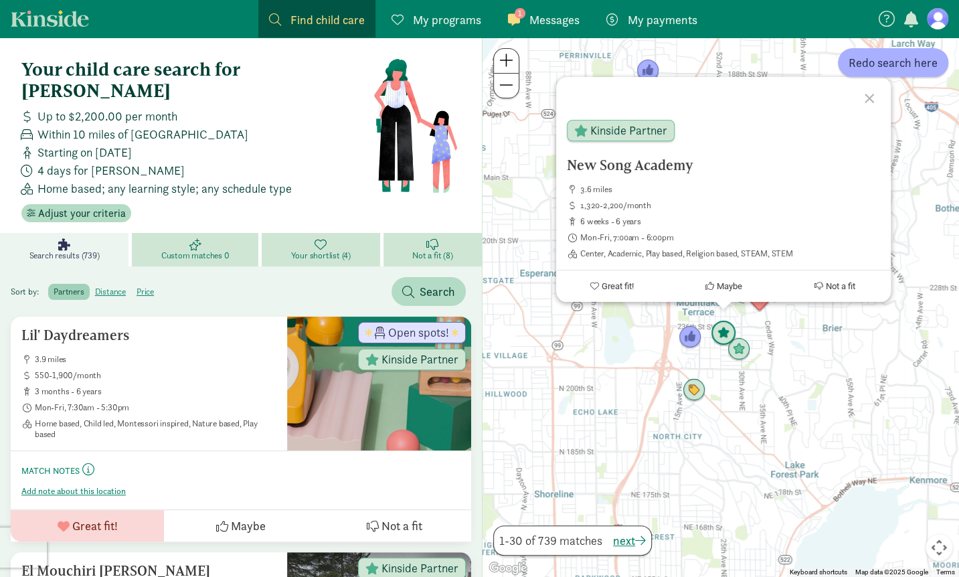
click at [725, 323] on img "Click to see details" at bounding box center [723, 333] width 36 height 36
click at [598, 159] on h5 "New Song Academy" at bounding box center [723, 165] width 313 height 16
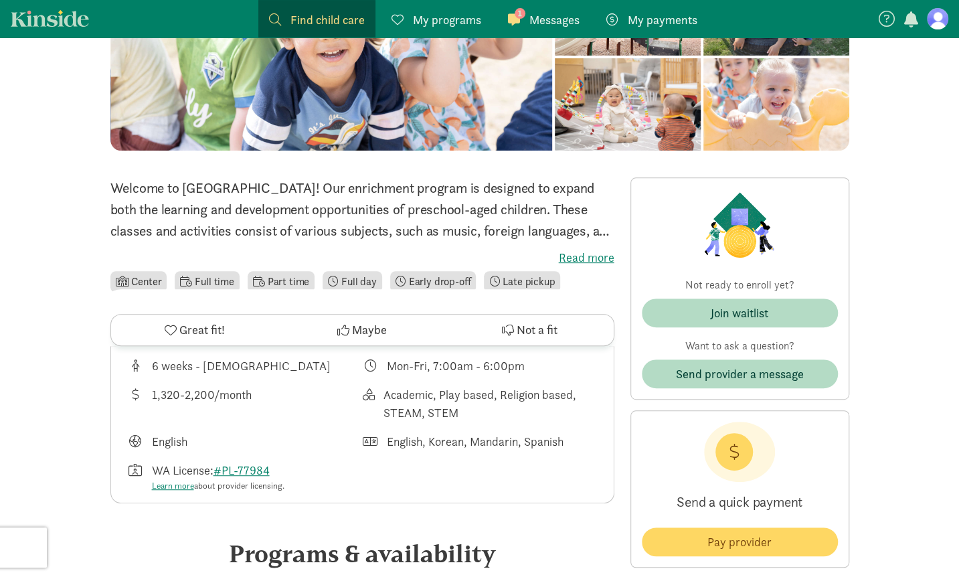
scroll to position [193, 0]
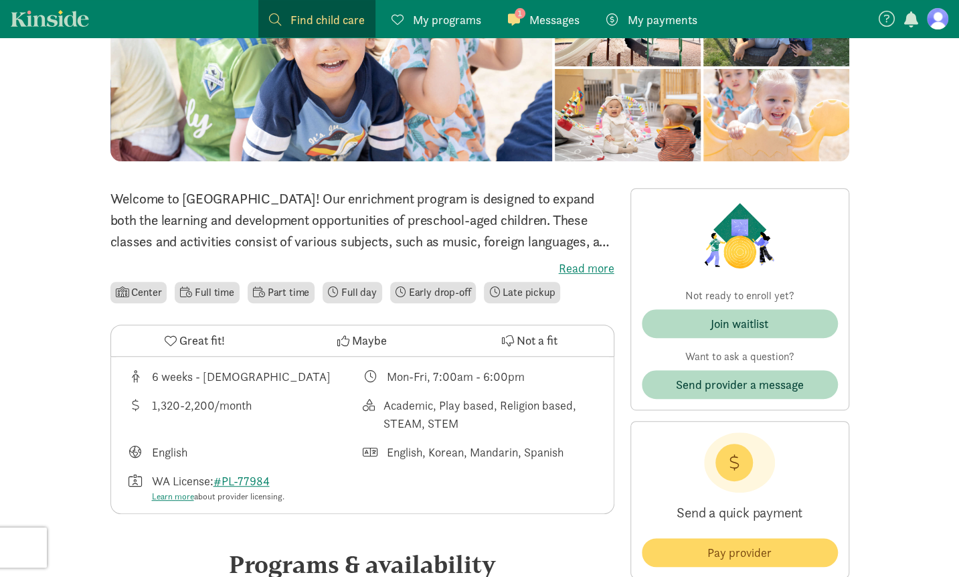
click at [518, 343] on span "Not a fit" at bounding box center [536, 340] width 41 height 18
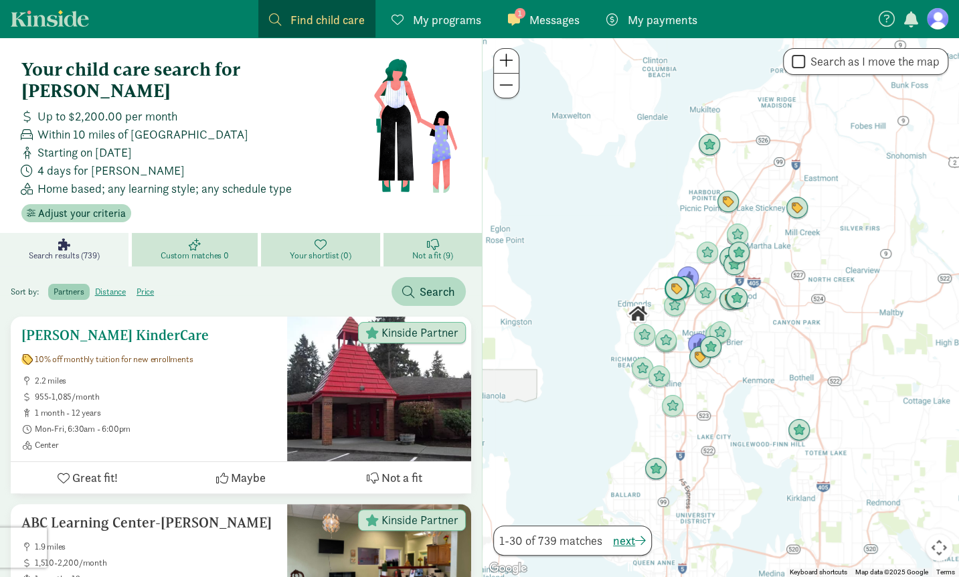
click at [379, 462] on button "Not a fit" at bounding box center [394, 477] width 153 height 31
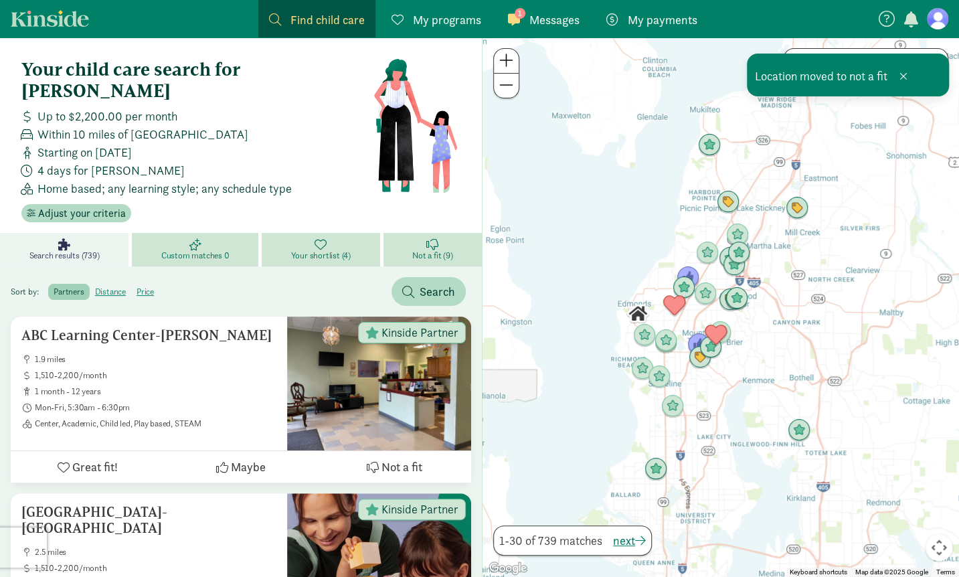
click at [504, 63] on span at bounding box center [506, 60] width 14 height 16
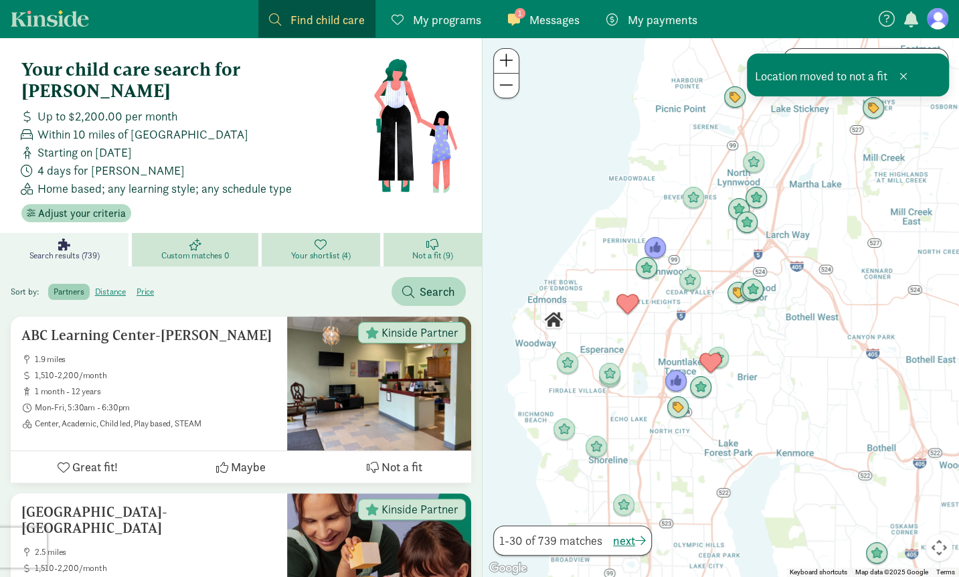
click at [504, 63] on span at bounding box center [506, 60] width 14 height 16
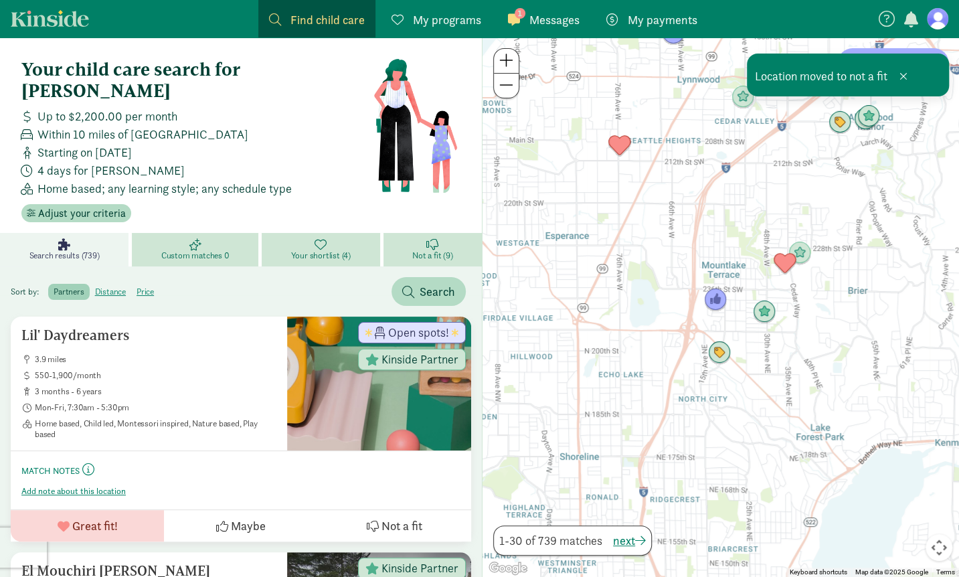
drag, startPoint x: 683, startPoint y: 339, endPoint x: 767, endPoint y: 181, distance: 178.7
click at [767, 181] on div at bounding box center [720, 306] width 476 height 539
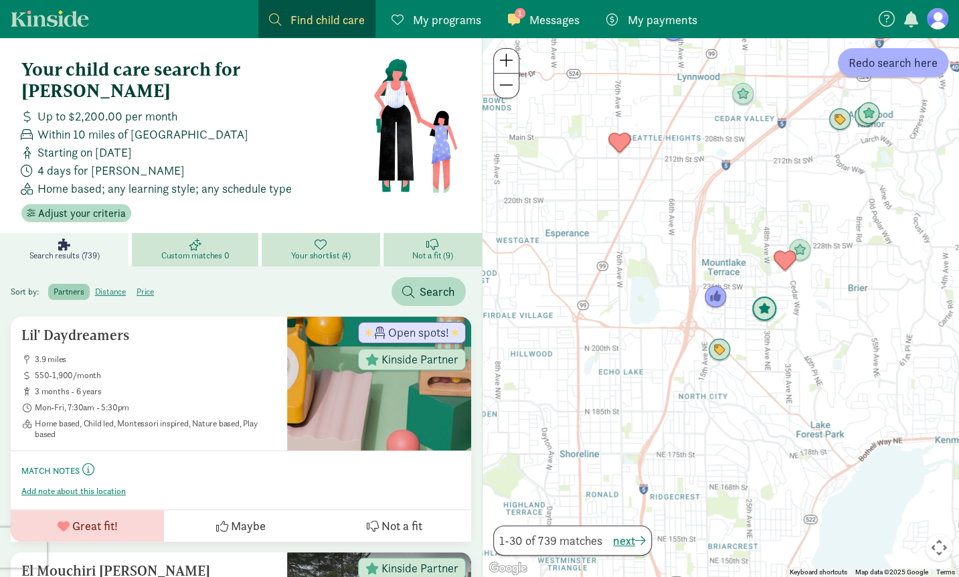
click at [767, 312] on img "Click to see details" at bounding box center [764, 309] width 36 height 36
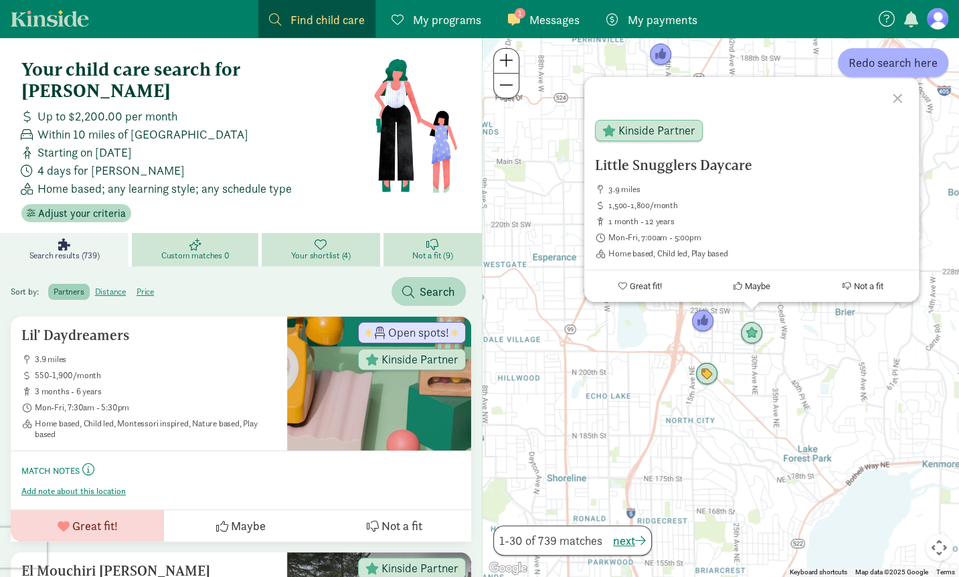
click at [785, 366] on div "Little Snugglers Daycare 3.9 miles 1,500-1,800/month 1 month - 12 years Mon-Fri…" at bounding box center [720, 306] width 476 height 539
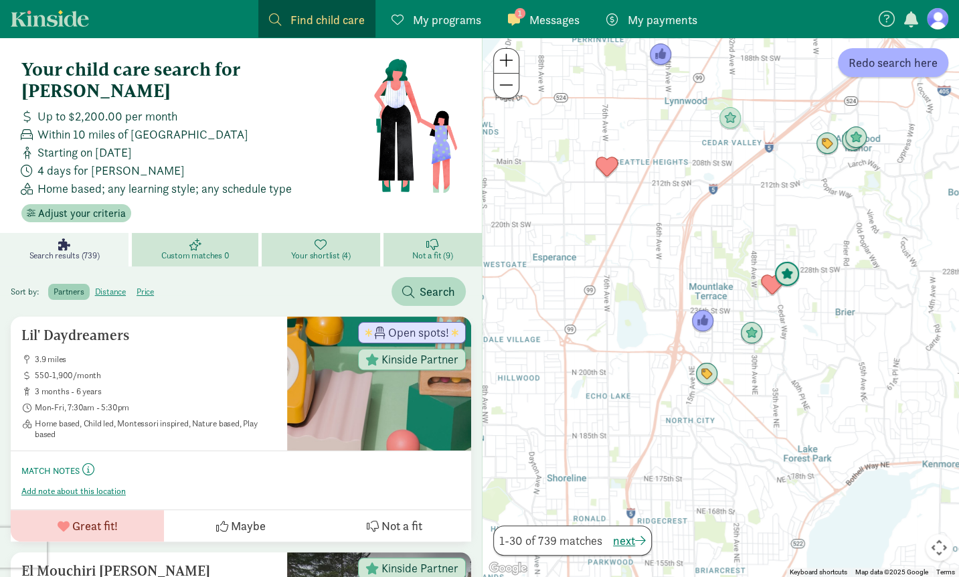
click at [788, 270] on img "Click to see details" at bounding box center [787, 274] width 36 height 36
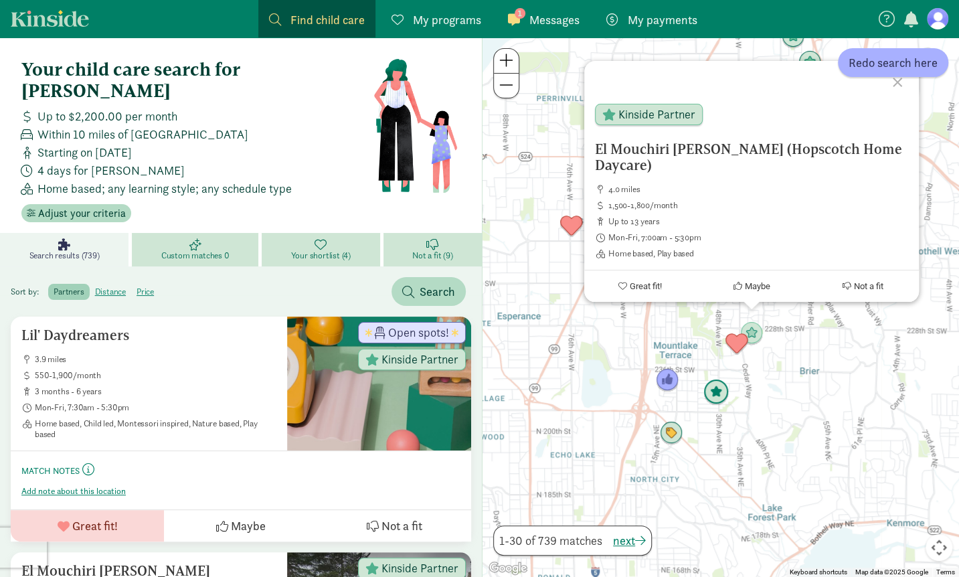
click at [712, 393] on img "Click to see details" at bounding box center [716, 392] width 36 height 36
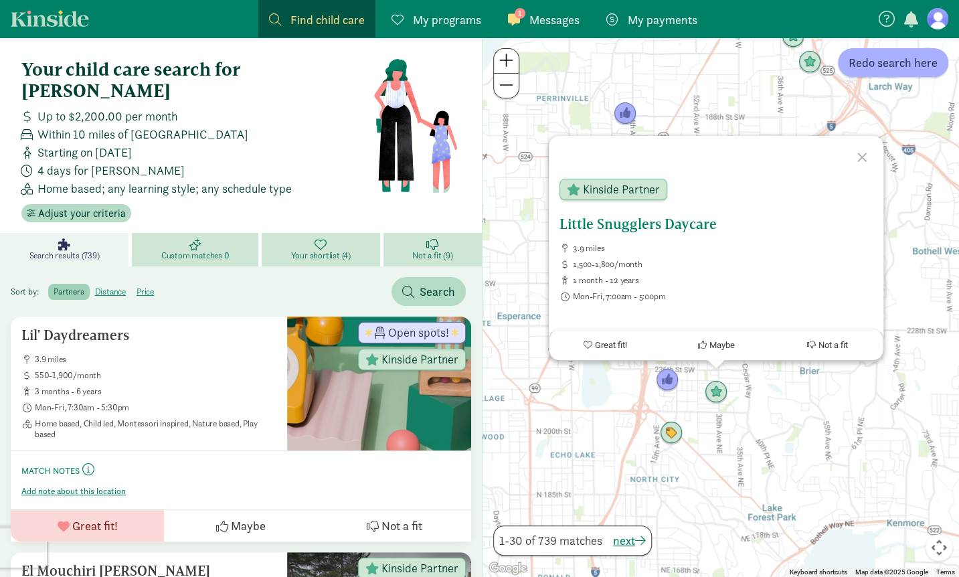
click at [618, 221] on h5 "Little Snugglers Daycare" at bounding box center [715, 224] width 313 height 16
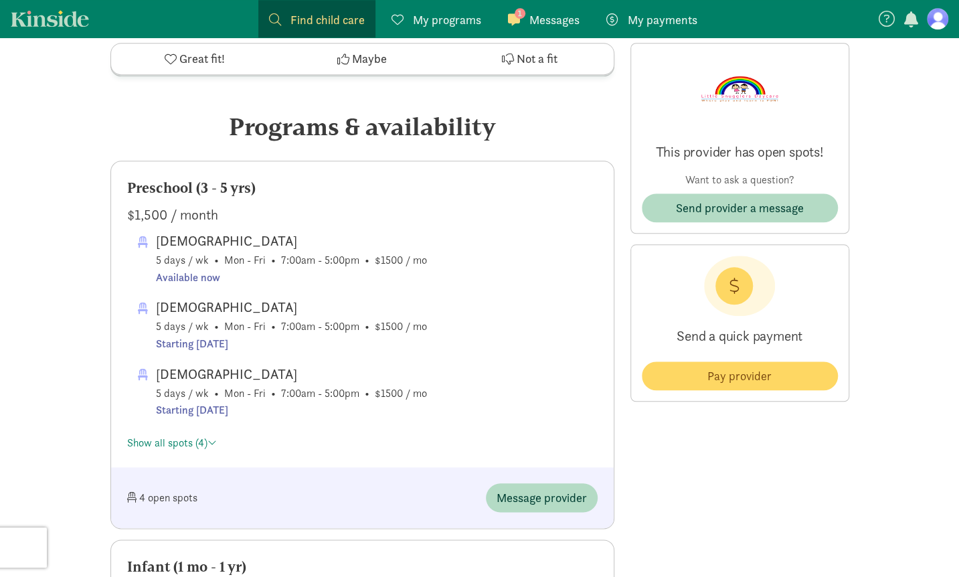
drag, startPoint x: 963, startPoint y: 78, endPoint x: 957, endPoint y: 209, distance: 132.0
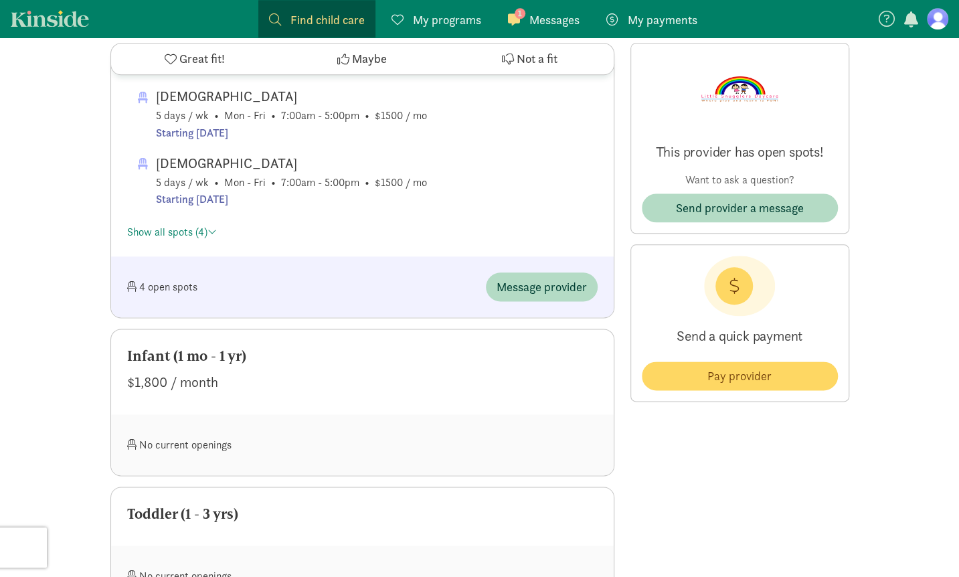
scroll to position [590, 0]
